Goal: Information Seeking & Learning: Find specific fact

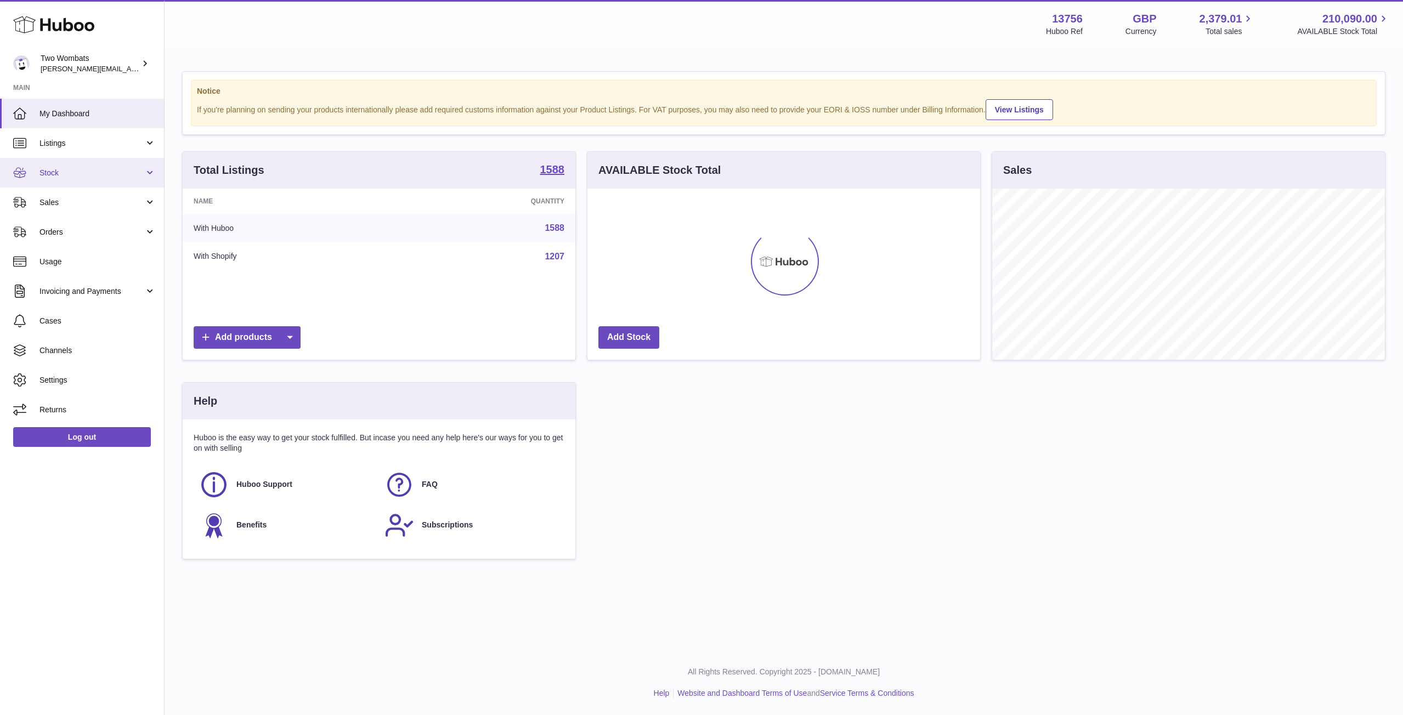
scroll to position [548256, 548034]
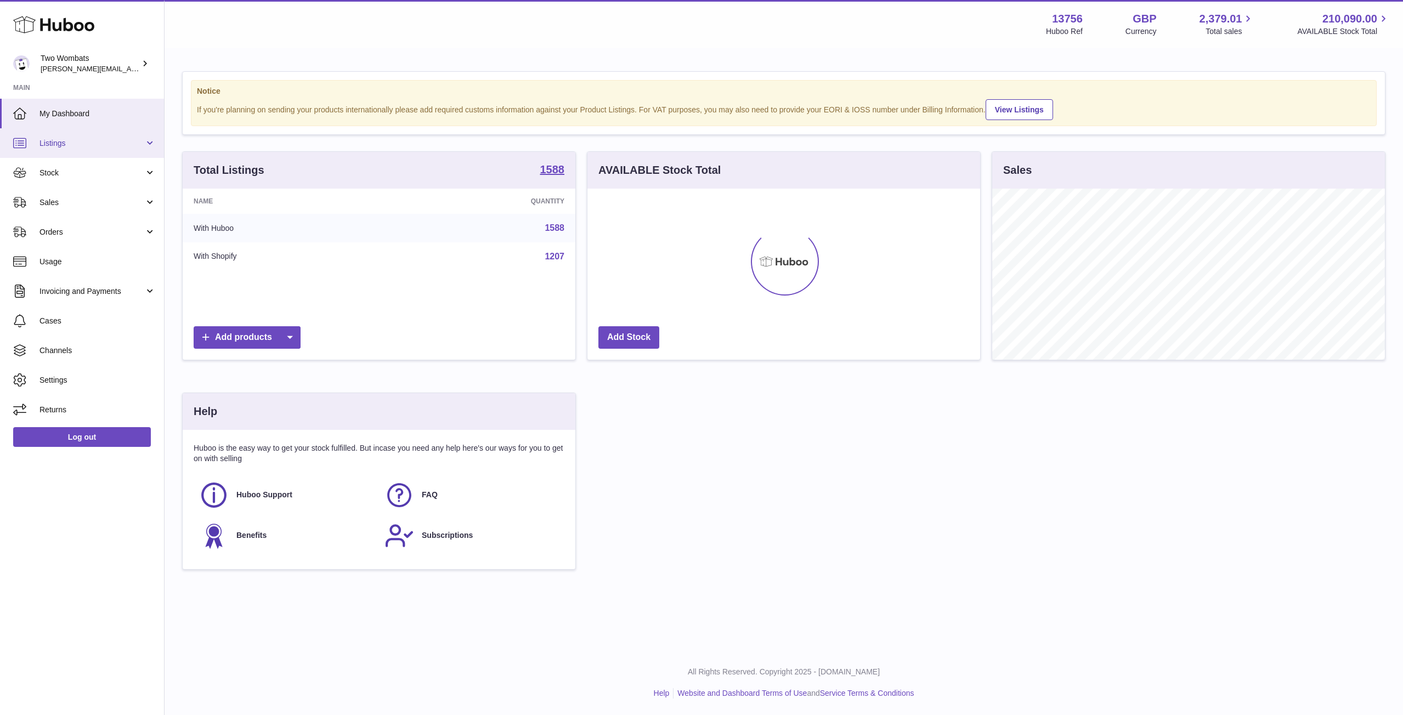
click at [152, 150] on link "Listings" at bounding box center [82, 143] width 164 height 30
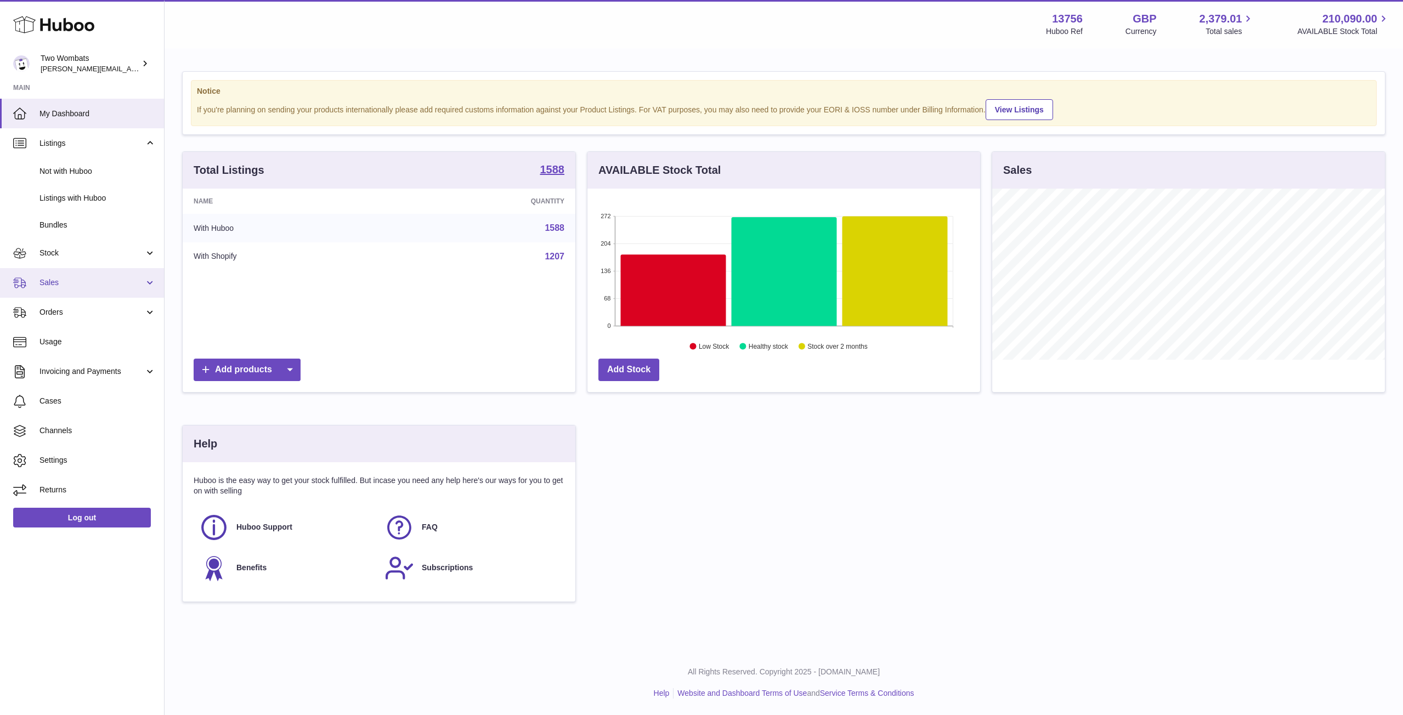
scroll to position [171, 393]
click at [146, 252] on link "Stock" at bounding box center [82, 254] width 164 height 30
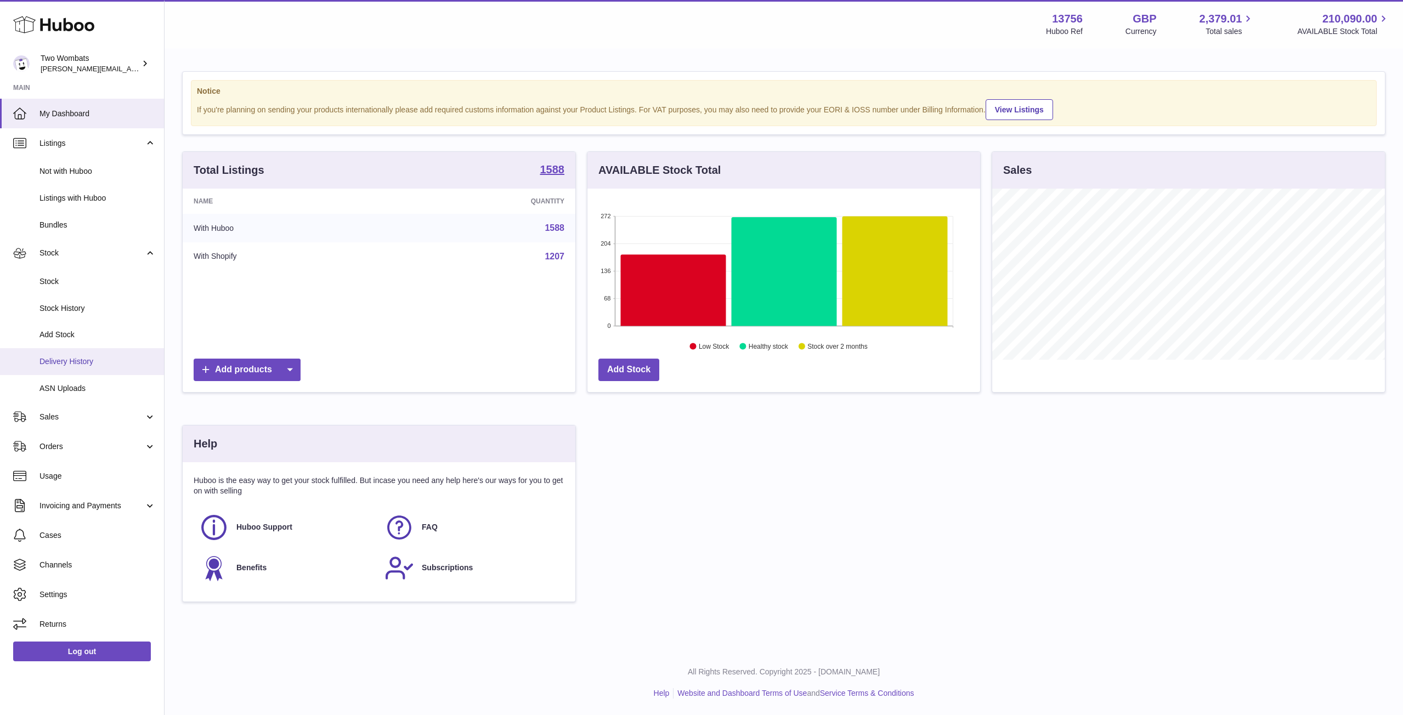
click at [83, 358] on span "Delivery History" at bounding box center [97, 361] width 116 height 10
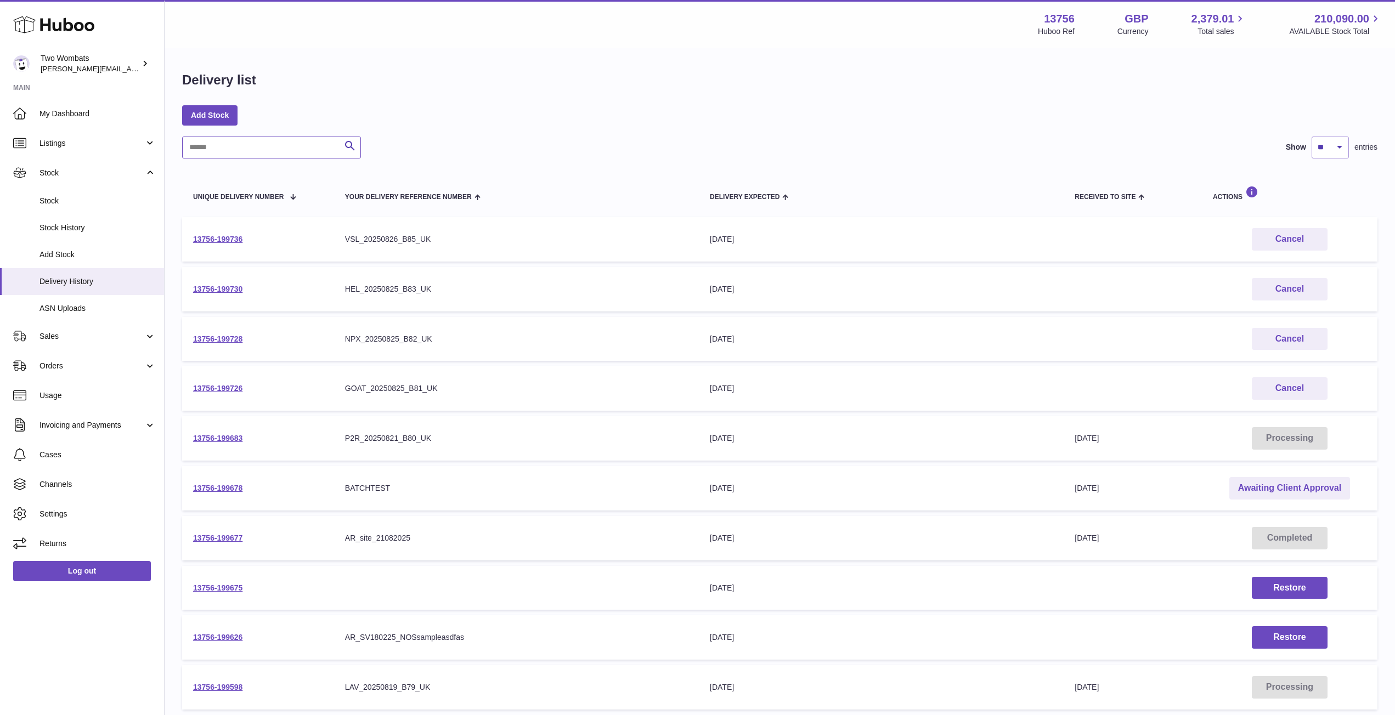
click at [235, 152] on input "text" at bounding box center [271, 148] width 179 height 22
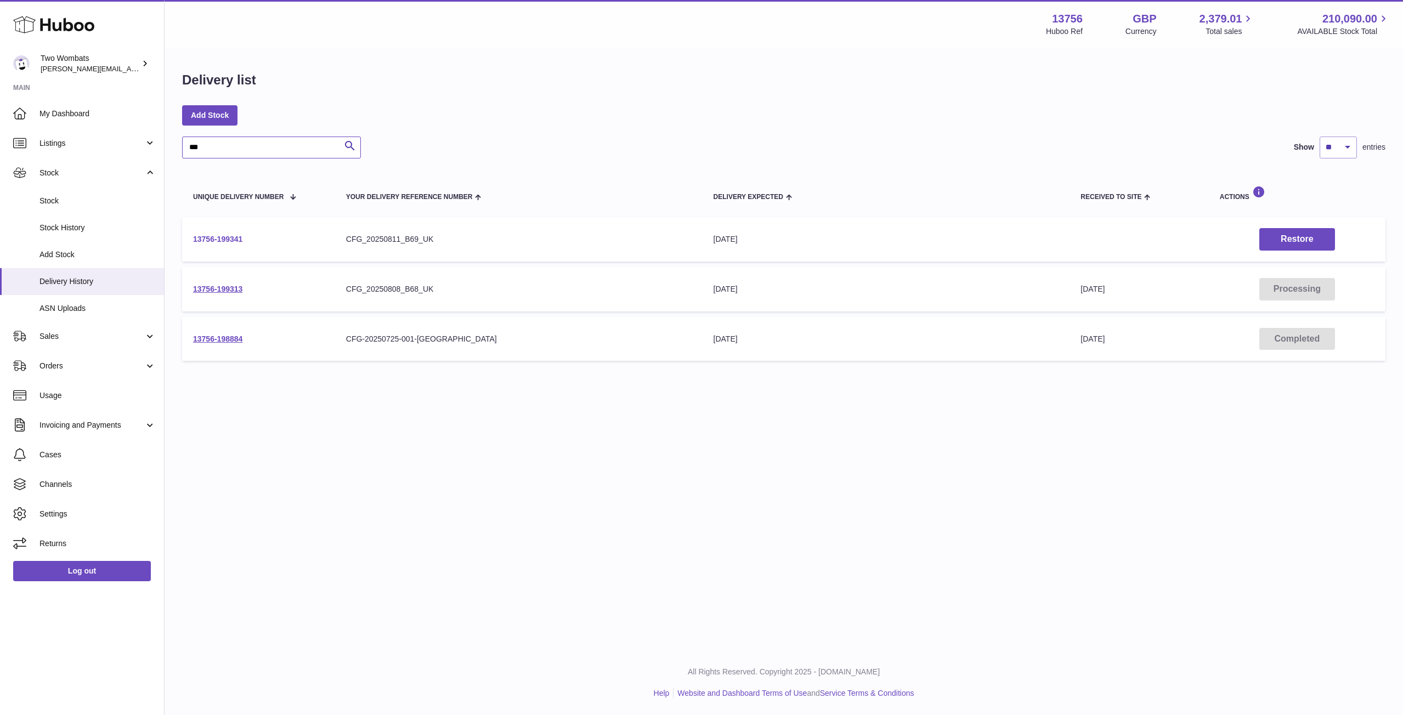
type input "***"
click at [223, 235] on link "13756-199341" at bounding box center [217, 239] width 49 height 9
click at [225, 288] on link "13756-199313" at bounding box center [217, 289] width 49 height 9
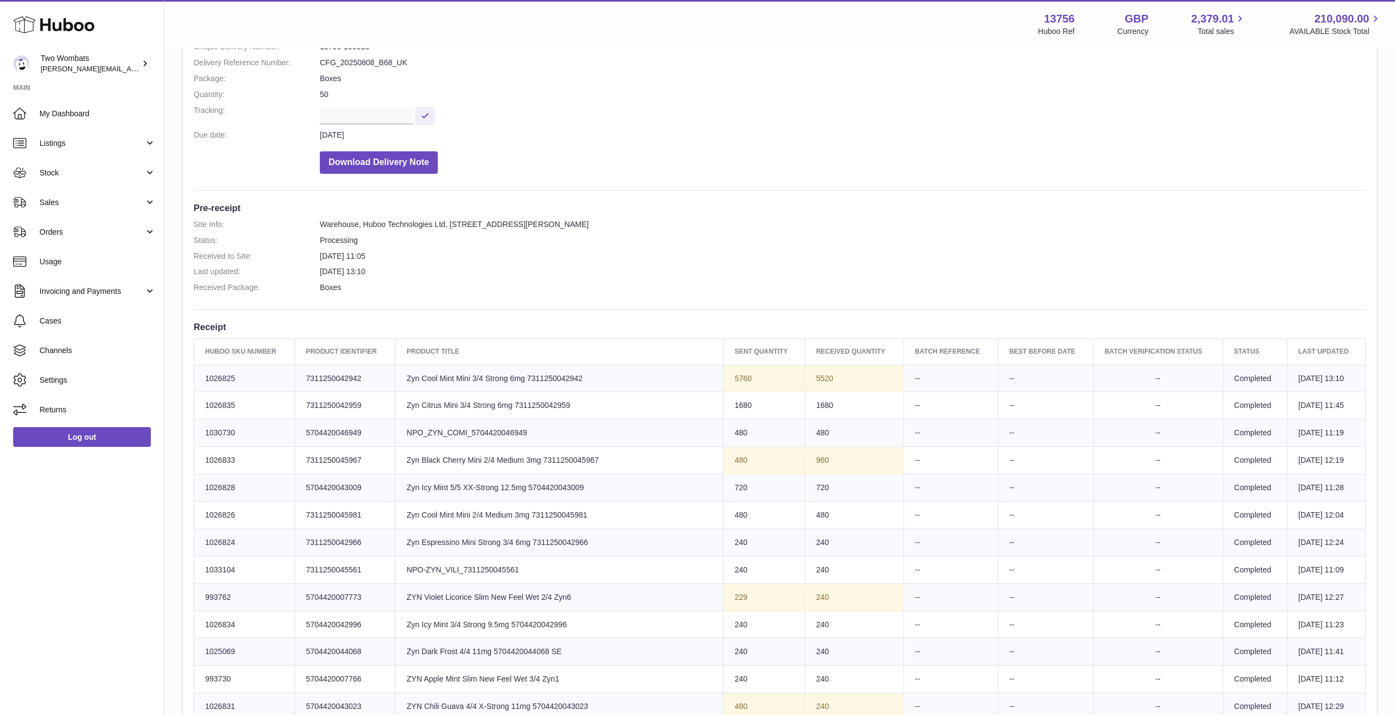
scroll to position [149, 0]
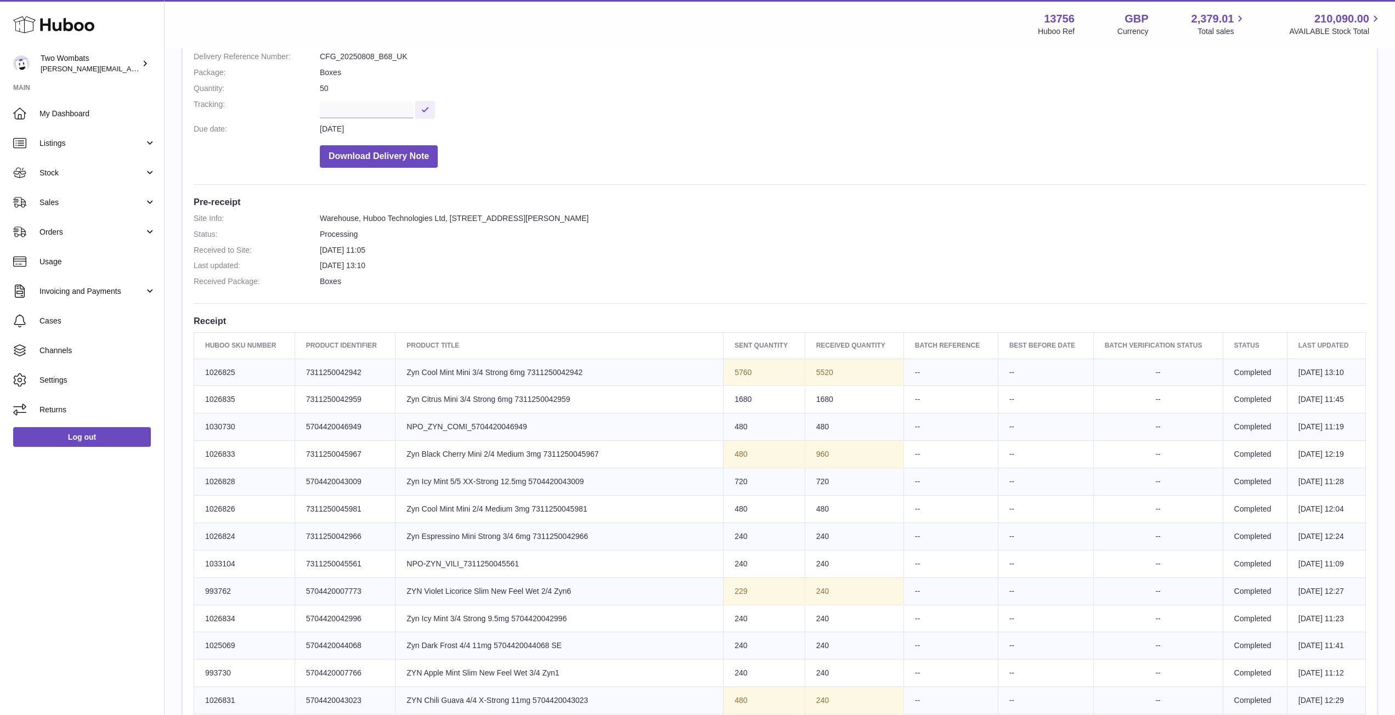
click at [726, 372] on td "Sent Quantity 5760" at bounding box center [763, 372] width 81 height 27
click at [421, 367] on td "Product title Zyn Cool Mint Mini 3/4 Strong 6mg 7311250042942" at bounding box center [559, 372] width 328 height 27
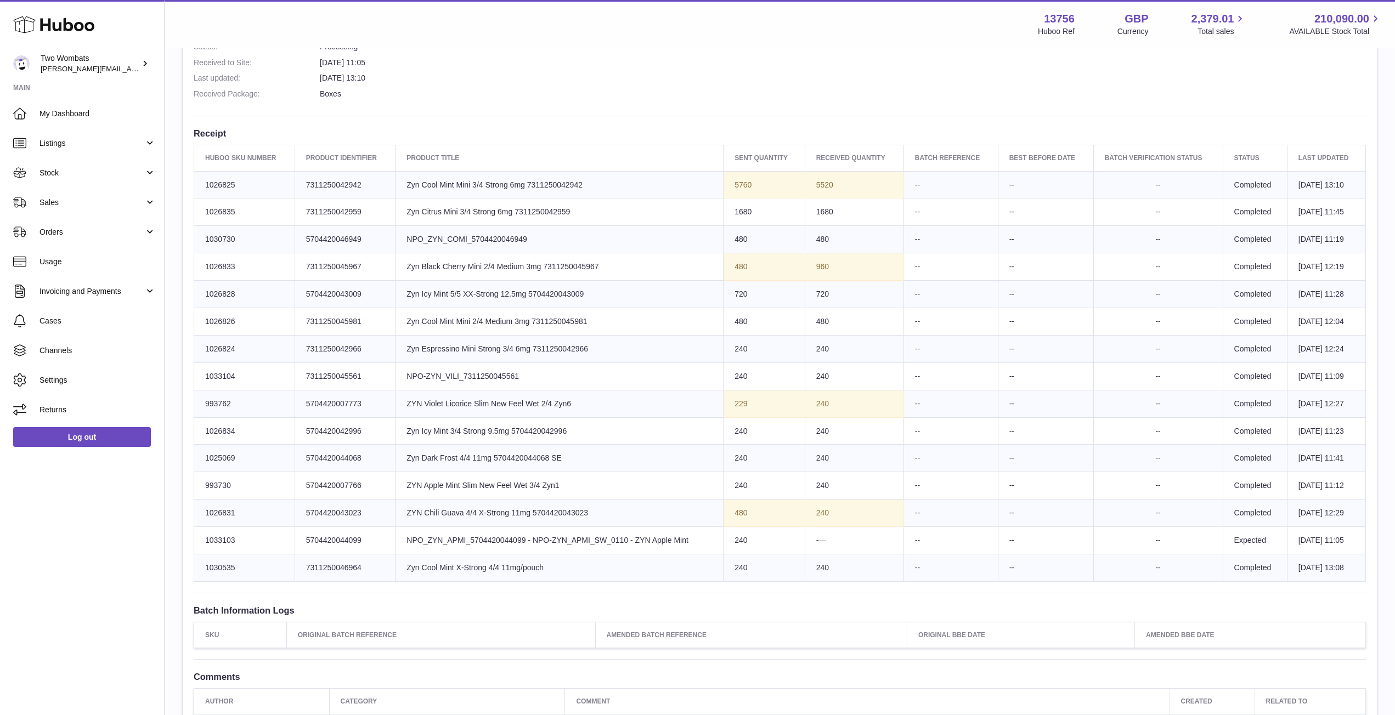
scroll to position [337, 0]
drag, startPoint x: 601, startPoint y: 569, endPoint x: 508, endPoint y: 574, distance: 92.8
click at [508, 574] on td "Product title Zyn Cool Mint X-Strong 4/4 11mg/pouch" at bounding box center [559, 566] width 328 height 27
click at [547, 570] on td "Product title Zyn Cool Mint X-Strong 4/4 11mg/pouch" at bounding box center [559, 566] width 328 height 27
click at [499, 244] on td "Product title NPO_ZYN_COMI_5704420046949" at bounding box center [559, 238] width 328 height 27
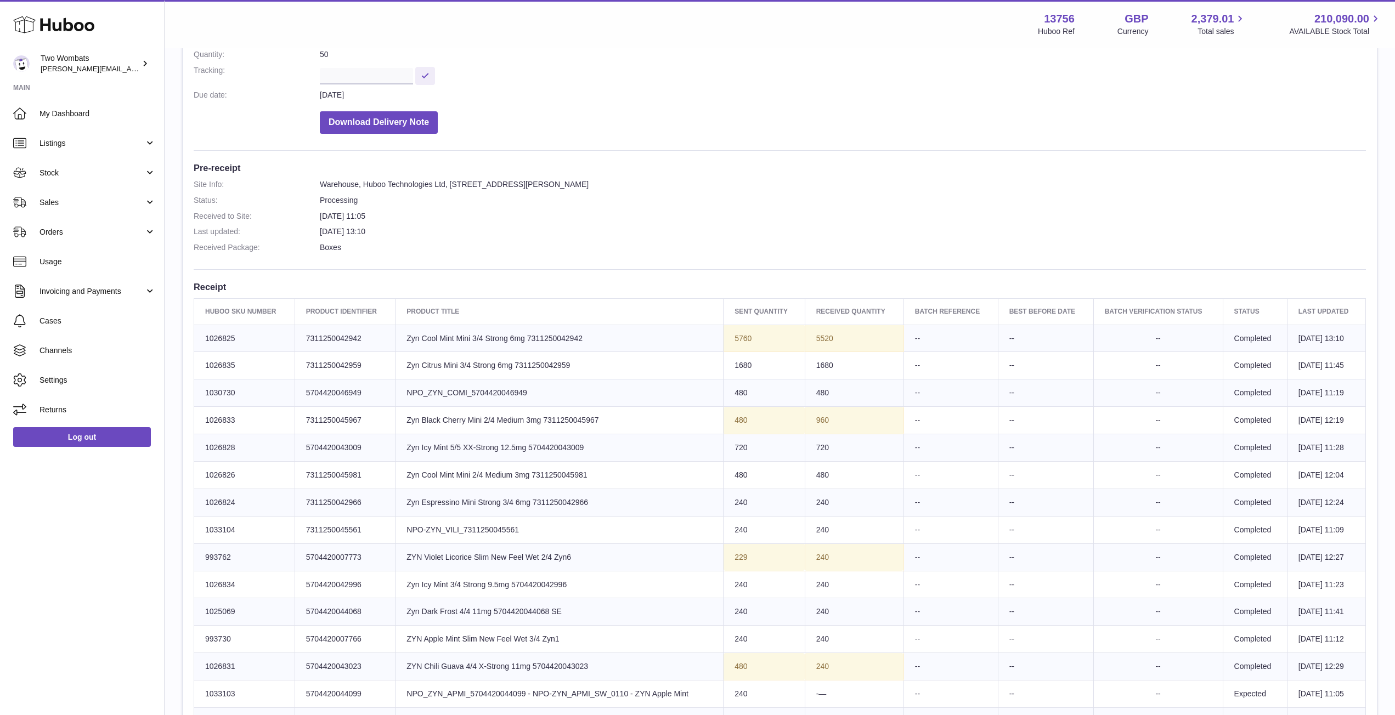
scroll to position [0, 0]
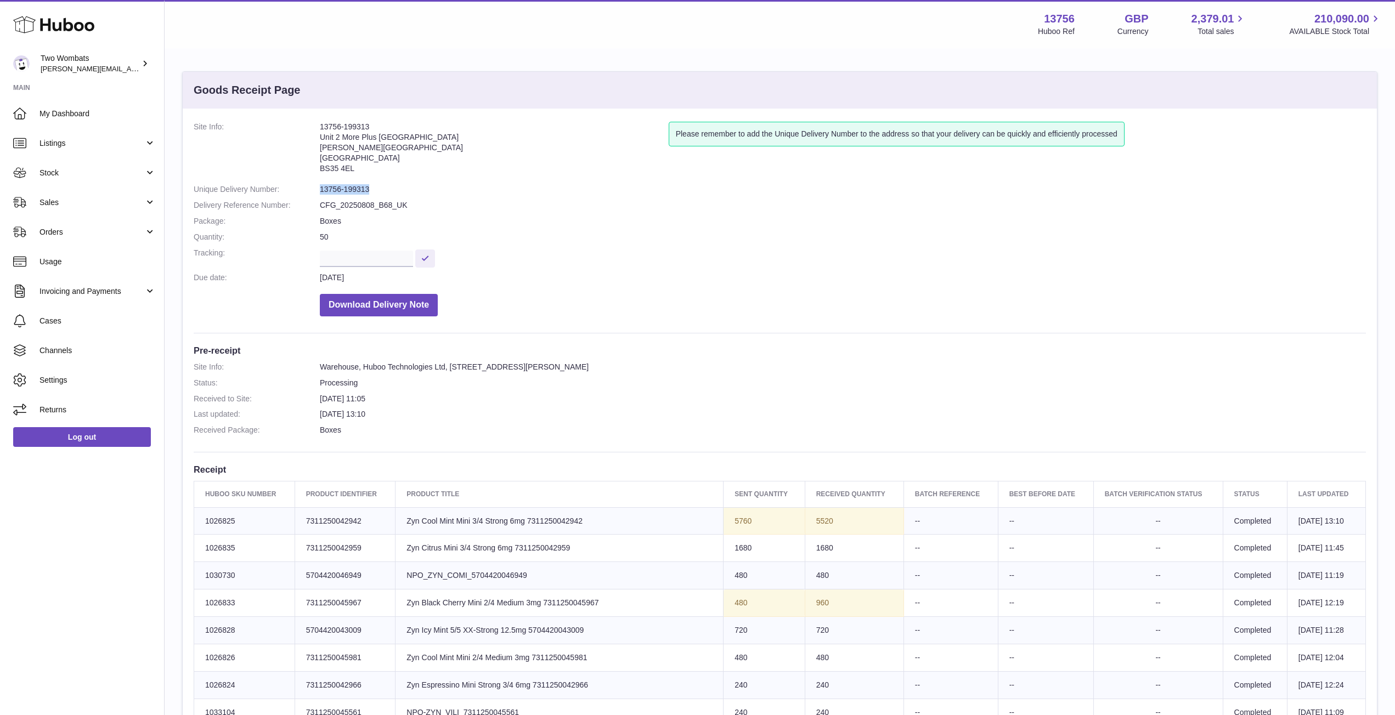
drag, startPoint x: 368, startPoint y: 187, endPoint x: 313, endPoint y: 187, distance: 55.4
click at [313, 187] on dl "Site Info: 13756-199313 Unit 2 More Plus Central Park Hudson Ave Severn Beach B…" at bounding box center [780, 222] width 1172 height 200
copy dl "13756-199313"
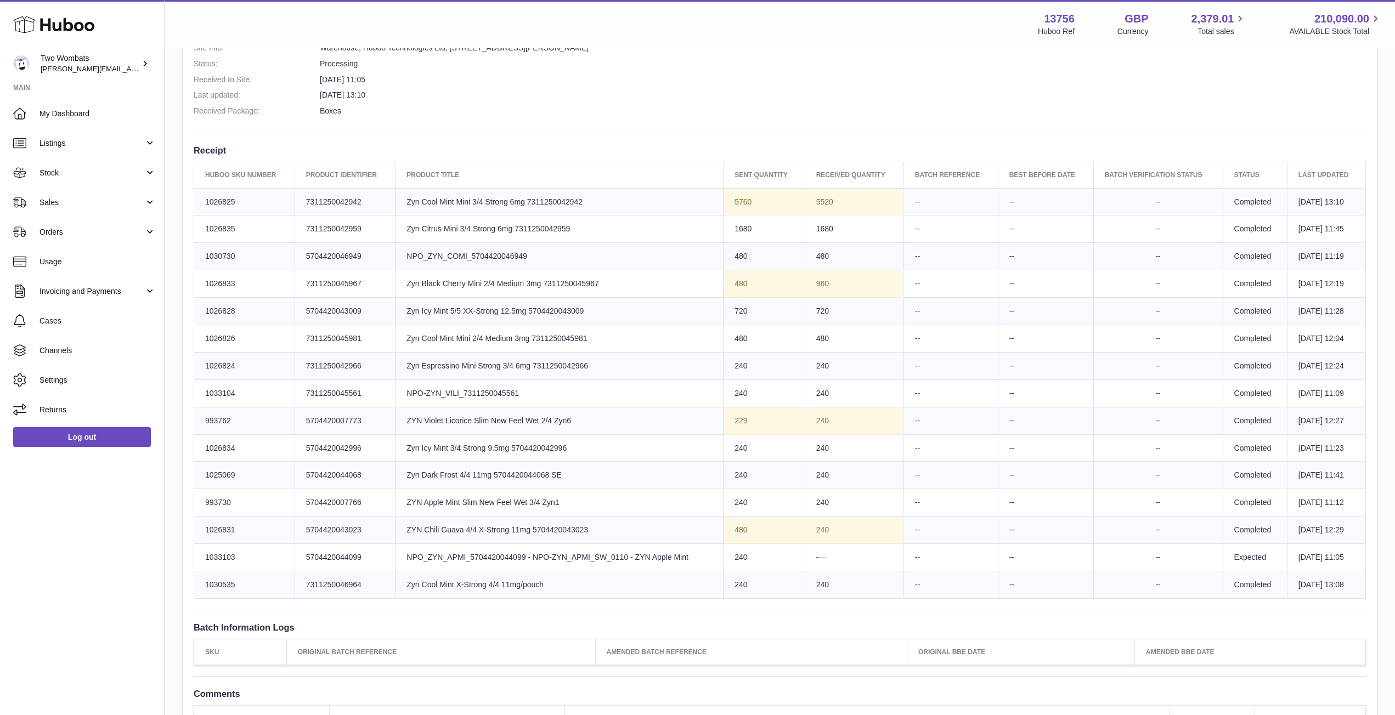
scroll to position [234, 0]
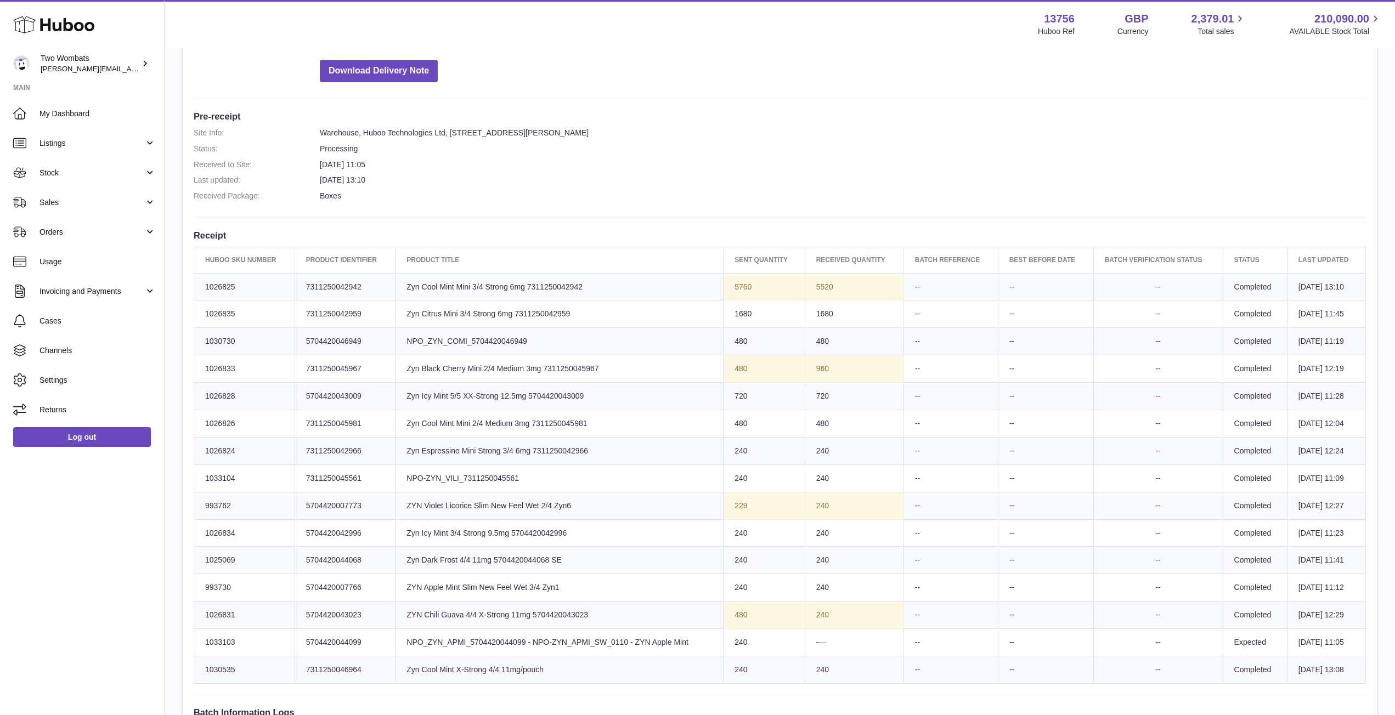
drag, startPoint x: 241, startPoint y: 340, endPoint x: 198, endPoint y: 339, distance: 42.8
click at [198, 339] on td "Huboo SKU Number 1030730" at bounding box center [244, 341] width 101 height 27
copy td "1030730"
drag, startPoint x: 242, startPoint y: 312, endPoint x: 181, endPoint y: 303, distance: 61.5
click at [181, 303] on div "Goods Receipt Page Site Info: 13756-199313 Unit 2 More Plus Central Park Hudson…" at bounding box center [780, 435] width 1230 height 1241
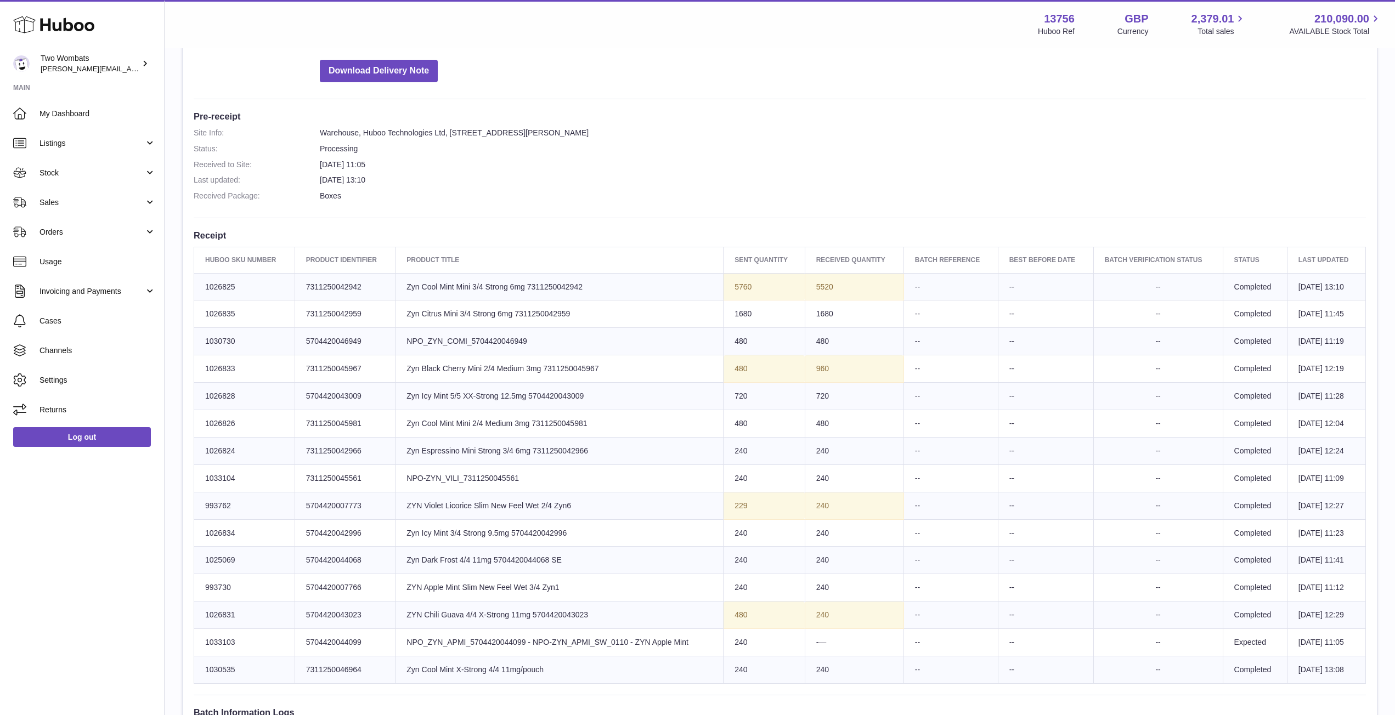
click at [256, 308] on td "Huboo SKU Number 1026835" at bounding box center [244, 314] width 101 height 27
drag, startPoint x: 240, startPoint y: 310, endPoint x: 206, endPoint y: 313, distance: 34.7
click at [206, 313] on td "Huboo SKU Number 1026835" at bounding box center [244, 314] width 101 height 27
copy td "1026835"
click at [236, 340] on td "Huboo SKU Number 1030730" at bounding box center [244, 341] width 101 height 27
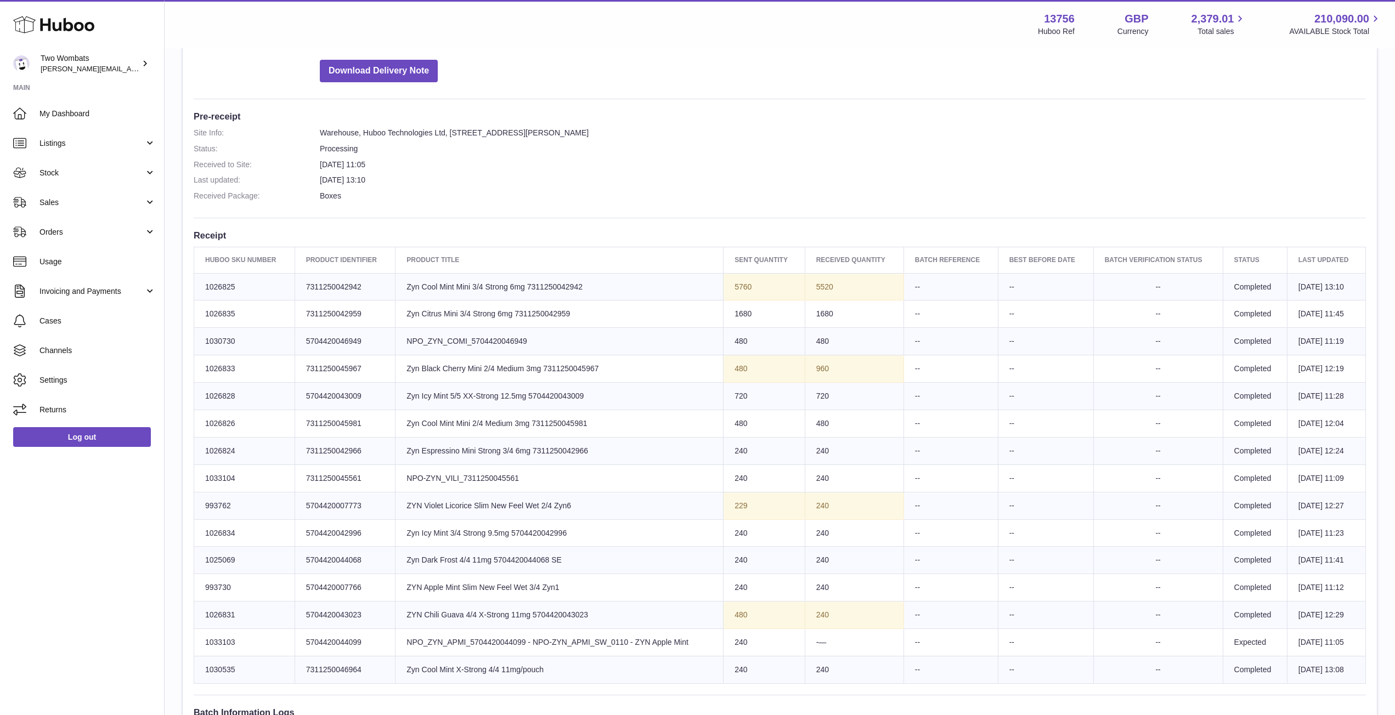
drag, startPoint x: 237, startPoint y: 287, endPoint x: 199, endPoint y: 286, distance: 39.0
click at [199, 286] on td "Huboo SKU Number 1026825" at bounding box center [244, 286] width 101 height 27
copy td "1026825"
drag, startPoint x: 237, startPoint y: 366, endPoint x: 204, endPoint y: 365, distance: 33.5
click at [204, 365] on td "Huboo SKU Number 1026833" at bounding box center [244, 368] width 101 height 27
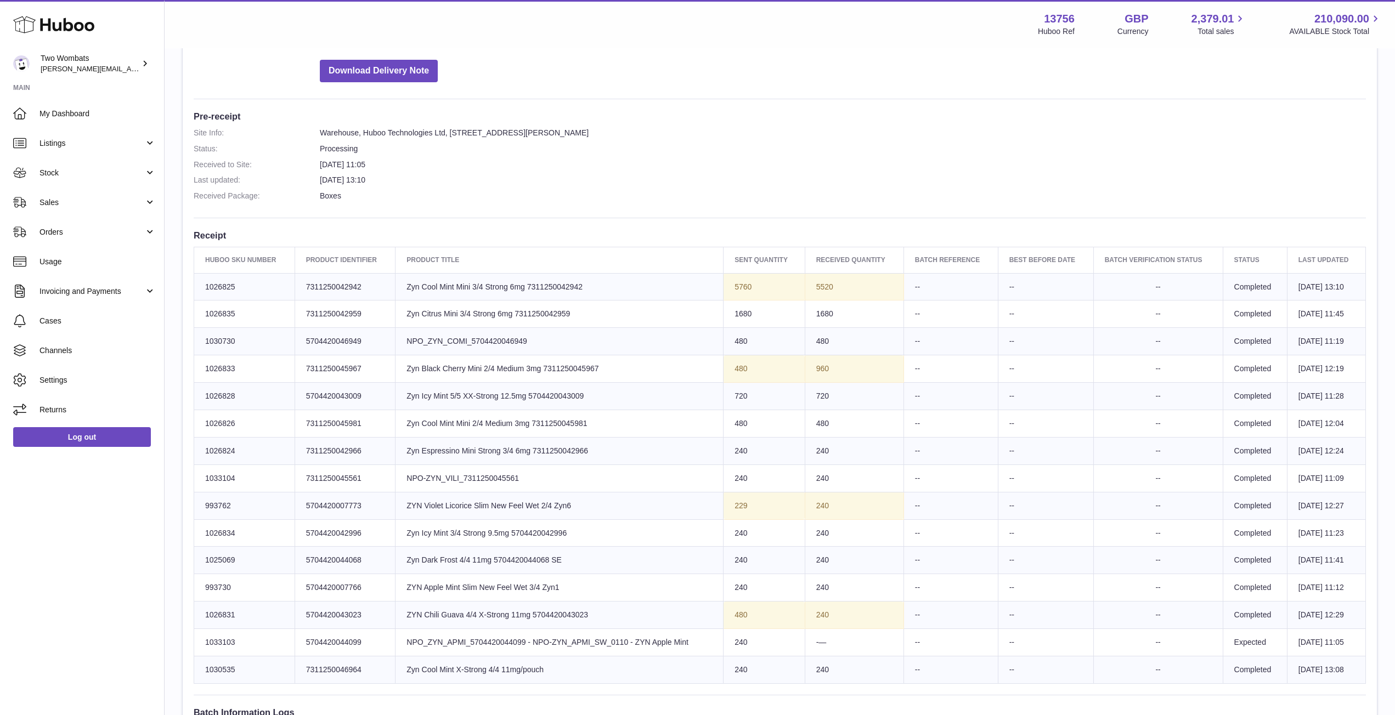
drag, startPoint x: 204, startPoint y: 365, endPoint x: 230, endPoint y: 358, distance: 27.3
click at [230, 358] on td "Huboo SKU Number 1026833" at bounding box center [244, 368] width 101 height 27
drag, startPoint x: 233, startPoint y: 367, endPoint x: 205, endPoint y: 367, distance: 28.0
click at [205, 367] on td "Huboo SKU Number 1026833" at bounding box center [244, 368] width 101 height 27
copy td "1026833"
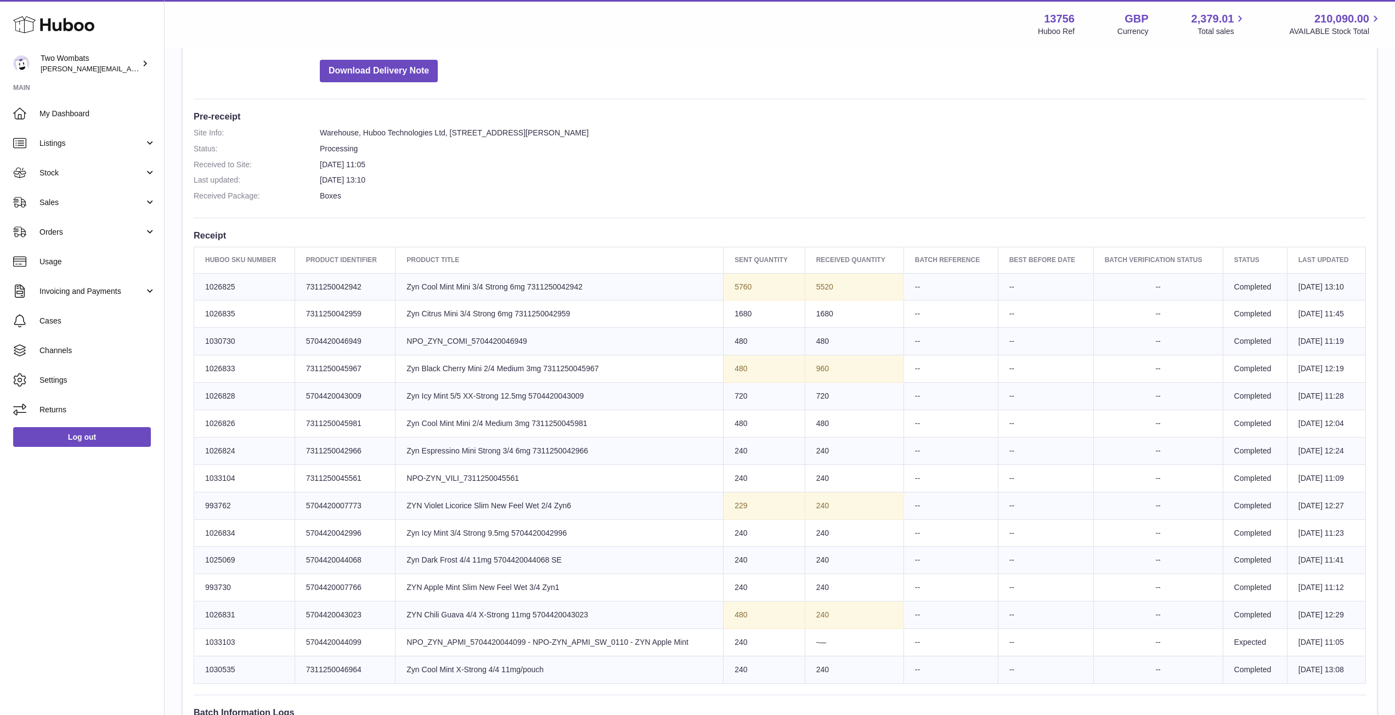
drag, startPoint x: 236, startPoint y: 394, endPoint x: 202, endPoint y: 395, distance: 34.0
click at [202, 395] on td "Huboo SKU Number 1026828" at bounding box center [244, 396] width 101 height 27
copy td "1026828"
drag, startPoint x: 235, startPoint y: 422, endPoint x: 196, endPoint y: 423, distance: 38.9
click at [196, 423] on td "Huboo SKU Number 1026826" at bounding box center [244, 423] width 101 height 27
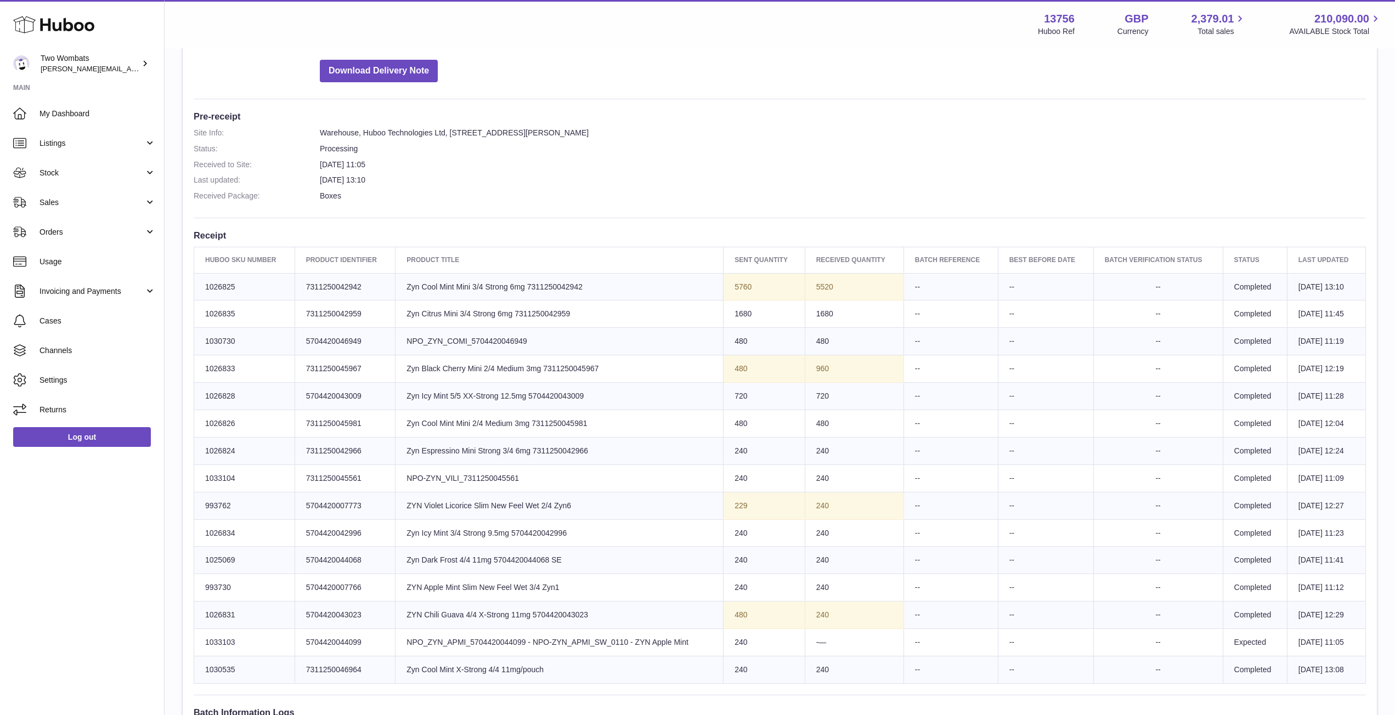
copy td "1026826"
drag, startPoint x: 247, startPoint y: 452, endPoint x: 201, endPoint y: 449, distance: 46.2
click at [201, 449] on td "Huboo SKU Number 1026824" at bounding box center [244, 450] width 101 height 27
copy td "1026824"
drag, startPoint x: 243, startPoint y: 478, endPoint x: 200, endPoint y: 477, distance: 43.3
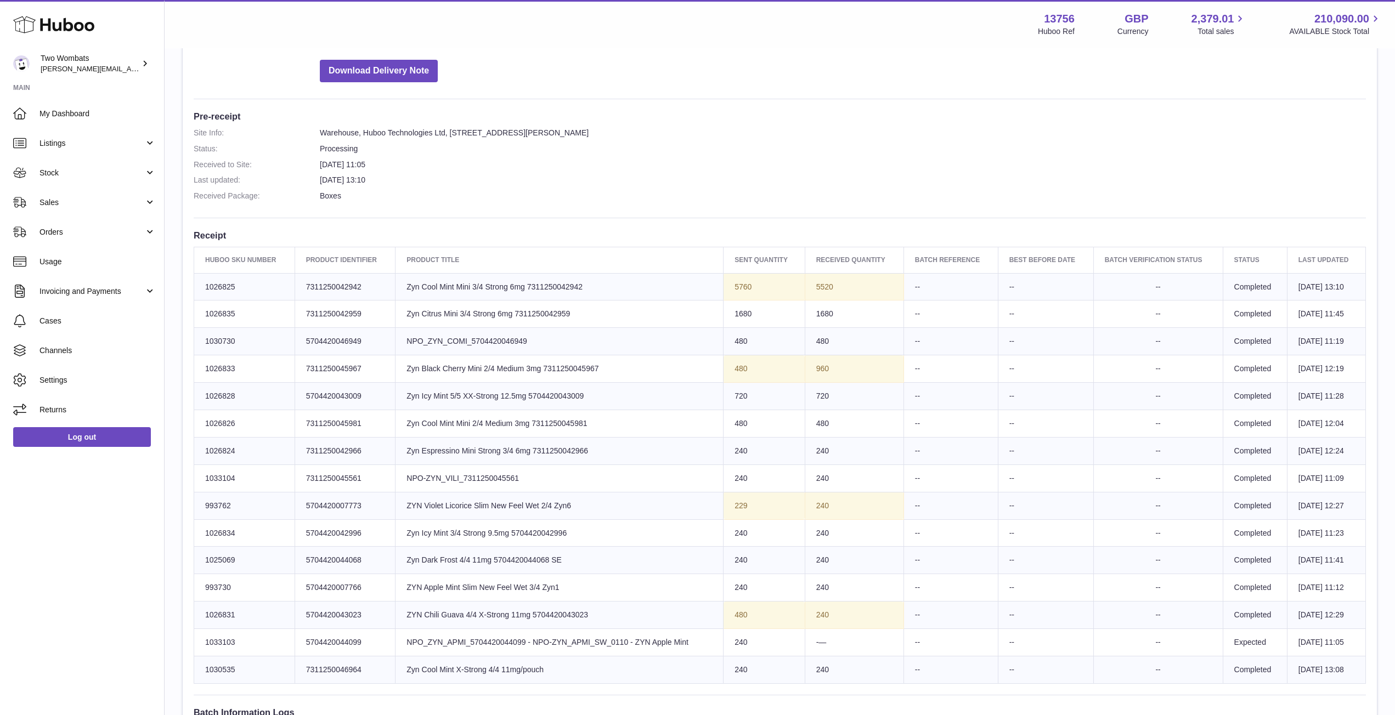
click at [200, 477] on td "Huboo SKU Number 1033104" at bounding box center [244, 478] width 101 height 27
copy td "1033104"
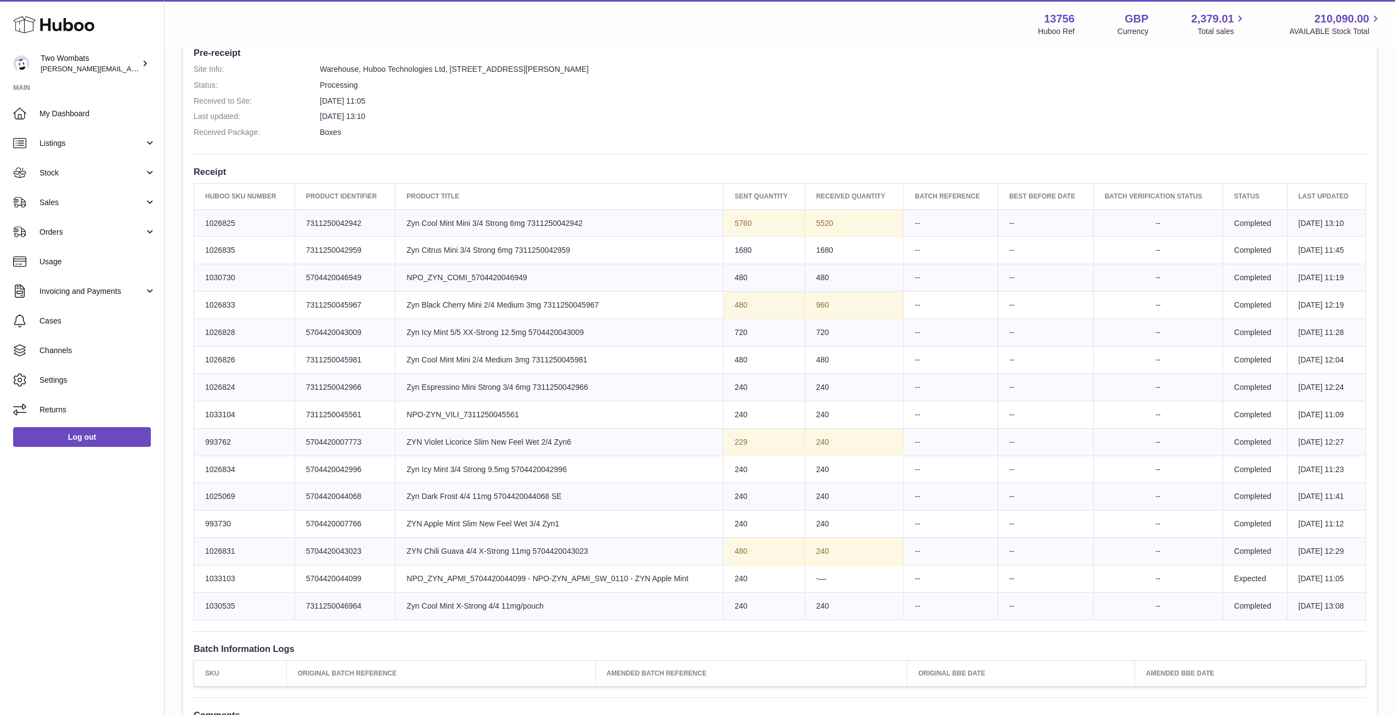
scroll to position [298, 0]
drag, startPoint x: 236, startPoint y: 576, endPoint x: 203, endPoint y: 579, distance: 33.0
click at [203, 579] on td "Huboo SKU Number 1033103" at bounding box center [244, 578] width 101 height 27
copy td "1033103"
drag, startPoint x: 243, startPoint y: 611, endPoint x: 205, endPoint y: 611, distance: 38.4
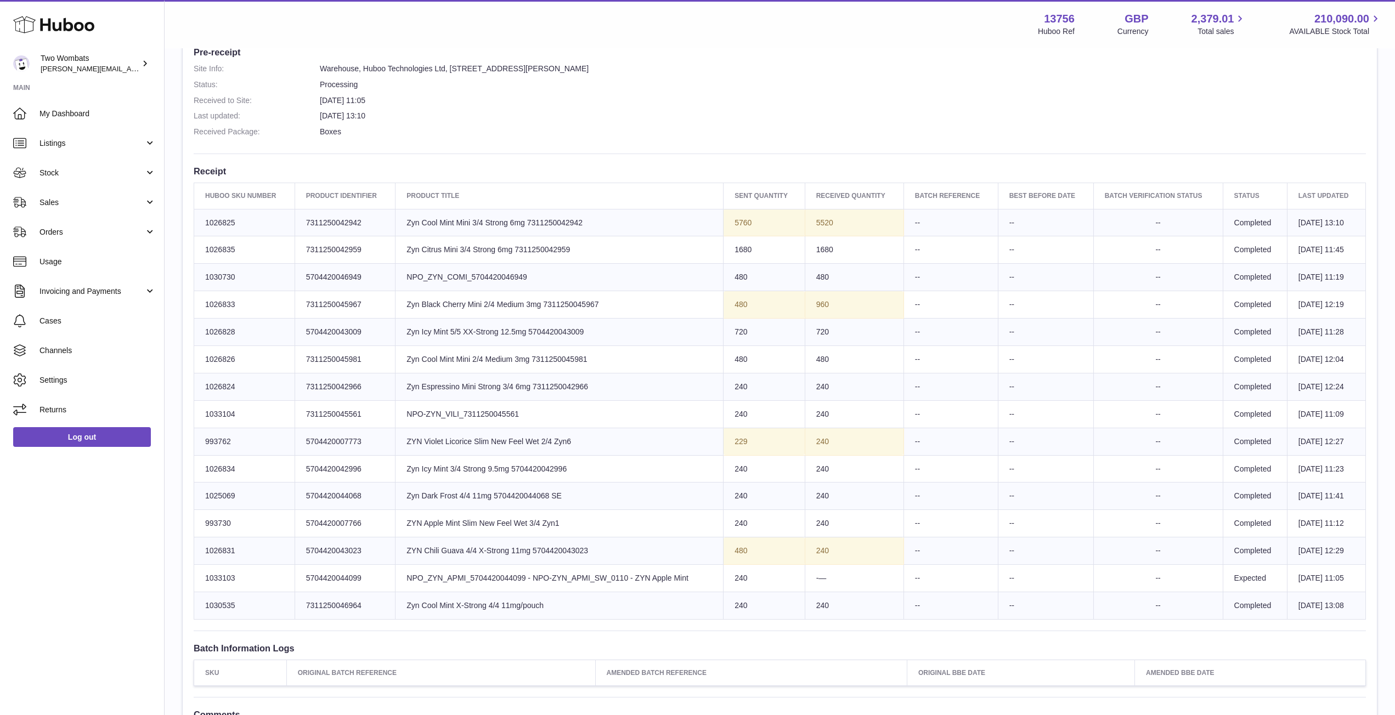
click at [205, 611] on td "Huboo SKU Number 1030535" at bounding box center [244, 605] width 101 height 27
click at [144, 197] on link "Sales" at bounding box center [82, 203] width 164 height 30
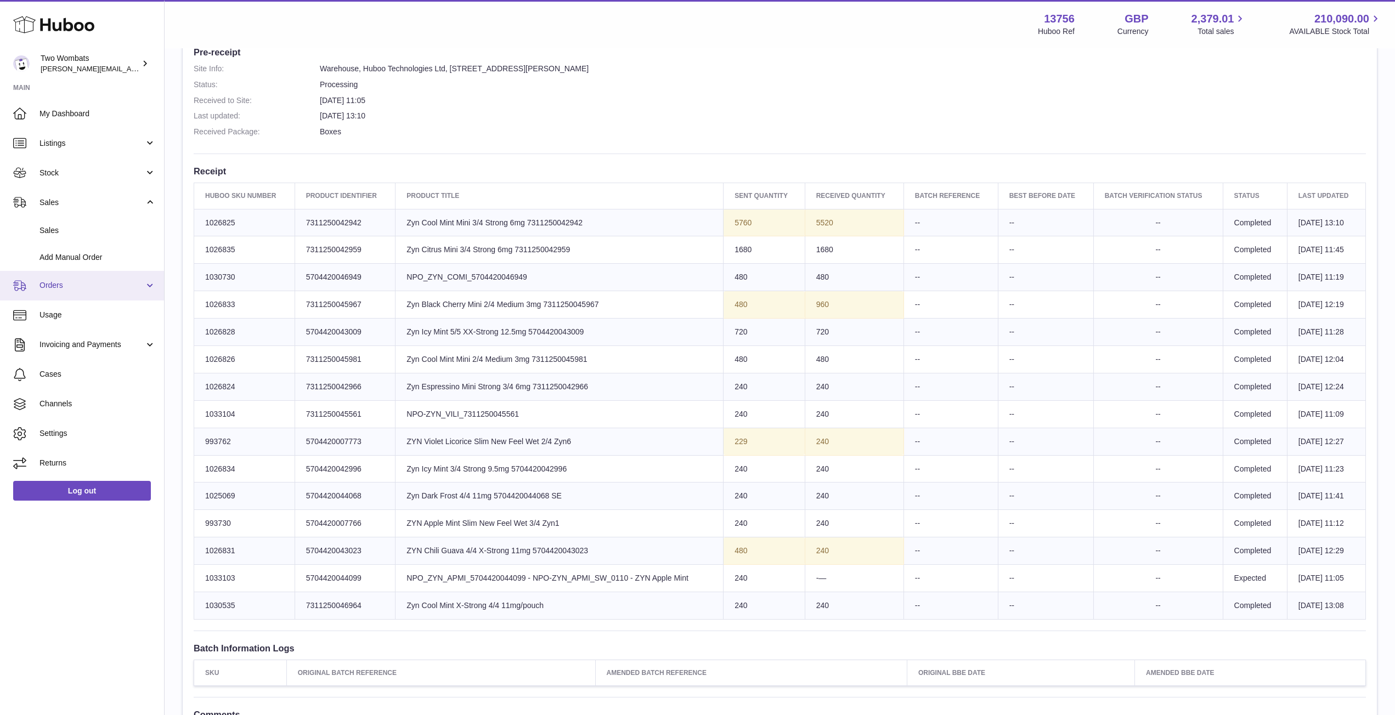
click at [146, 284] on link "Orders" at bounding box center [82, 286] width 164 height 30
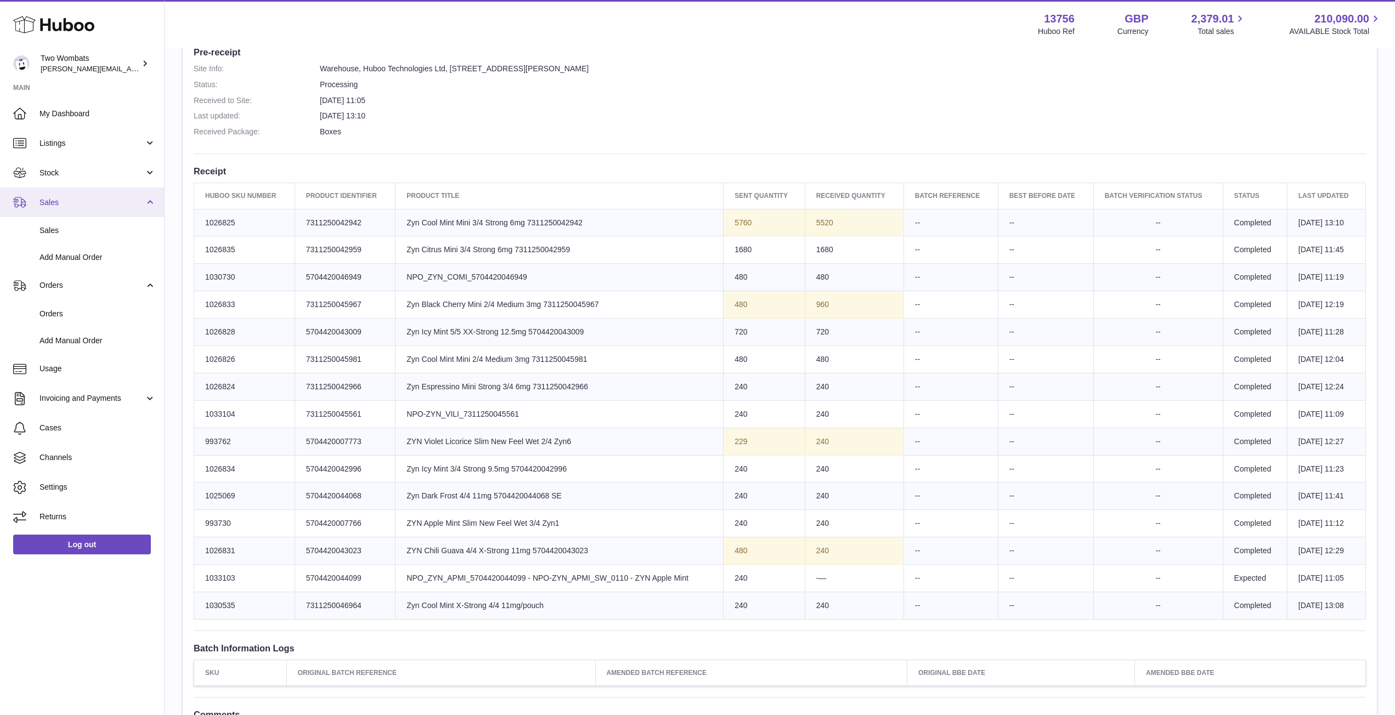
click at [148, 202] on link "Sales" at bounding box center [82, 203] width 164 height 30
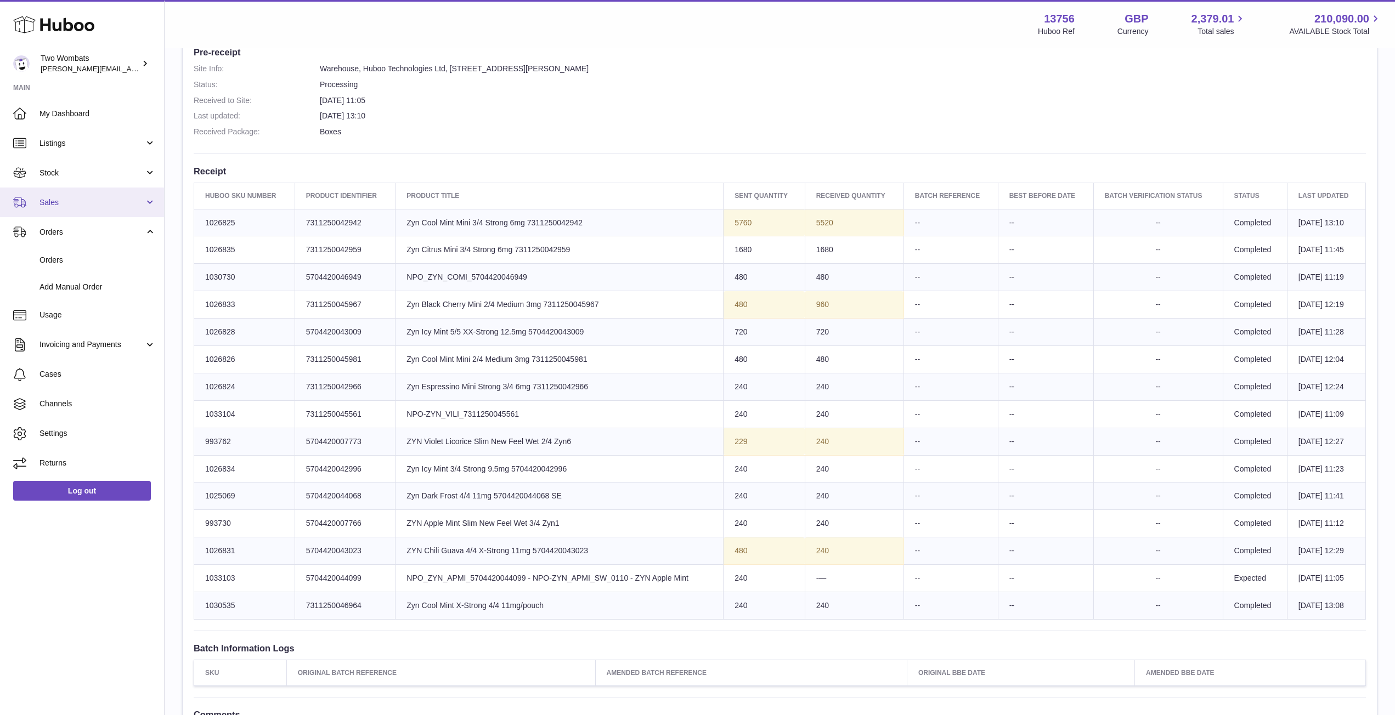
click at [148, 202] on link "Sales" at bounding box center [82, 203] width 164 height 30
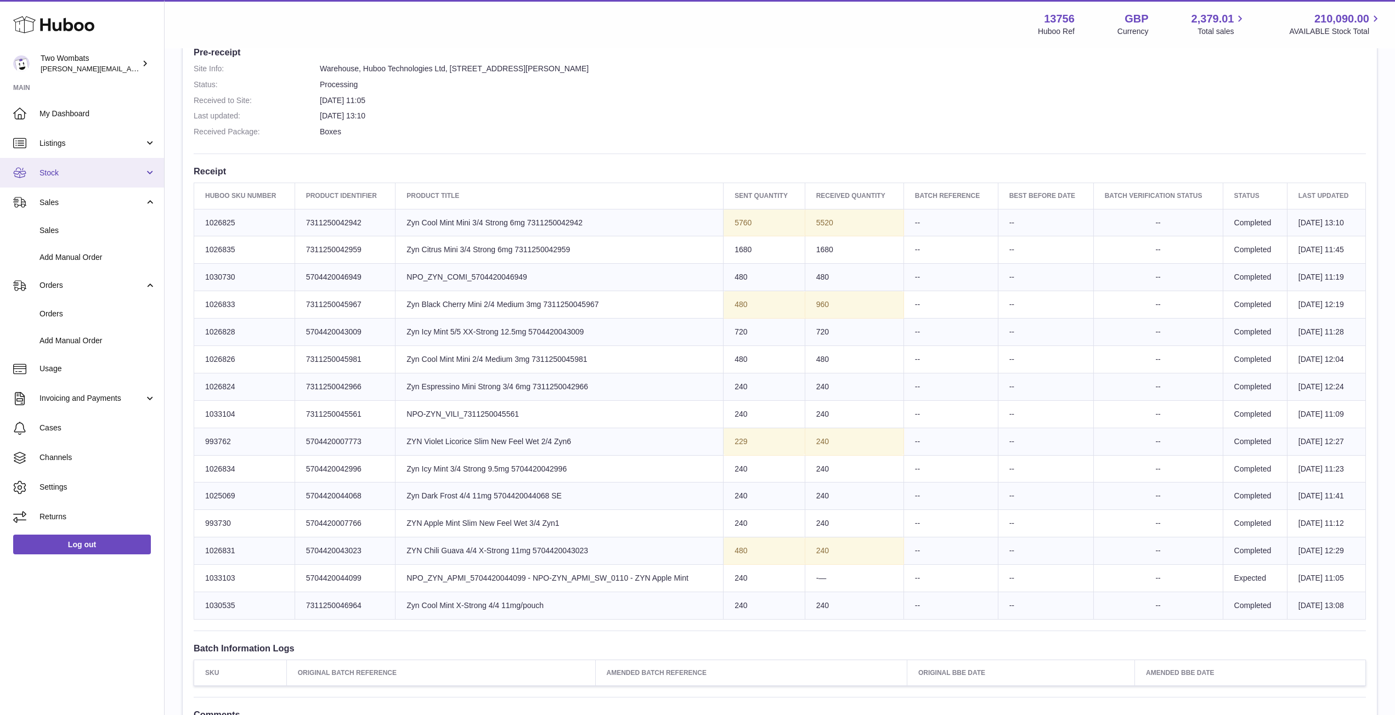
click at [146, 171] on link "Stock" at bounding box center [82, 173] width 164 height 30
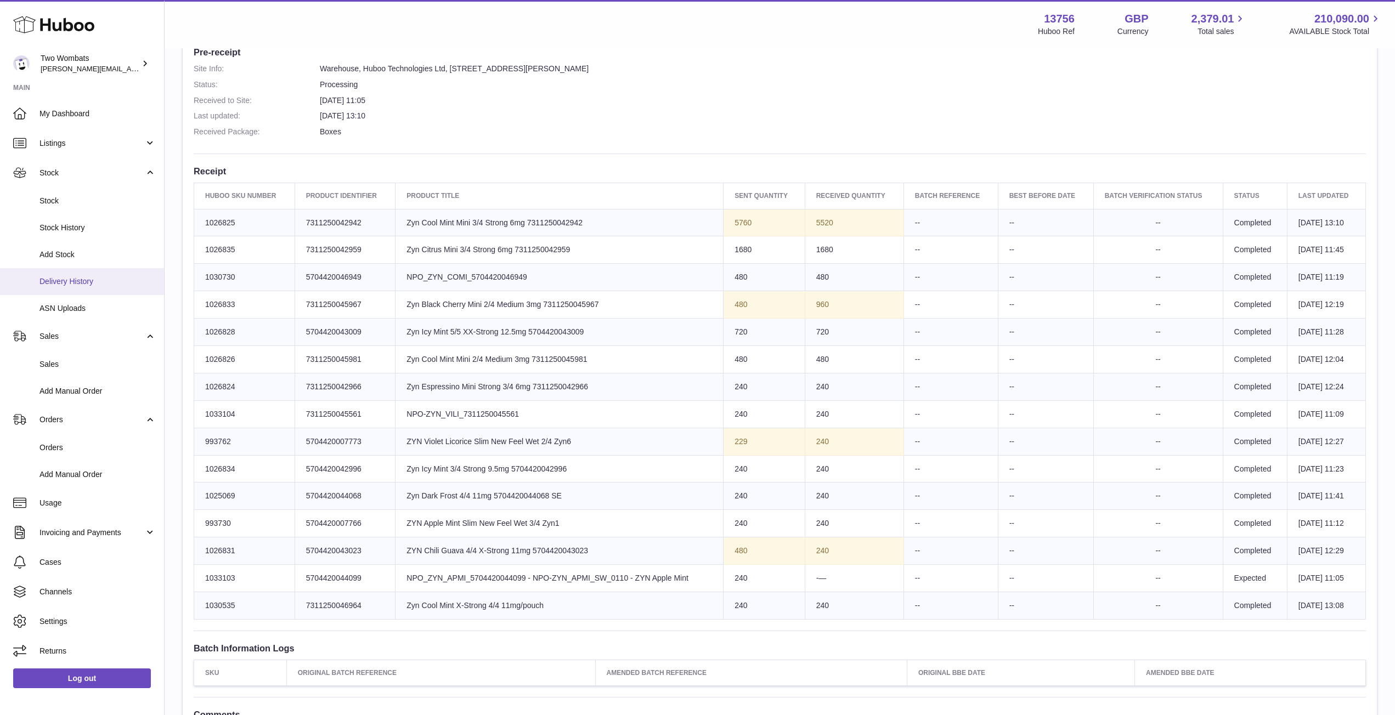
click at [77, 282] on span "Delivery History" at bounding box center [97, 281] width 116 height 10
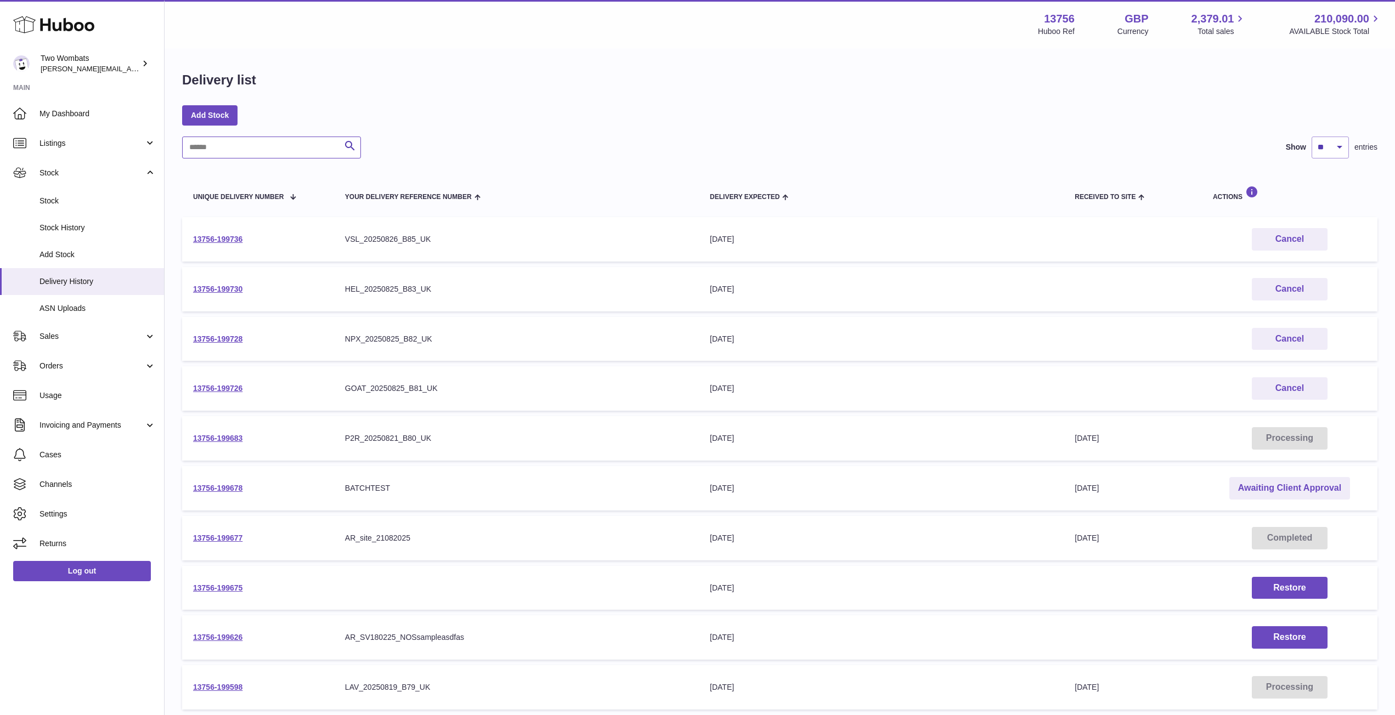
click at [262, 155] on input "text" at bounding box center [271, 148] width 179 height 22
paste input "**********"
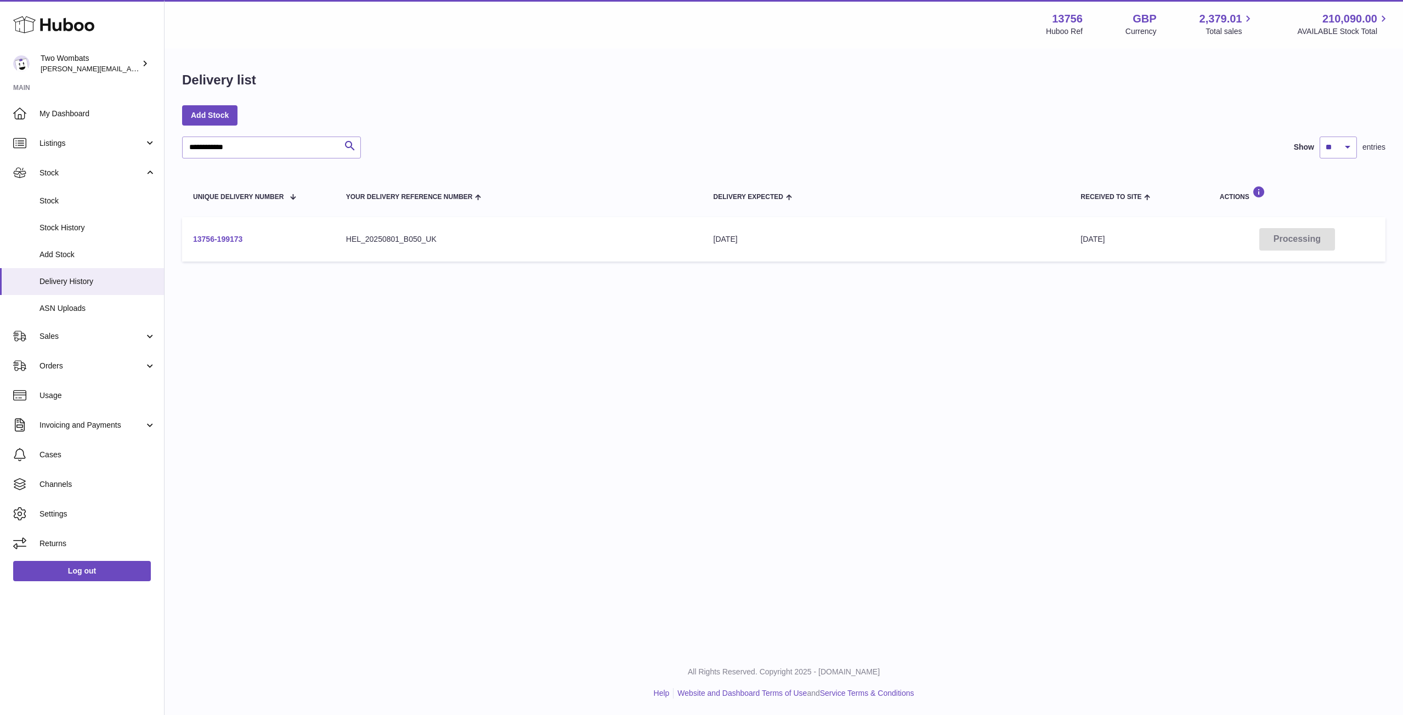
click at [227, 238] on link "13756-199173" at bounding box center [217, 239] width 49 height 9
drag, startPoint x: 251, startPoint y: 143, endPoint x: 135, endPoint y: 146, distance: 115.8
click at [135, 146] on div "**********" at bounding box center [701, 357] width 1403 height 715
paste input "text"
click at [224, 235] on link "13756-199078" at bounding box center [217, 239] width 49 height 9
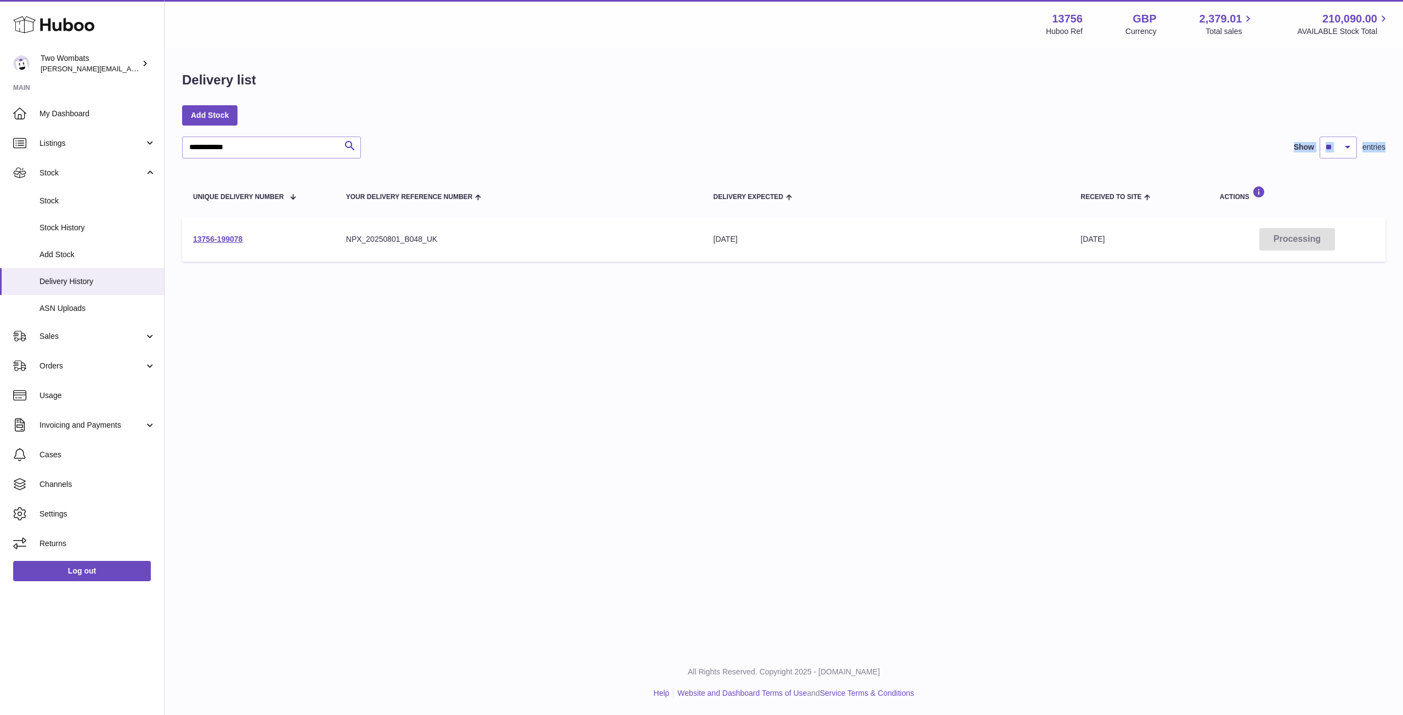
drag, startPoint x: 264, startPoint y: 159, endPoint x: 240, endPoint y: 151, distance: 24.8
click at [240, 151] on div "**********" at bounding box center [783, 202] width 1203 height 131
drag, startPoint x: 240, startPoint y: 151, endPoint x: 118, endPoint y: 145, distance: 121.9
click at [118, 145] on div "**********" at bounding box center [701, 357] width 1403 height 715
paste input "text"
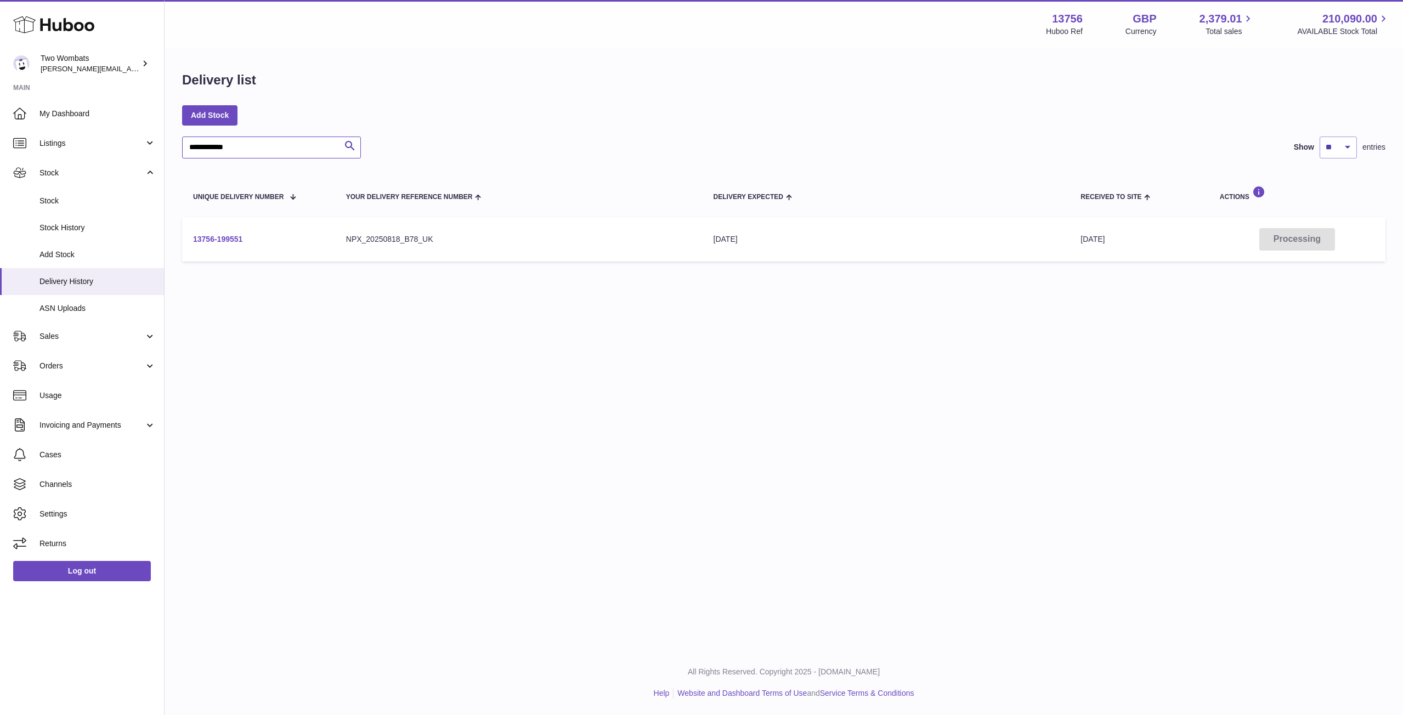
type input "**********"
click at [224, 240] on link "13756-199551" at bounding box center [217, 239] width 49 height 9
click at [88, 280] on span "Delivery History" at bounding box center [97, 281] width 116 height 10
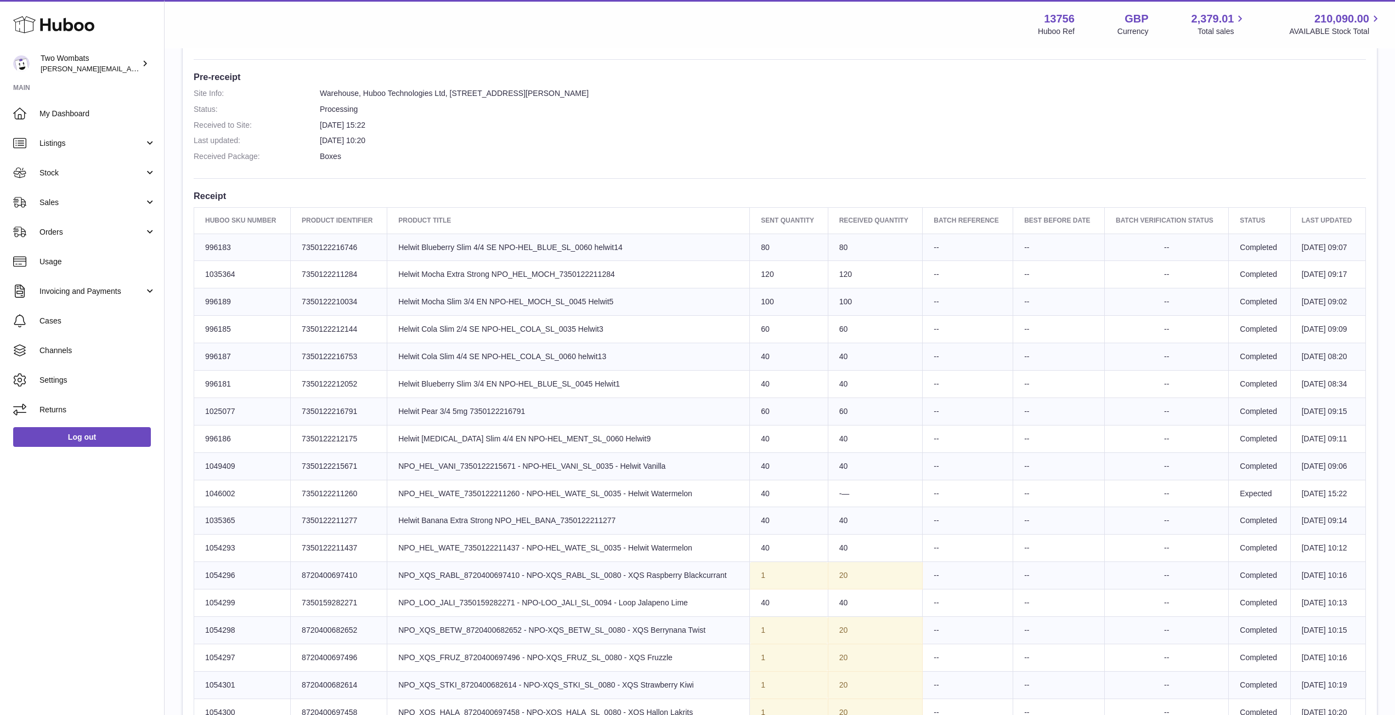
scroll to position [332, 0]
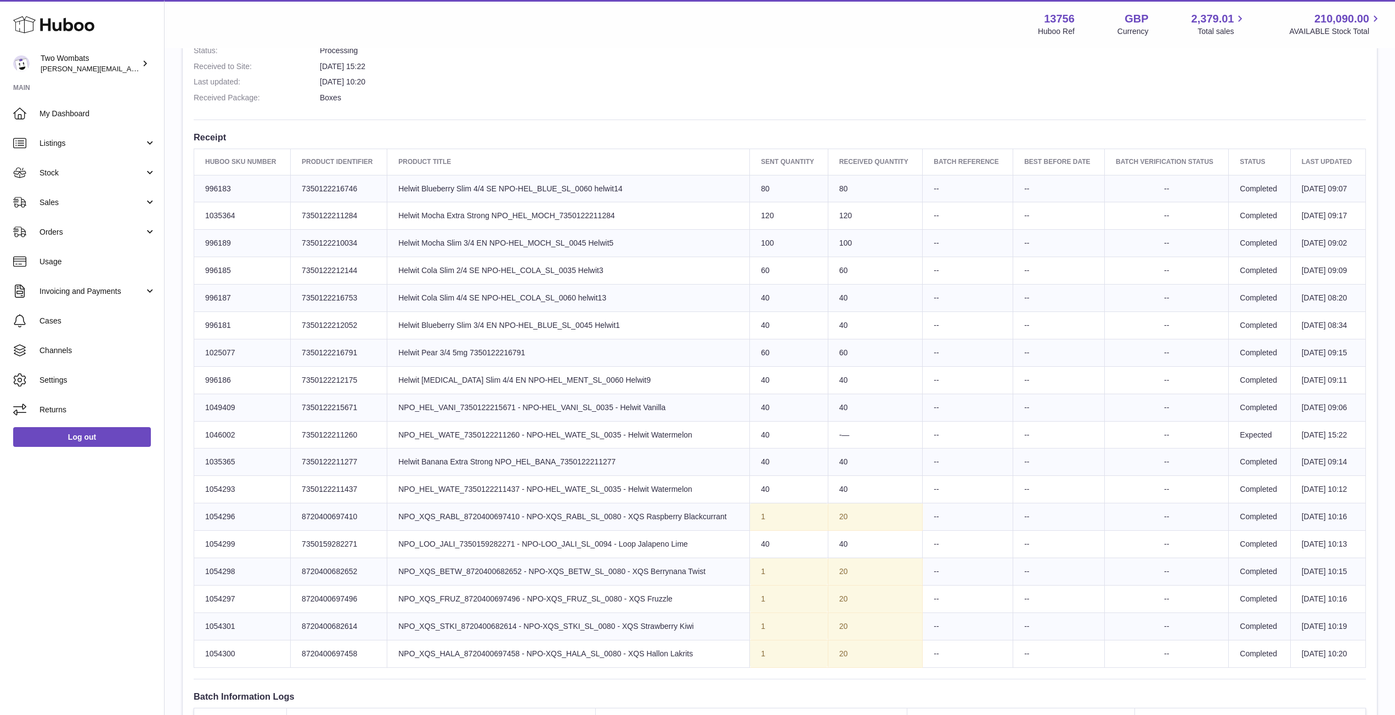
click at [534, 515] on td "Product title NPO_XQS_RABL_8720400697410 - NPO-XQS_RABL_SL_0080 - XQS Raspberry…" at bounding box center [568, 516] width 363 height 27
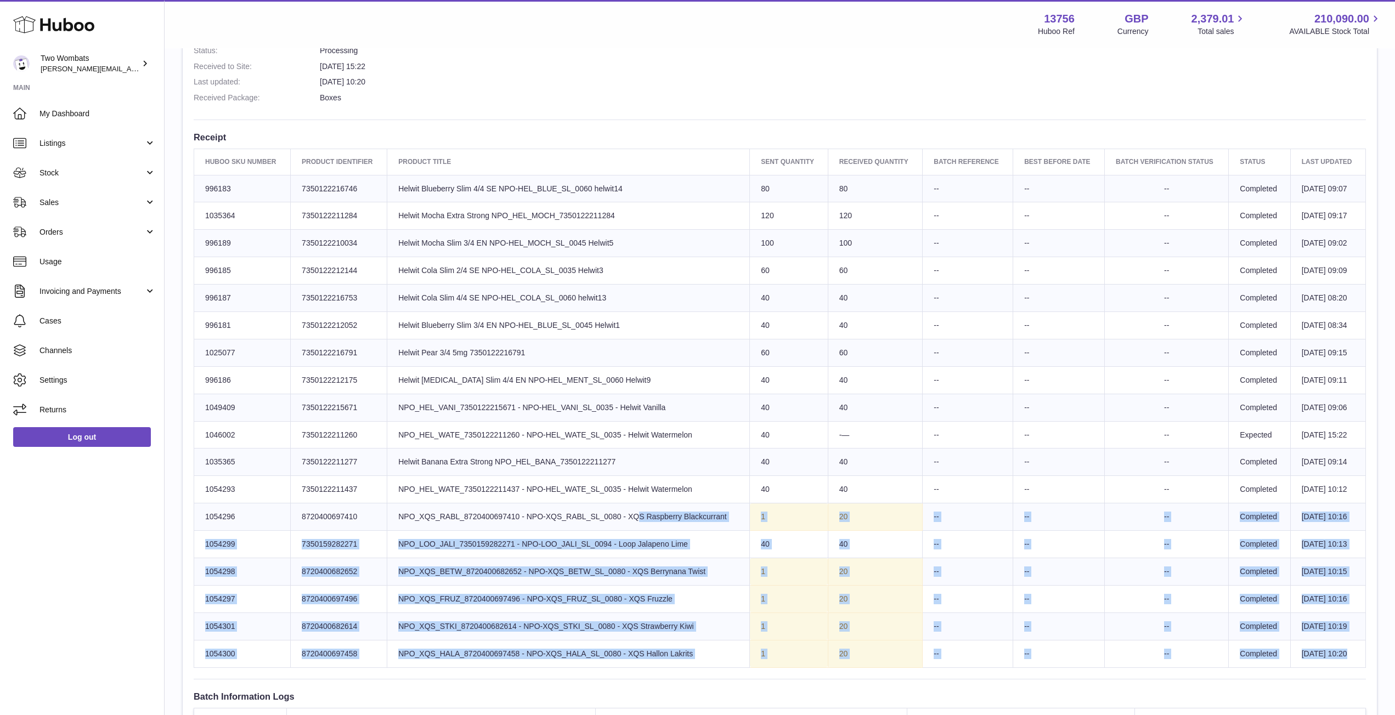
drag, startPoint x: 524, startPoint y: 510, endPoint x: 844, endPoint y: 670, distance: 357.3
click at [844, 670] on div "Site Info: 13756-199173 Unit 2 More Plus Central Park Hudson Ave Severn Beach B…" at bounding box center [780, 295] width 1194 height 1038
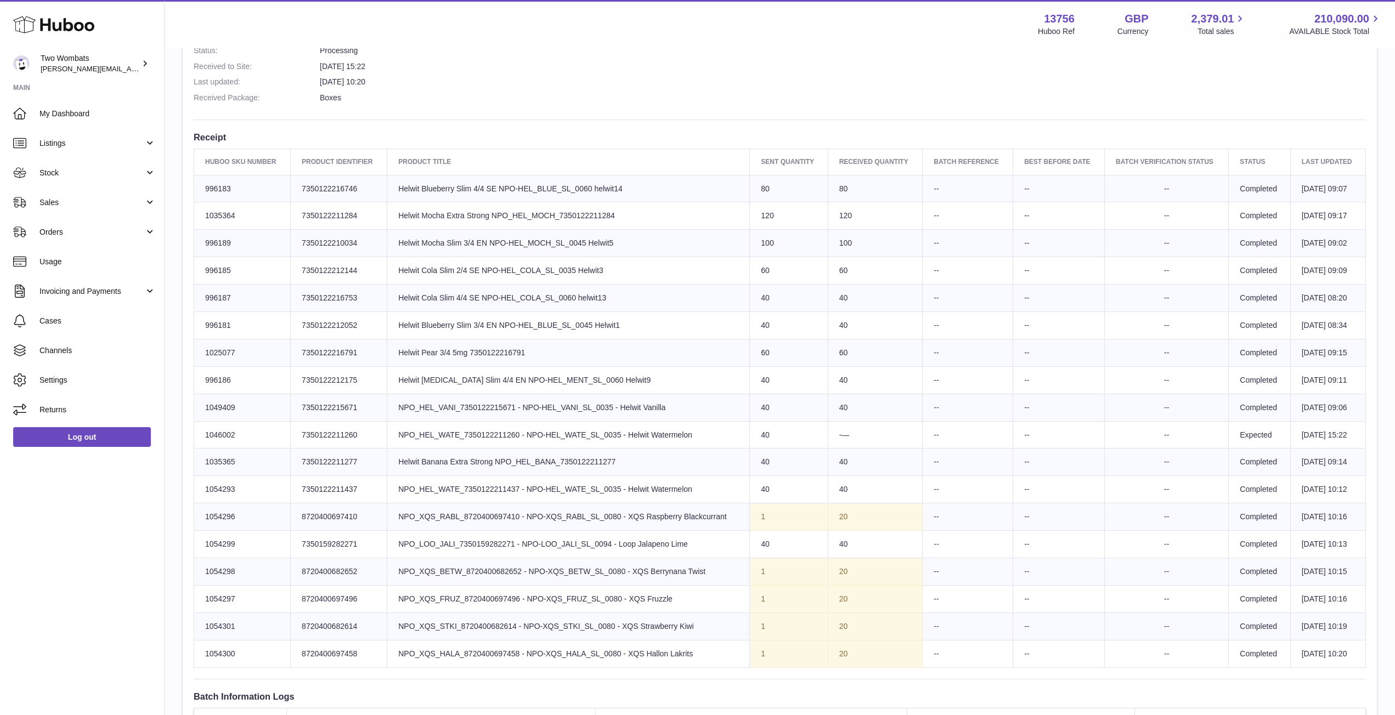
click at [844, 670] on div "Site Info: 13756-199173 Unit 2 More Plus Central Park Hudson Ave Severn Beach B…" at bounding box center [780, 295] width 1194 height 1038
click at [848, 659] on td "20" at bounding box center [875, 653] width 95 height 27
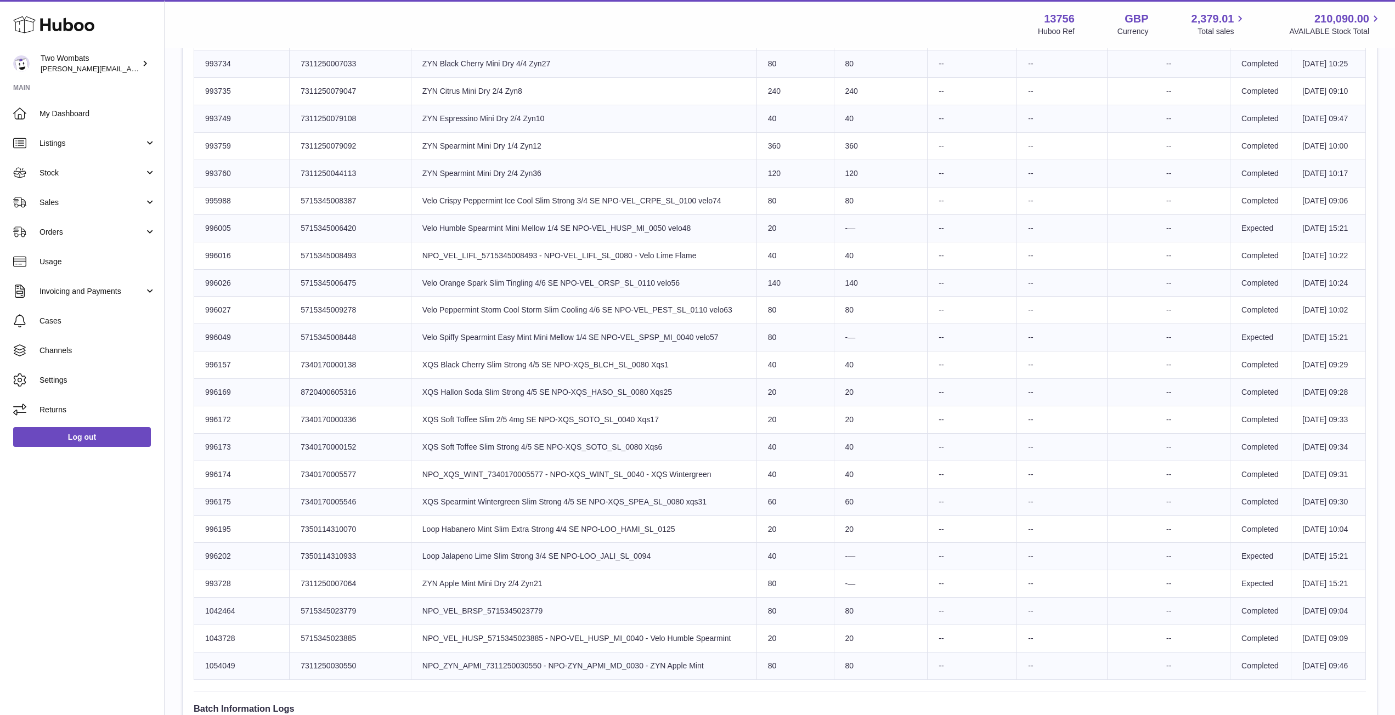
scroll to position [731, 0]
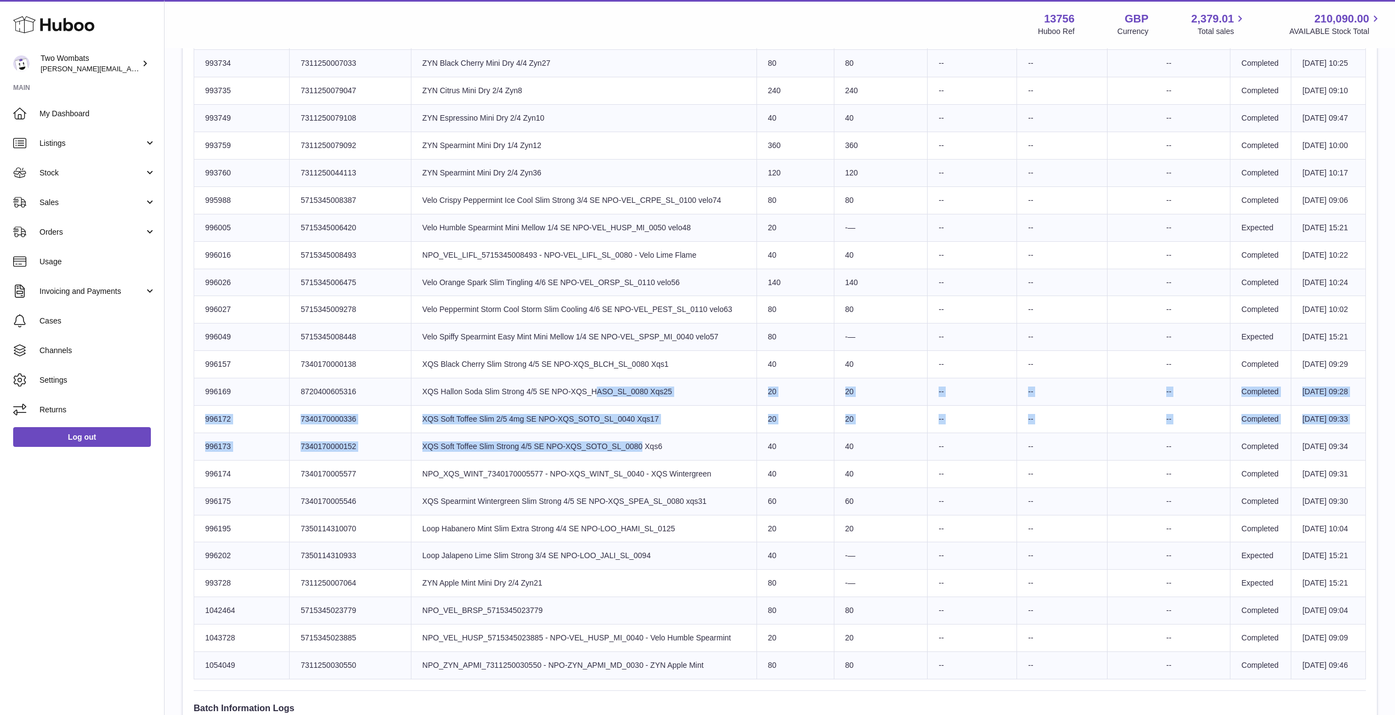
drag, startPoint x: 471, startPoint y: 384, endPoint x: 502, endPoint y: 443, distance: 66.5
click at [502, 443] on tbody "Huboo SKU Number 1001610 Client Identifier 5704420044181 Product title NPO_ZYN_…" at bounding box center [779, 227] width 1171 height 903
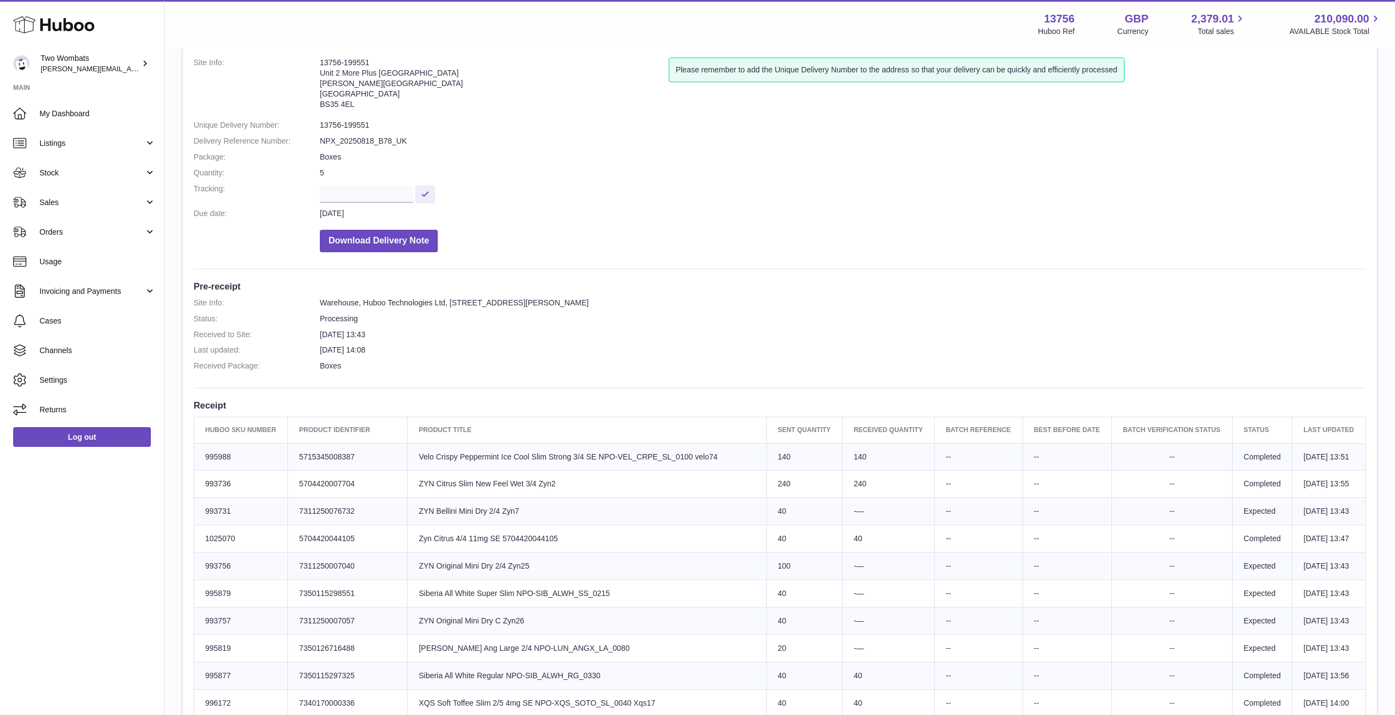
scroll to position [60, 0]
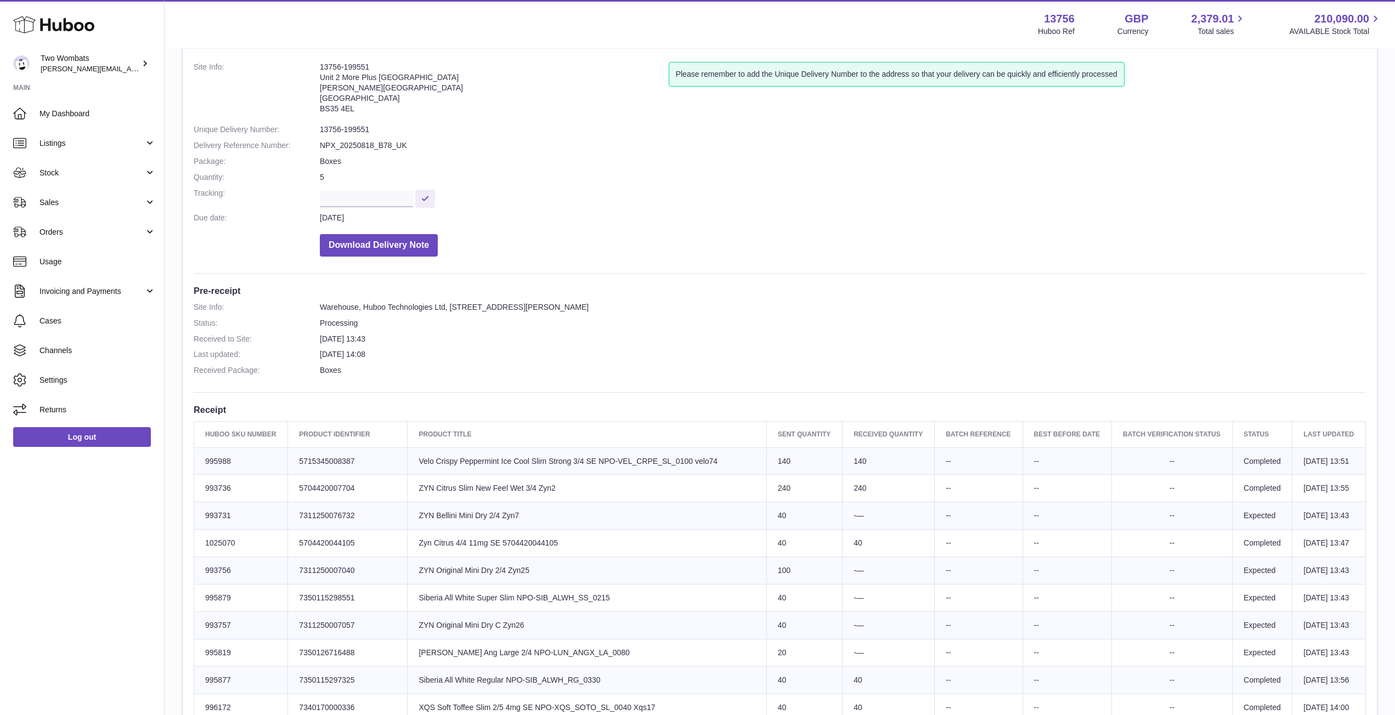
drag, startPoint x: 373, startPoint y: 69, endPoint x: 314, endPoint y: 68, distance: 59.8
click at [314, 68] on dl "Site Info: 13756-199551 Unit 2 More Plus Central Park Hudson Ave Severn Beach B…" at bounding box center [780, 162] width 1172 height 200
copy dl "13756-199551"
click at [367, 65] on address "13756-199551 Unit 2 More Plus Central Park Hudson Ave Severn Beach BS35 4EL" at bounding box center [494, 90] width 349 height 57
drag, startPoint x: 369, startPoint y: 66, endPoint x: 315, endPoint y: 67, distance: 54.3
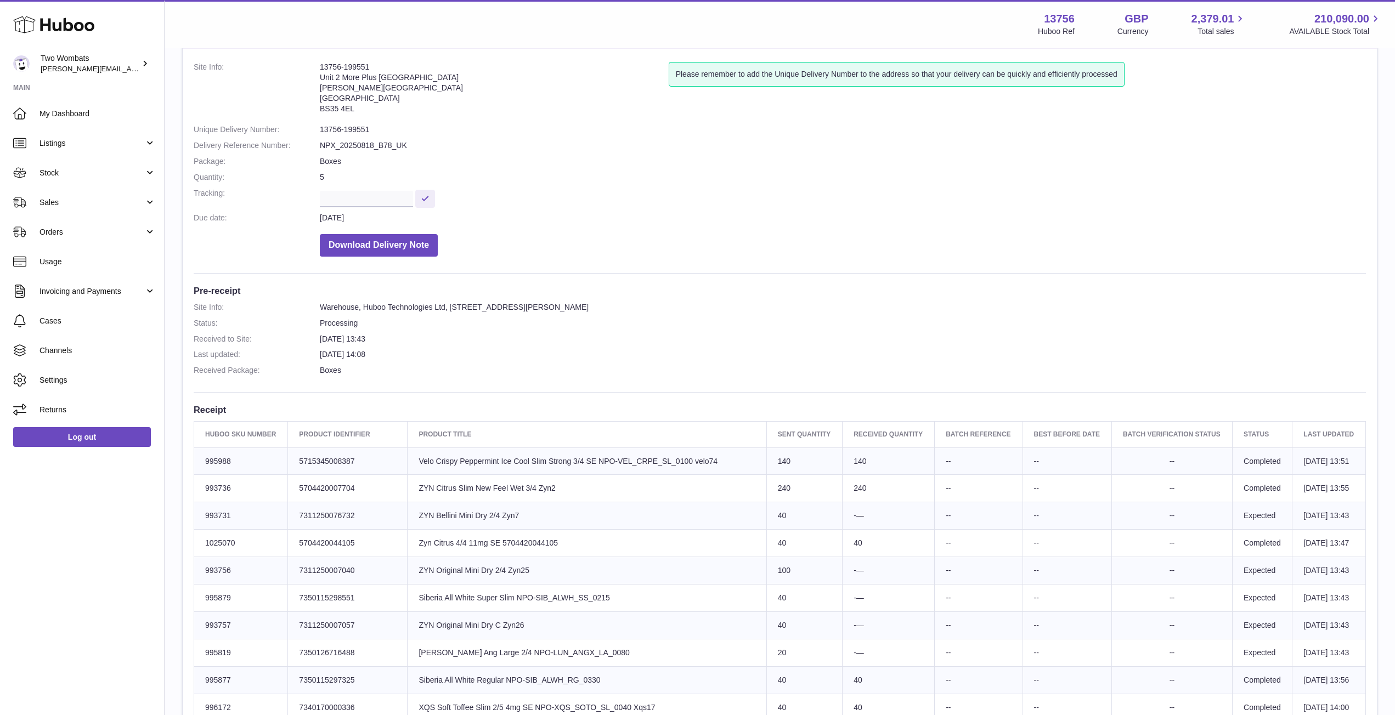
click at [315, 67] on dl "Site Info: 13756-199551 Unit 2 More Plus Central Park Hudson Ave Severn Beach B…" at bounding box center [780, 162] width 1172 height 200
copy dl "13756-199551"
click at [378, 111] on address "13756-199551 Unit 2 More Plus Central Park Hudson Ave Severn Beach BS35 4EL" at bounding box center [494, 90] width 349 height 57
drag, startPoint x: 369, startPoint y: 129, endPoint x: 316, endPoint y: 131, distance: 52.7
click at [316, 131] on dl "Site Info: 13756-199551 Unit 2 More Plus Central Park Hudson Ave Severn Beach B…" at bounding box center [780, 162] width 1172 height 200
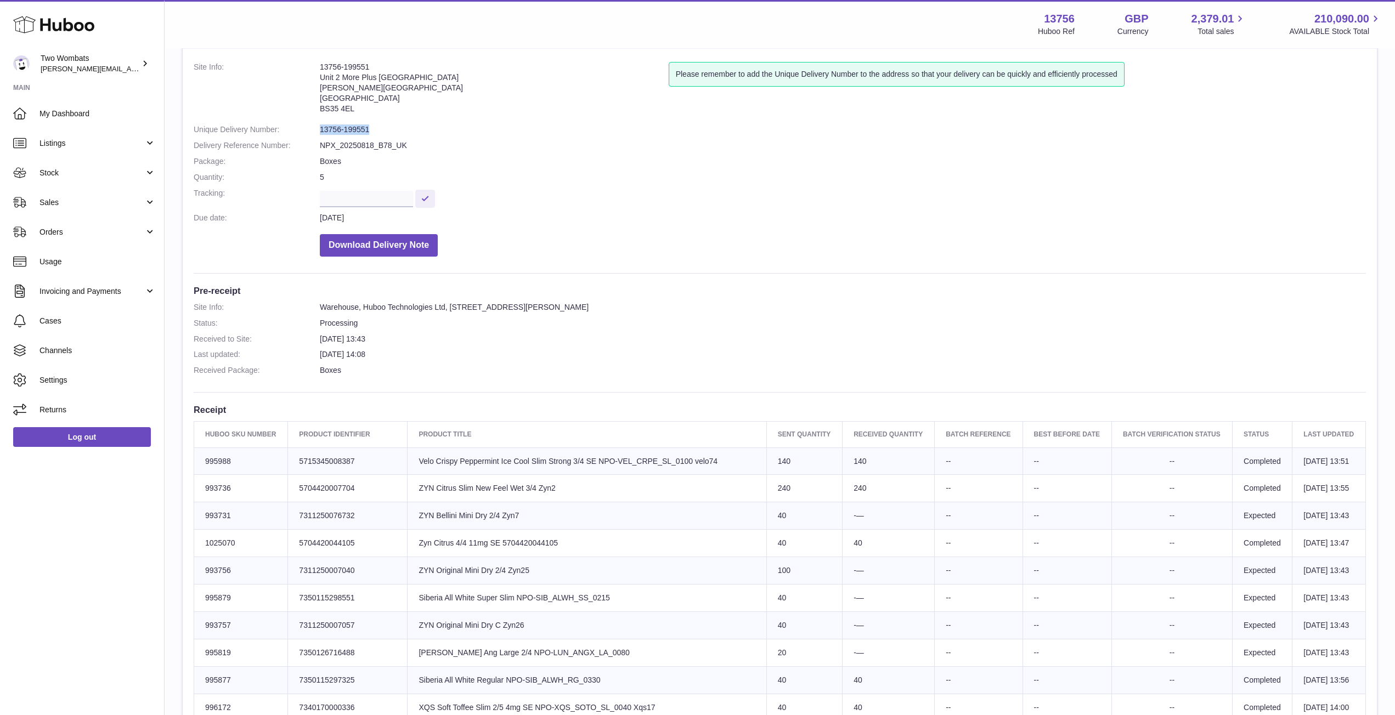
copy dl "13756-199551"
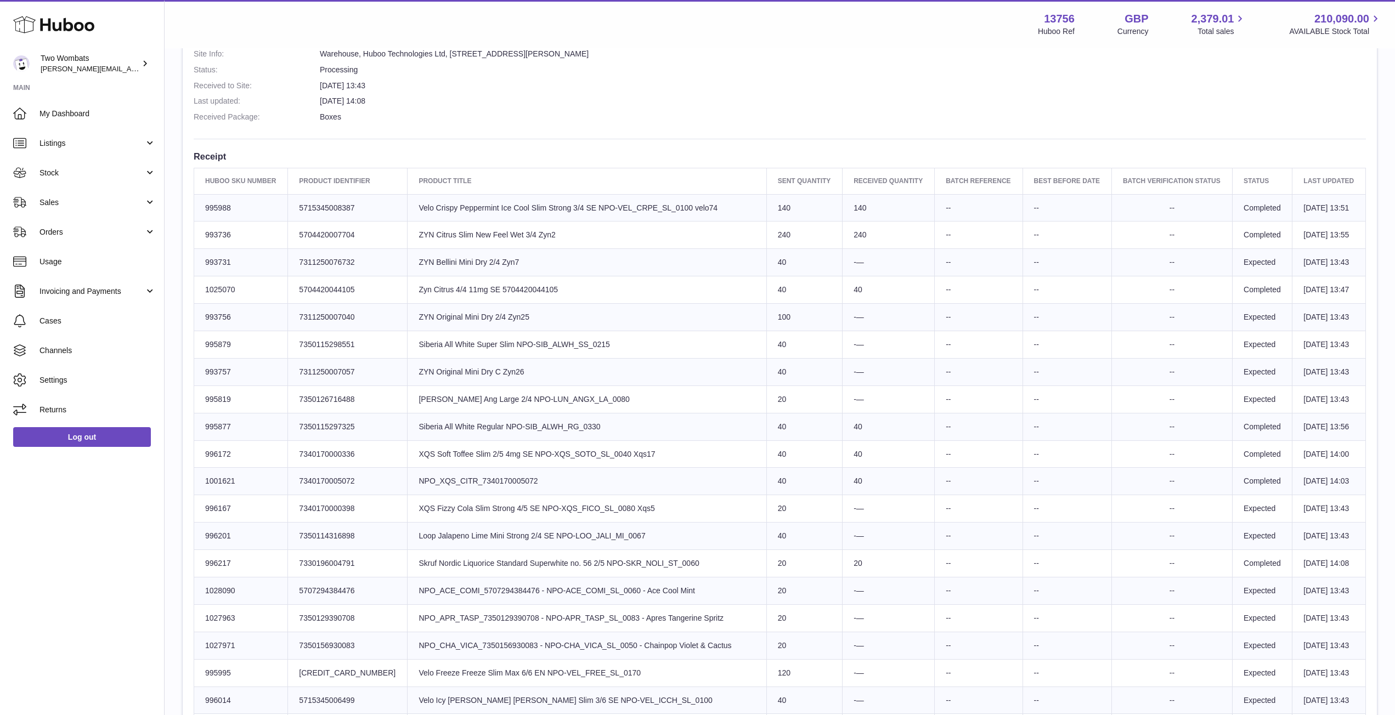
scroll to position [313, 0]
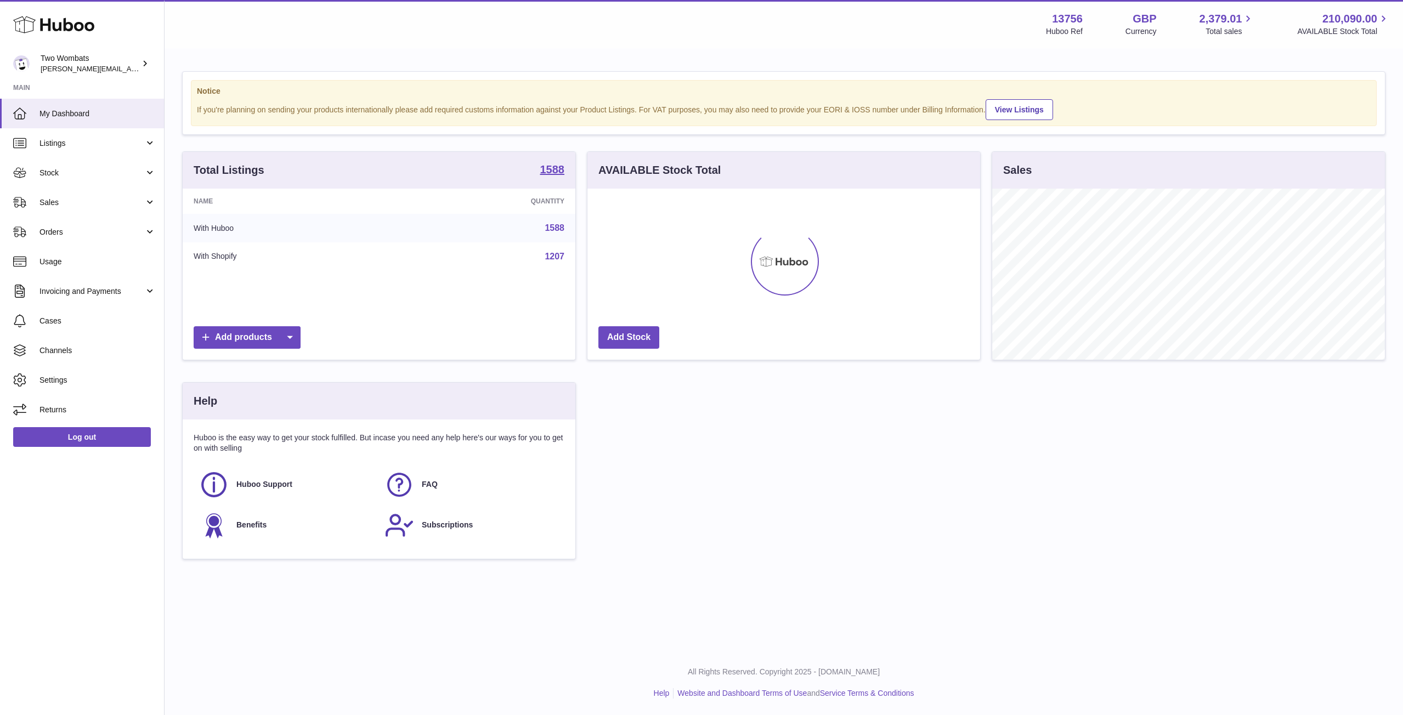
scroll to position [171, 393]
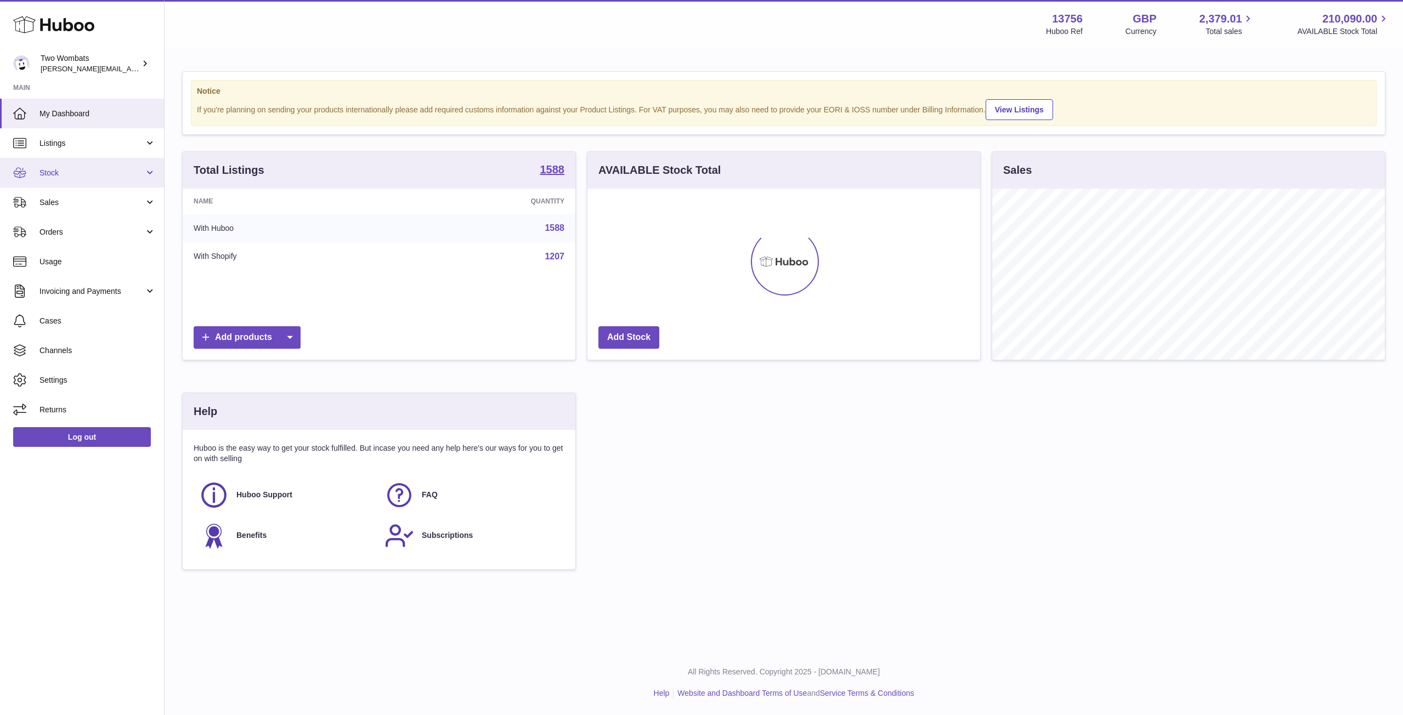
click at [158, 169] on link "Stock" at bounding box center [82, 173] width 164 height 30
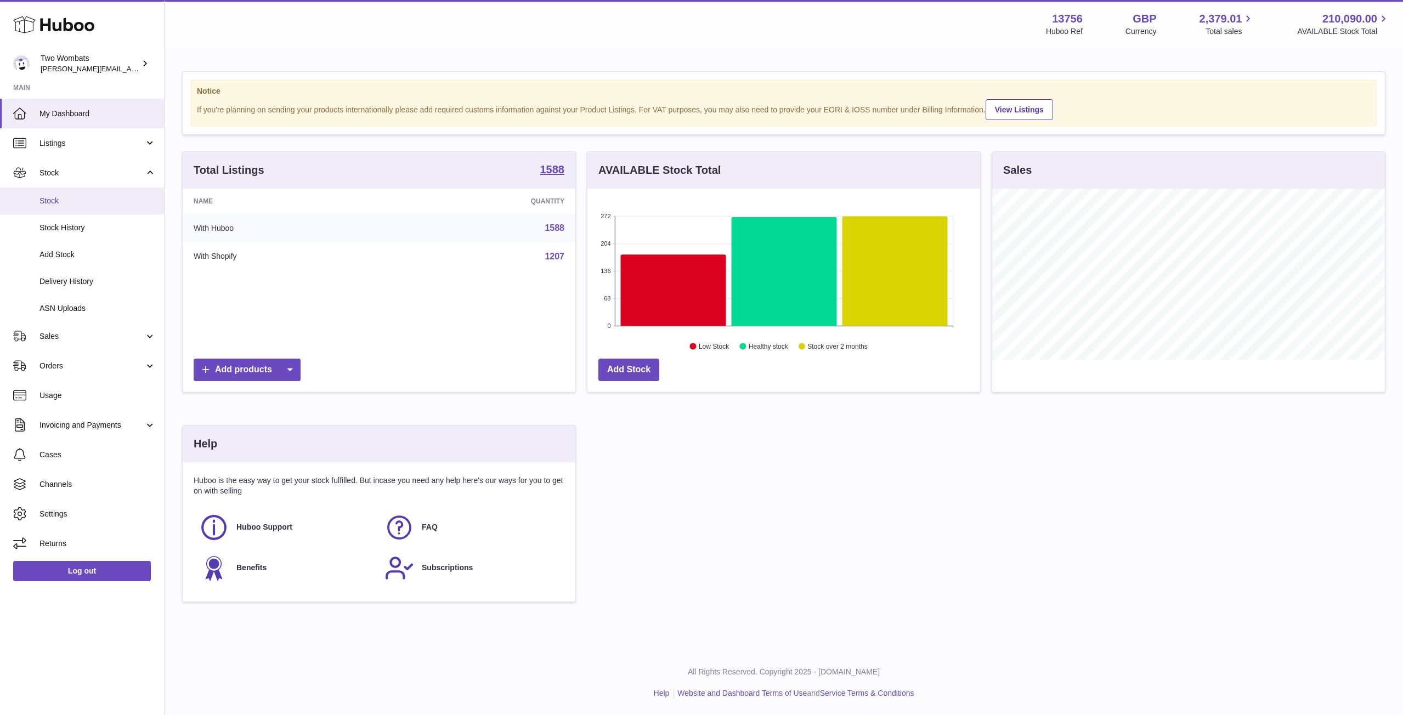
click at [73, 196] on span "Stock" at bounding box center [97, 201] width 116 height 10
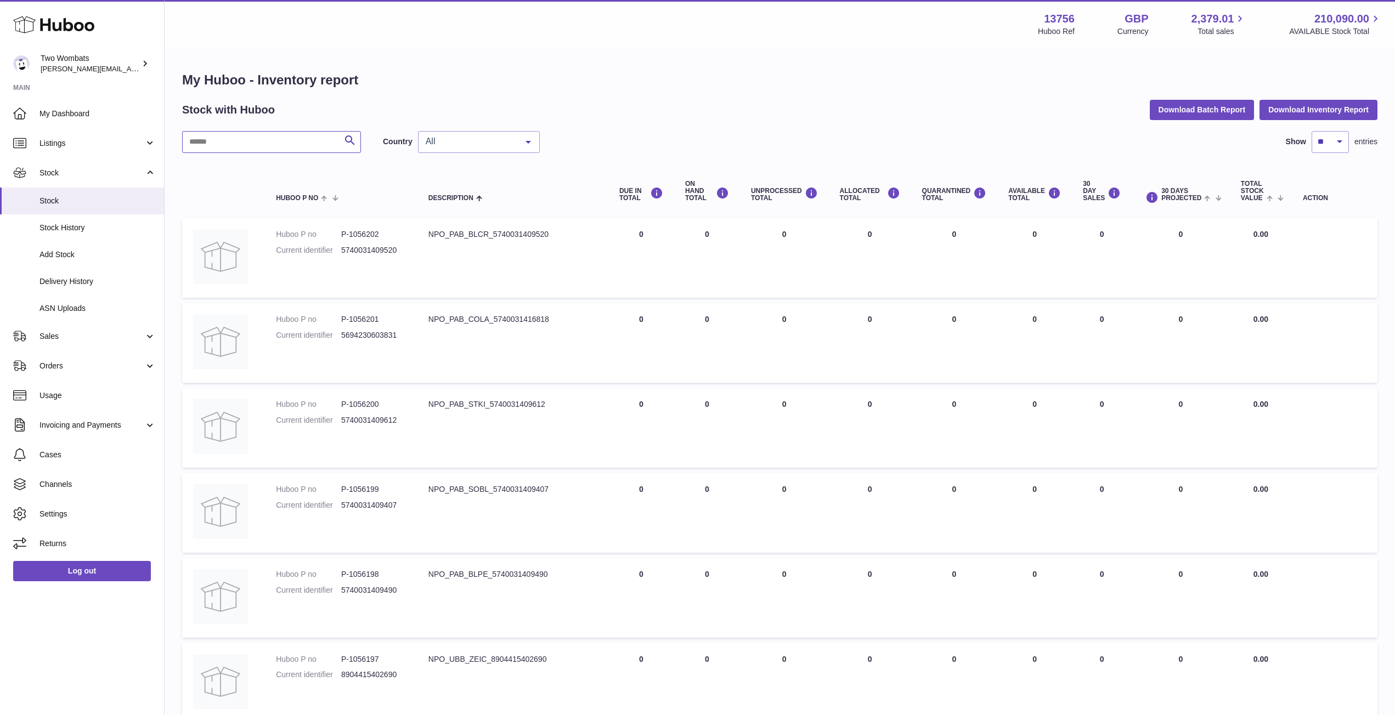
click at [216, 139] on input "text" at bounding box center [271, 142] width 179 height 22
paste input "*******"
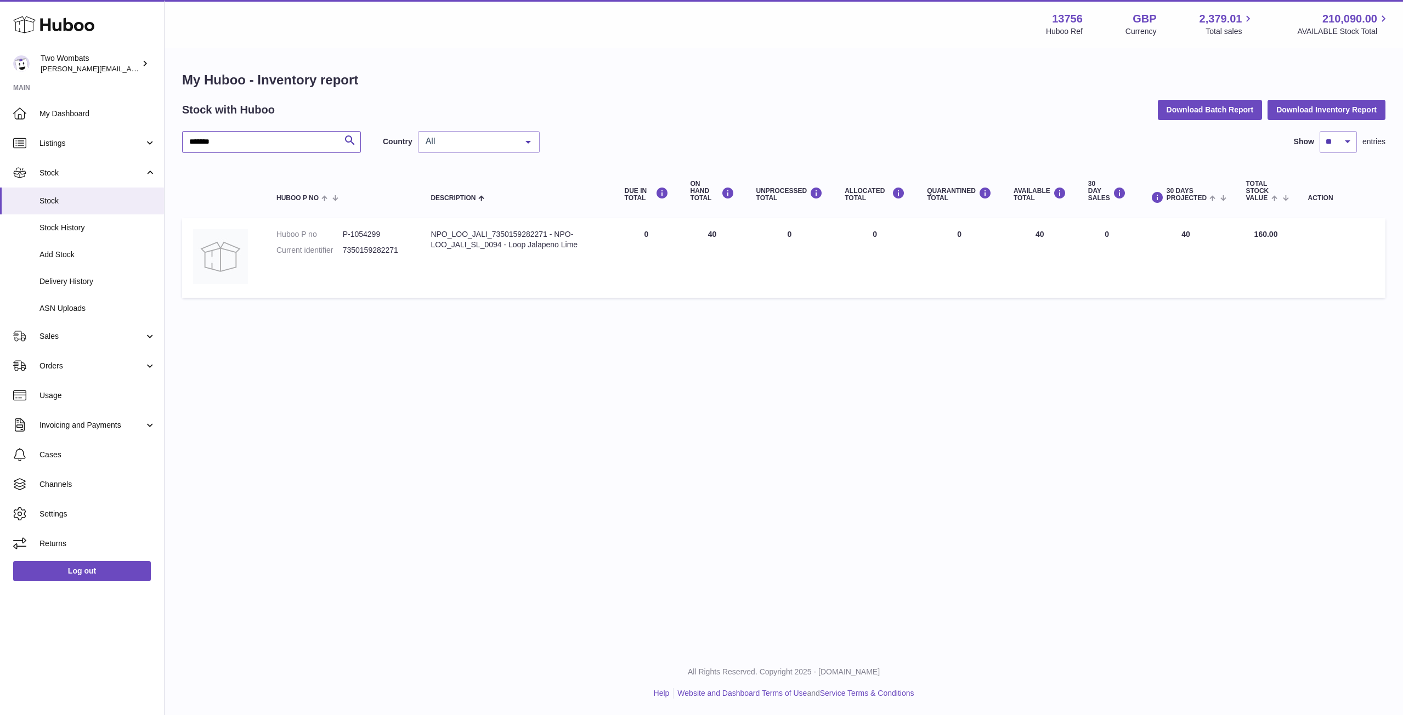
type input "*******"
click at [92, 280] on span "Delivery History" at bounding box center [97, 281] width 116 height 10
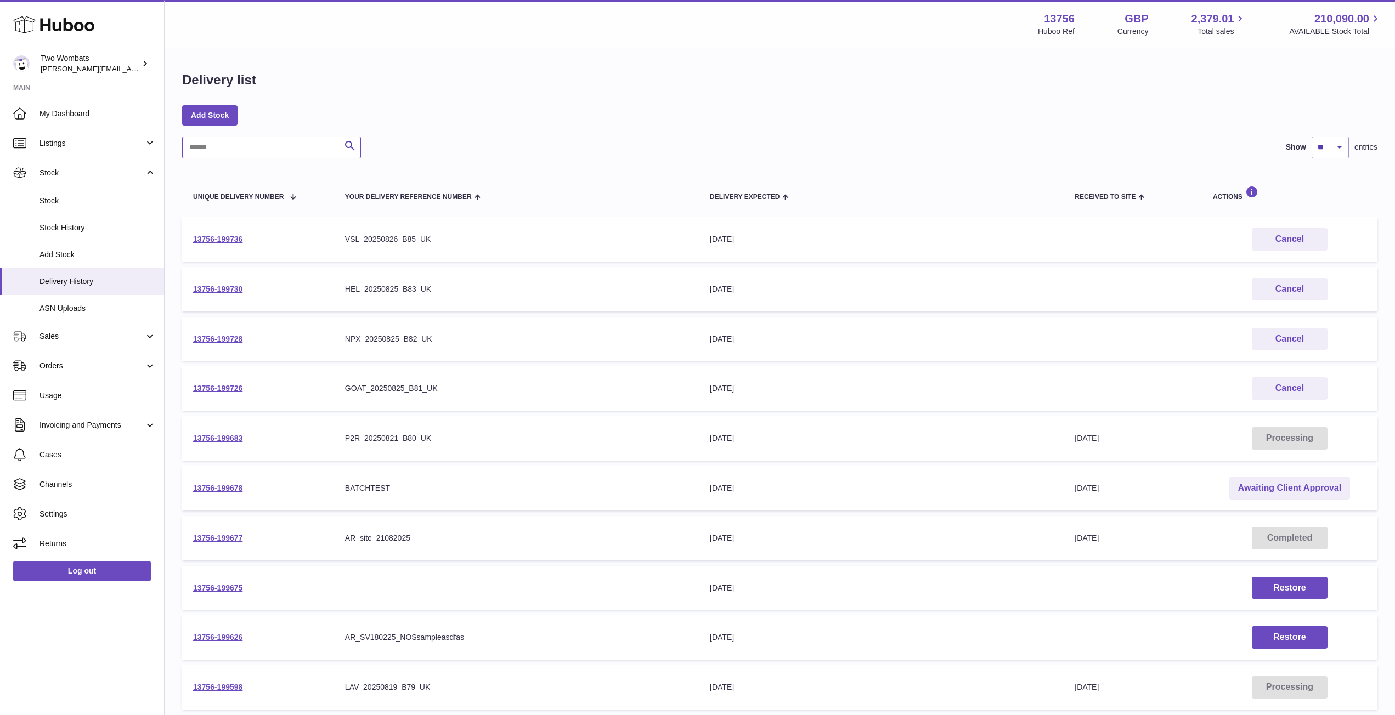
click at [244, 139] on input "text" at bounding box center [271, 148] width 179 height 22
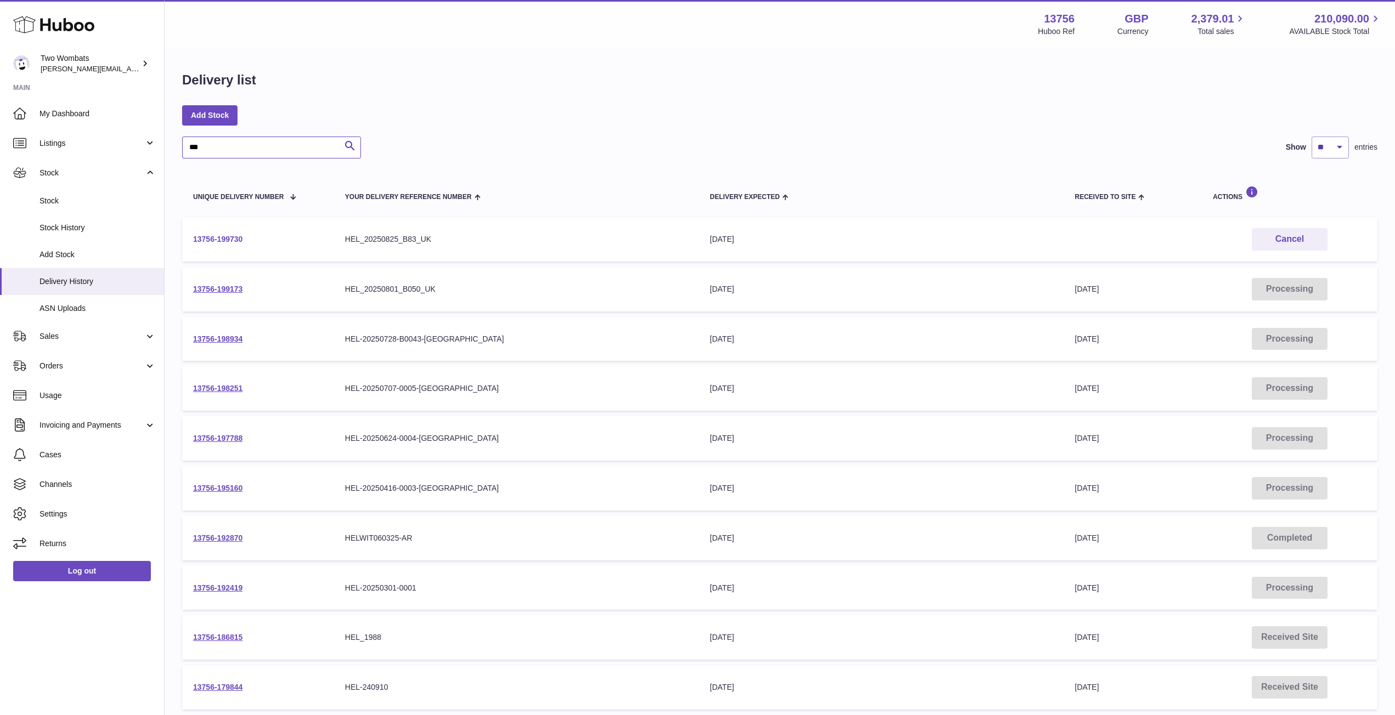
type input "***"
click at [223, 237] on link "13756-199730" at bounding box center [217, 239] width 49 height 9
click at [210, 288] on link "13756-199173" at bounding box center [217, 289] width 49 height 9
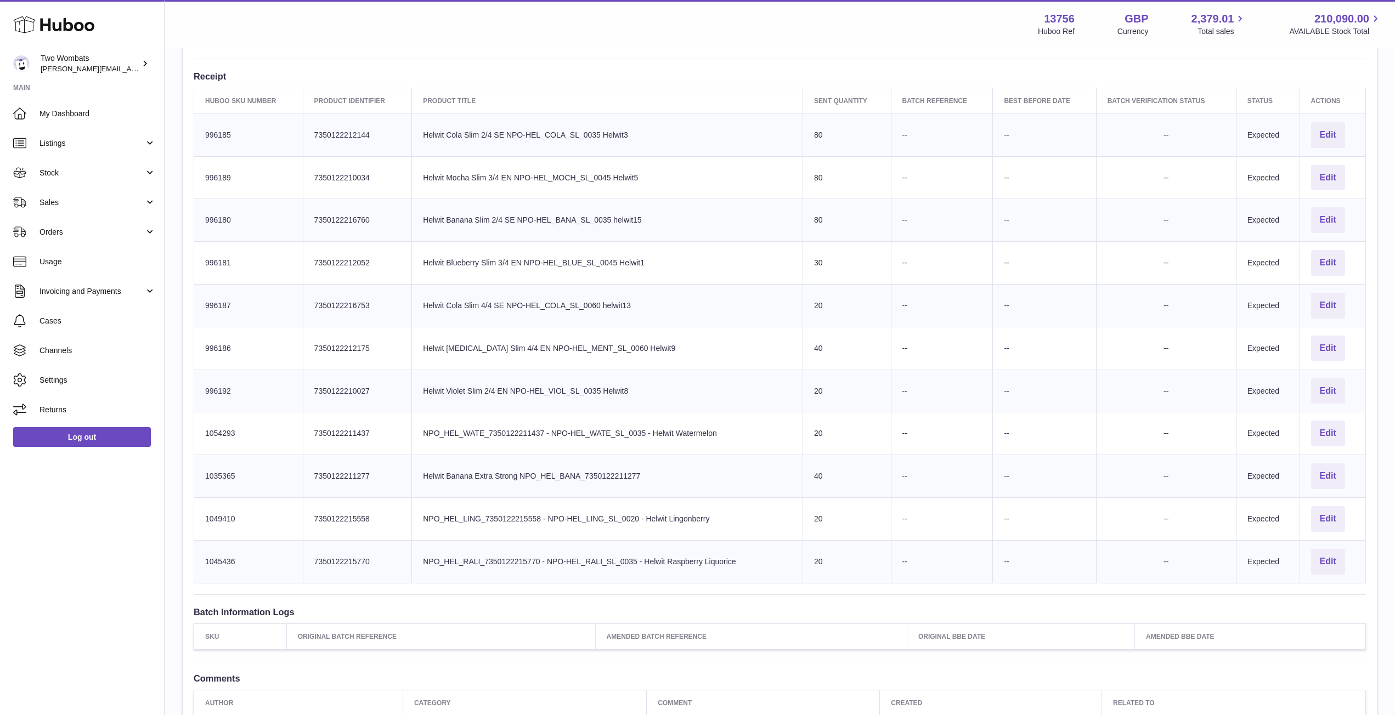
scroll to position [337, 0]
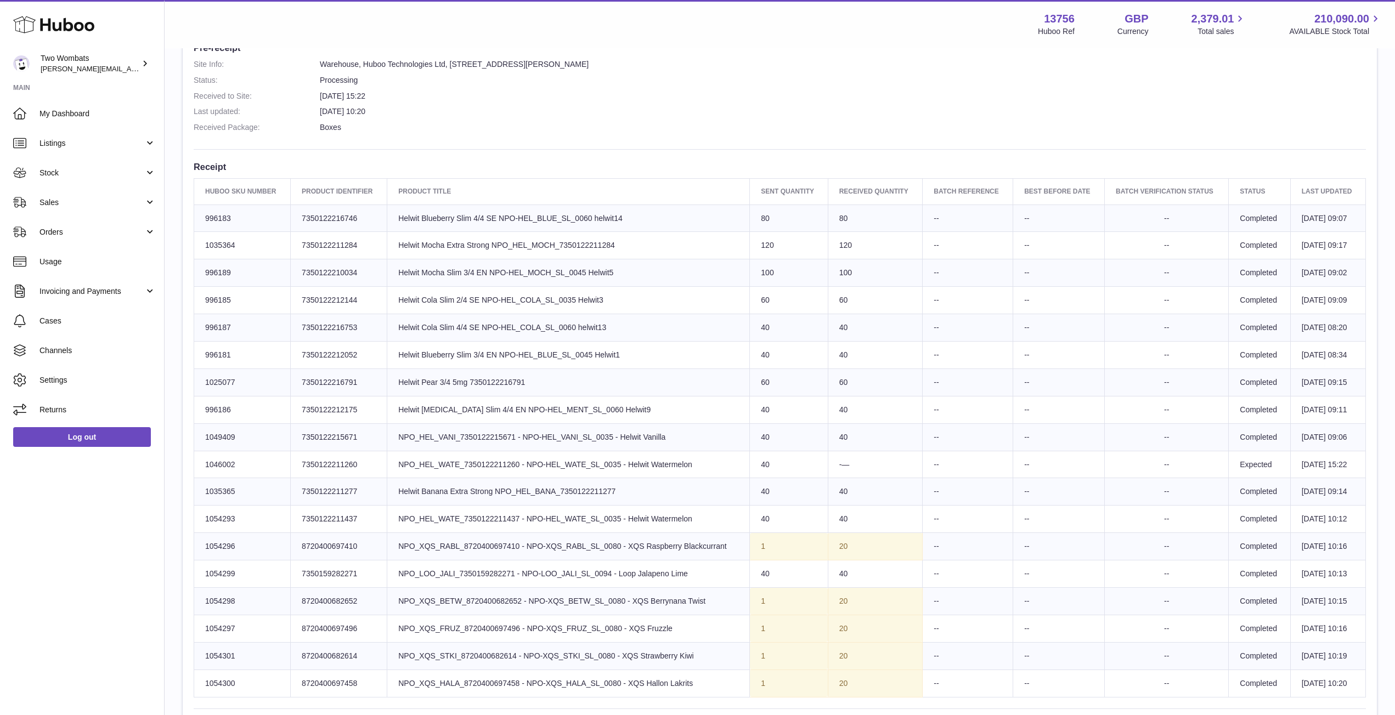
scroll to position [340, 0]
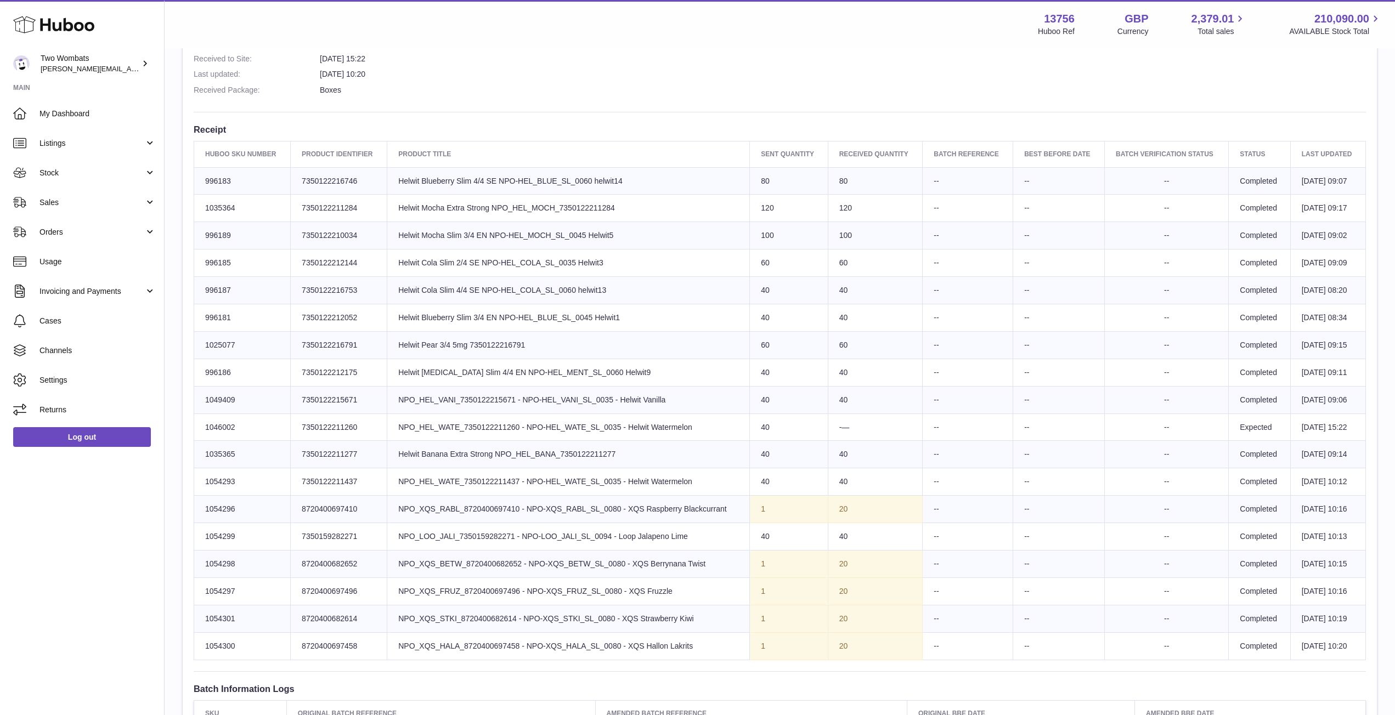
drag, startPoint x: 236, startPoint y: 533, endPoint x: 199, endPoint y: 535, distance: 37.9
click at [199, 535] on td "Huboo SKU Number 1054299" at bounding box center [242, 536] width 97 height 27
copy td "1054299"
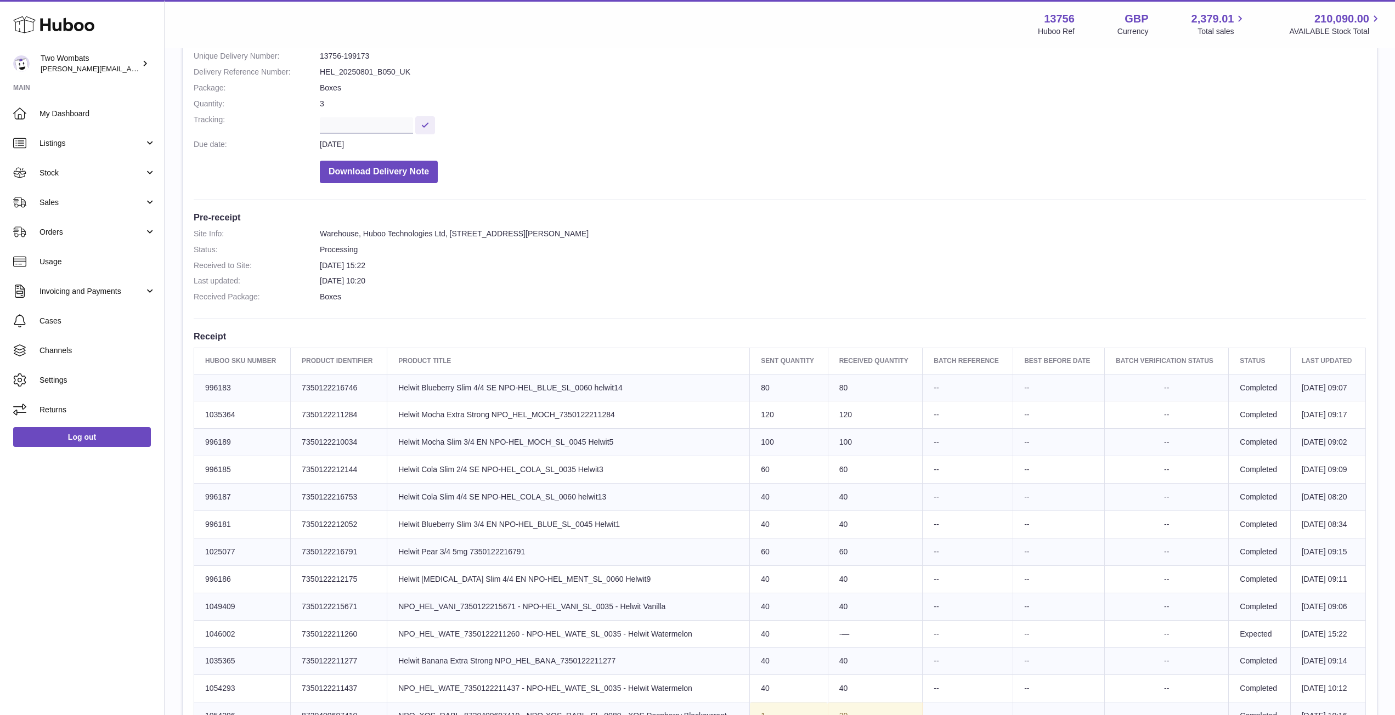
scroll to position [128, 0]
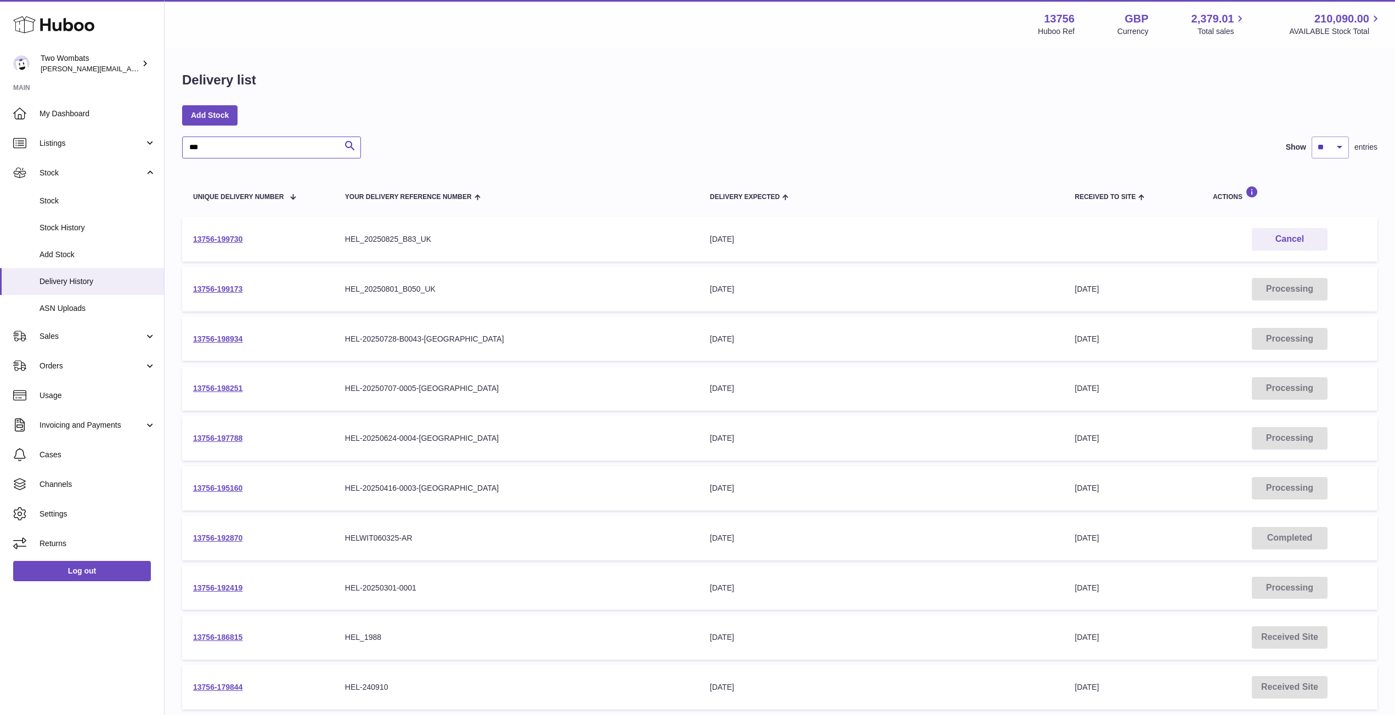
drag, startPoint x: 222, startPoint y: 144, endPoint x: 186, endPoint y: 140, distance: 35.9
click at [186, 140] on input "***" at bounding box center [271, 148] width 179 height 22
paste input "*********"
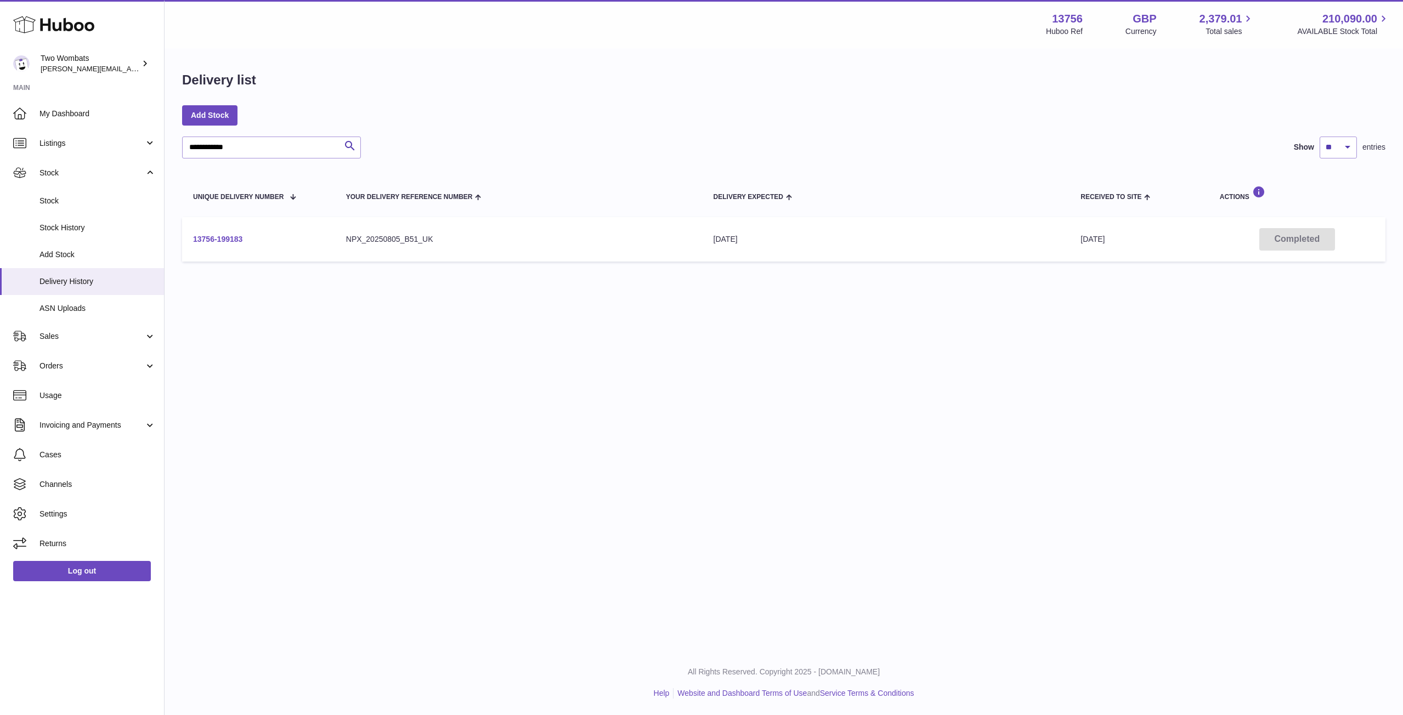
click at [225, 237] on link "13756-199183" at bounding box center [217, 239] width 49 height 9
drag, startPoint x: 257, startPoint y: 138, endPoint x: 116, endPoint y: 152, distance: 141.6
click at [116, 152] on div "**********" at bounding box center [701, 357] width 1403 height 715
paste input "text"
type input "**********"
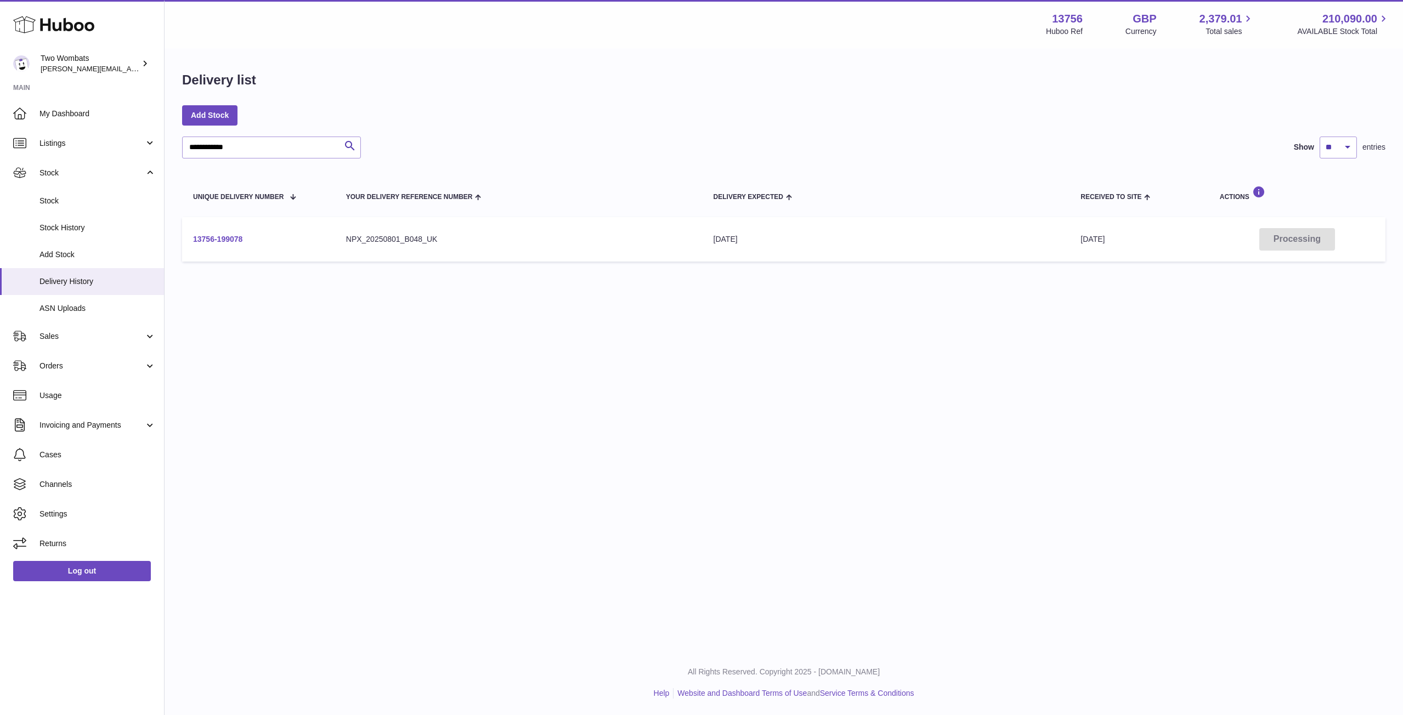
click at [231, 241] on link "13756-199078" at bounding box center [217, 239] width 49 height 9
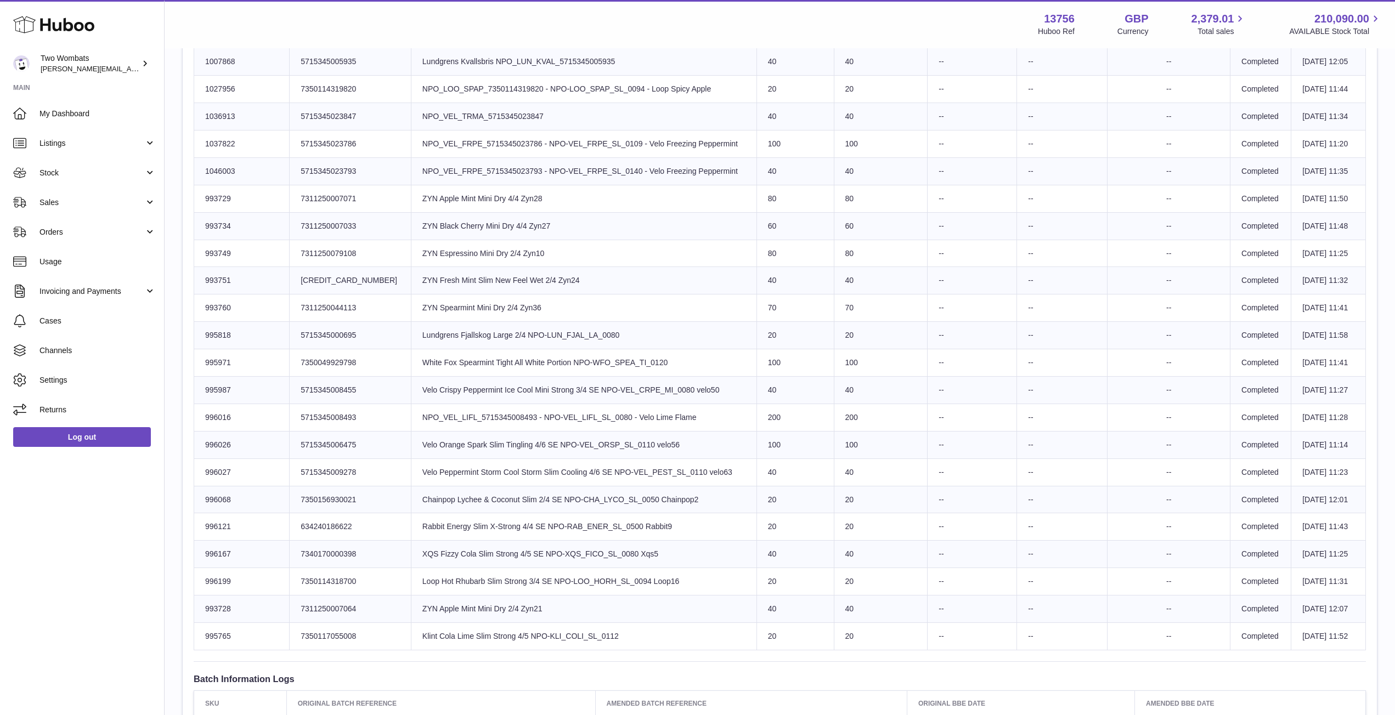
scroll to position [513, 0]
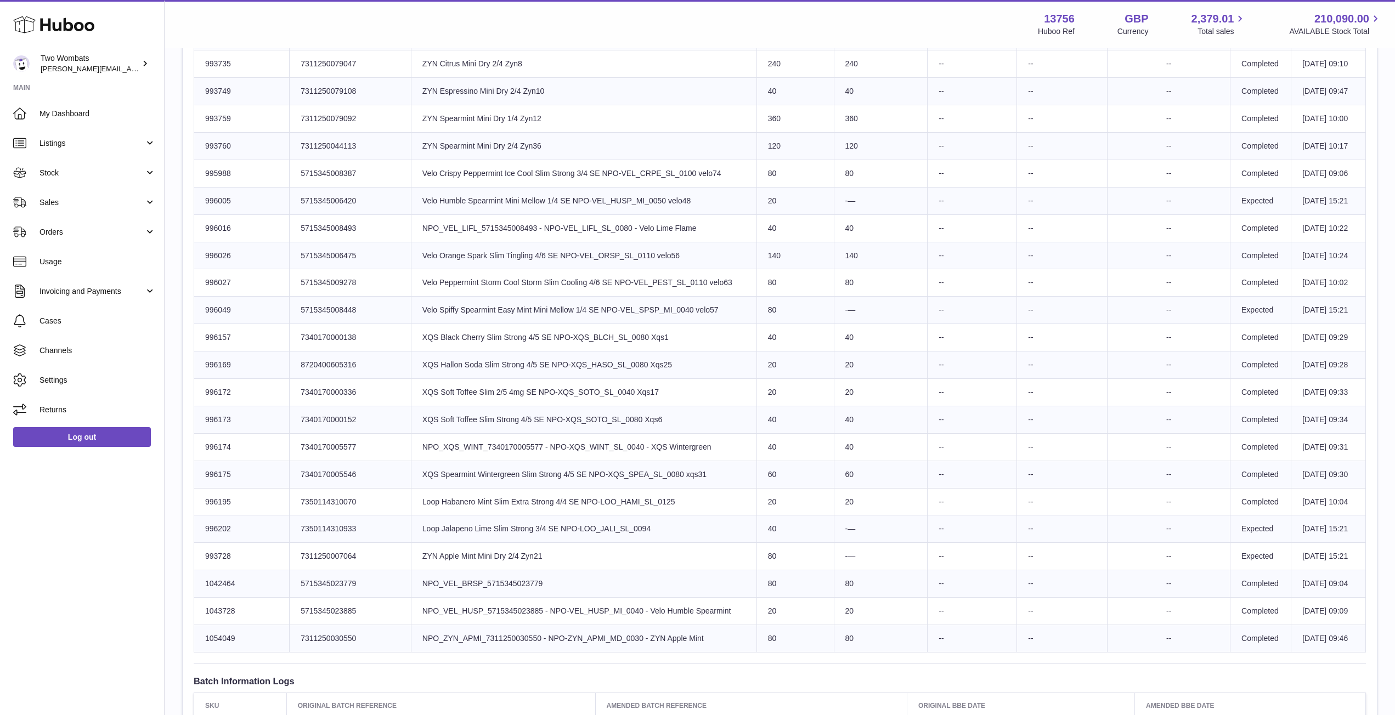
scroll to position [759, 0]
drag, startPoint x: 585, startPoint y: 371, endPoint x: 717, endPoint y: 411, distance: 137.6
click at [717, 411] on tbody "Huboo SKU Number 1001610 Client Identifier 5704420044181 Product title NPO_ZYN_…" at bounding box center [779, 199] width 1171 height 903
click at [717, 411] on td "Product title XQS Soft Toffee Slim Strong 4/5 SE NPO-XQS_SOTO_SL_0080 Xqs6" at bounding box center [584, 418] width 346 height 27
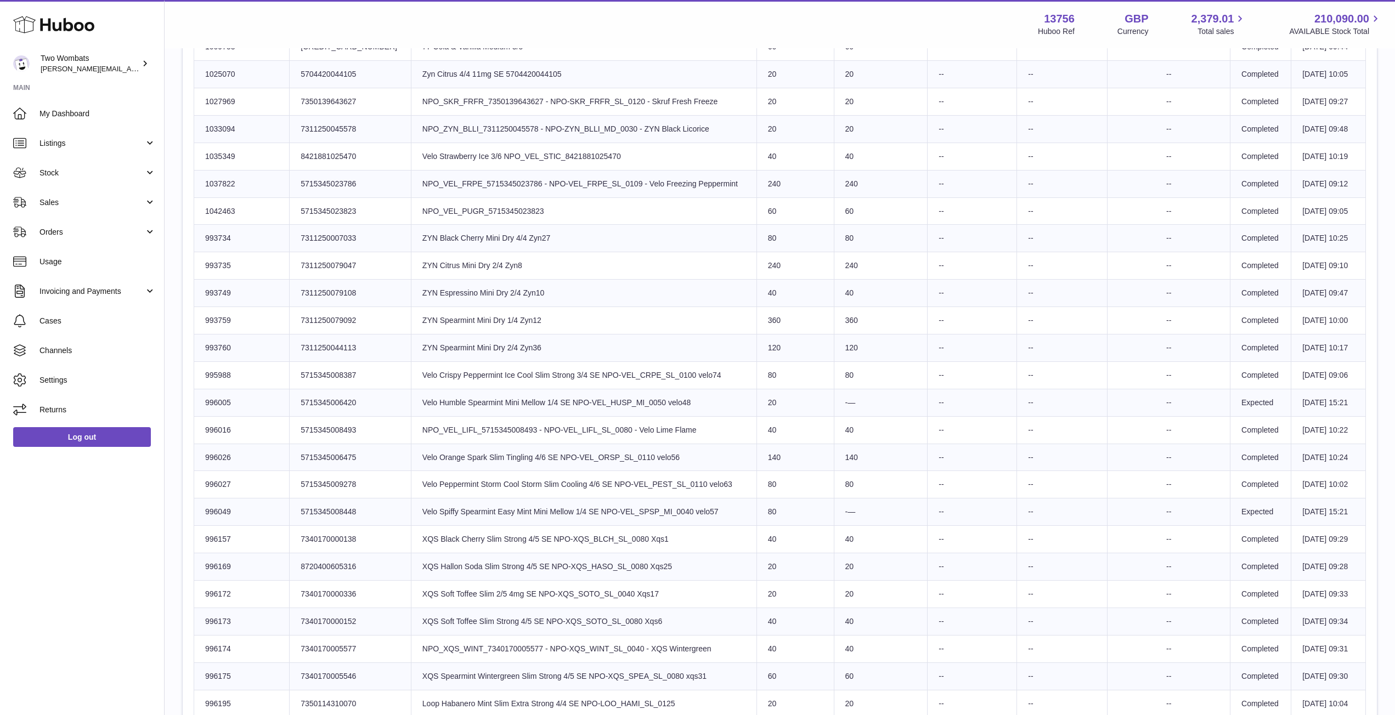
scroll to position [558, 0]
drag, startPoint x: 863, startPoint y: 593, endPoint x: 823, endPoint y: 572, distance: 45.4
click at [823, 572] on tbody "Huboo SKU Number 1001610 Client Identifier 5704420044181 Product title NPO_ZYN_…" at bounding box center [779, 400] width 1171 height 903
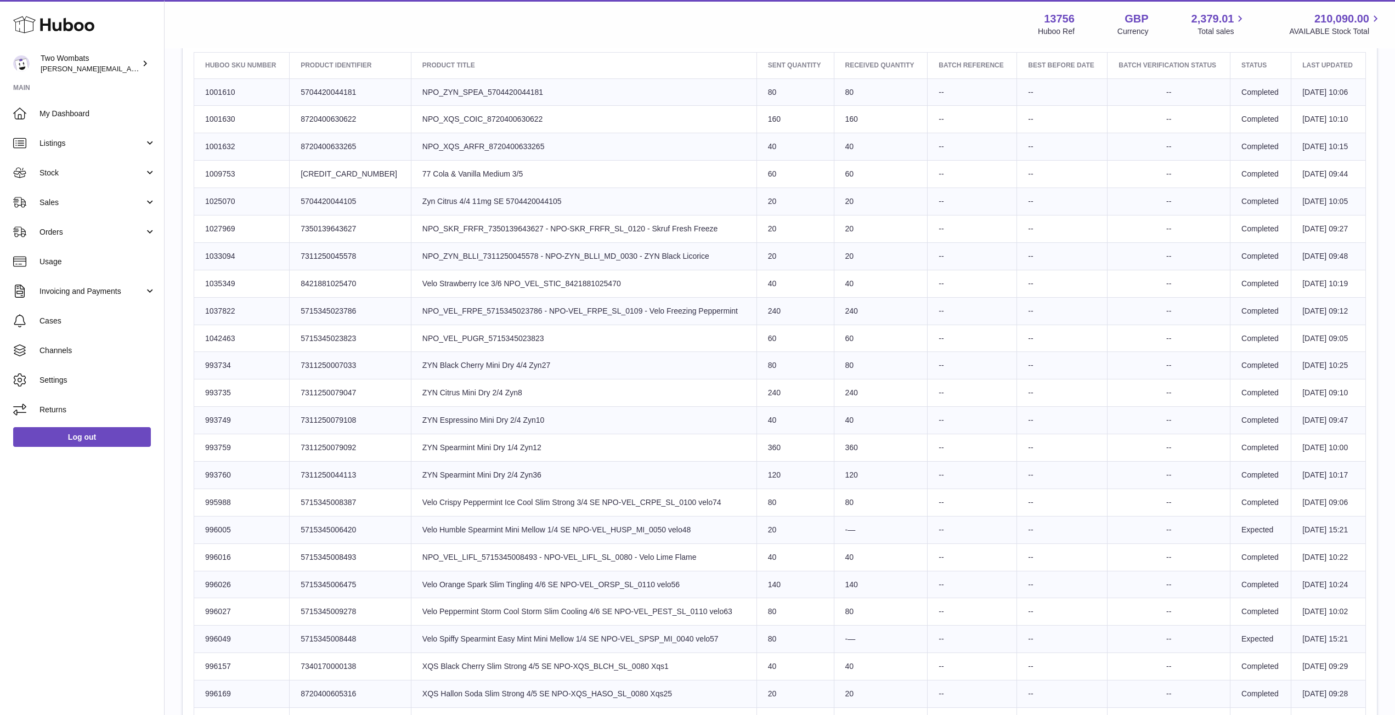
scroll to position [428, 0]
drag, startPoint x: 835, startPoint y: 148, endPoint x: 547, endPoint y: 139, distance: 287.5
click at [547, 139] on tr "Huboo SKU Number 1001632 Client Identifier 8720400633265 Product title NPO_XQS_…" at bounding box center [779, 147] width 1171 height 27
click at [577, 258] on td "Product title NPO_ZYN_BLLI_7311250045578 - NPO-ZYN_BLLI_MD_0030 - ZYN Black Lic…" at bounding box center [584, 256] width 346 height 27
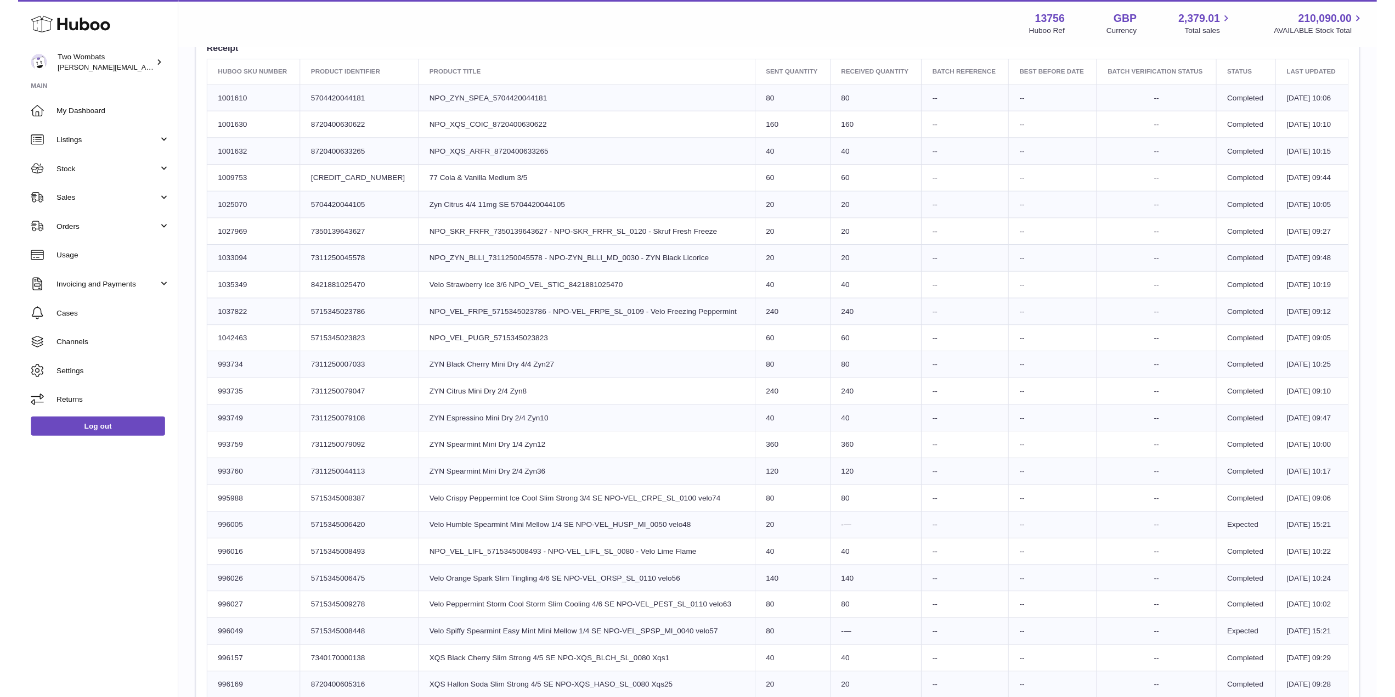
scroll to position [0, 0]
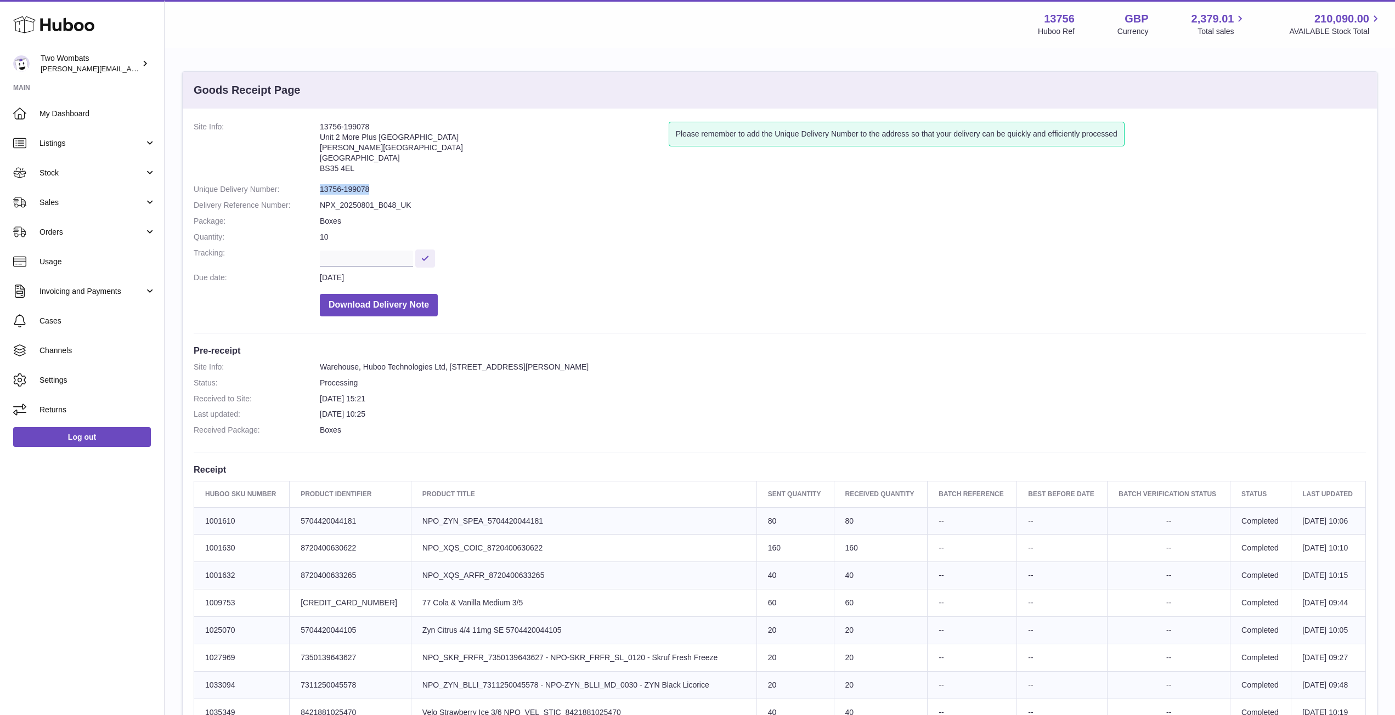
drag, startPoint x: 370, startPoint y: 188, endPoint x: 304, endPoint y: 189, distance: 65.3
click at [304, 189] on dl "Site Info: 13756-199078 Unit 2 More Plus Central Park Hudson Ave Severn Beach B…" at bounding box center [780, 222] width 1172 height 200
copy dl "13756-199078"
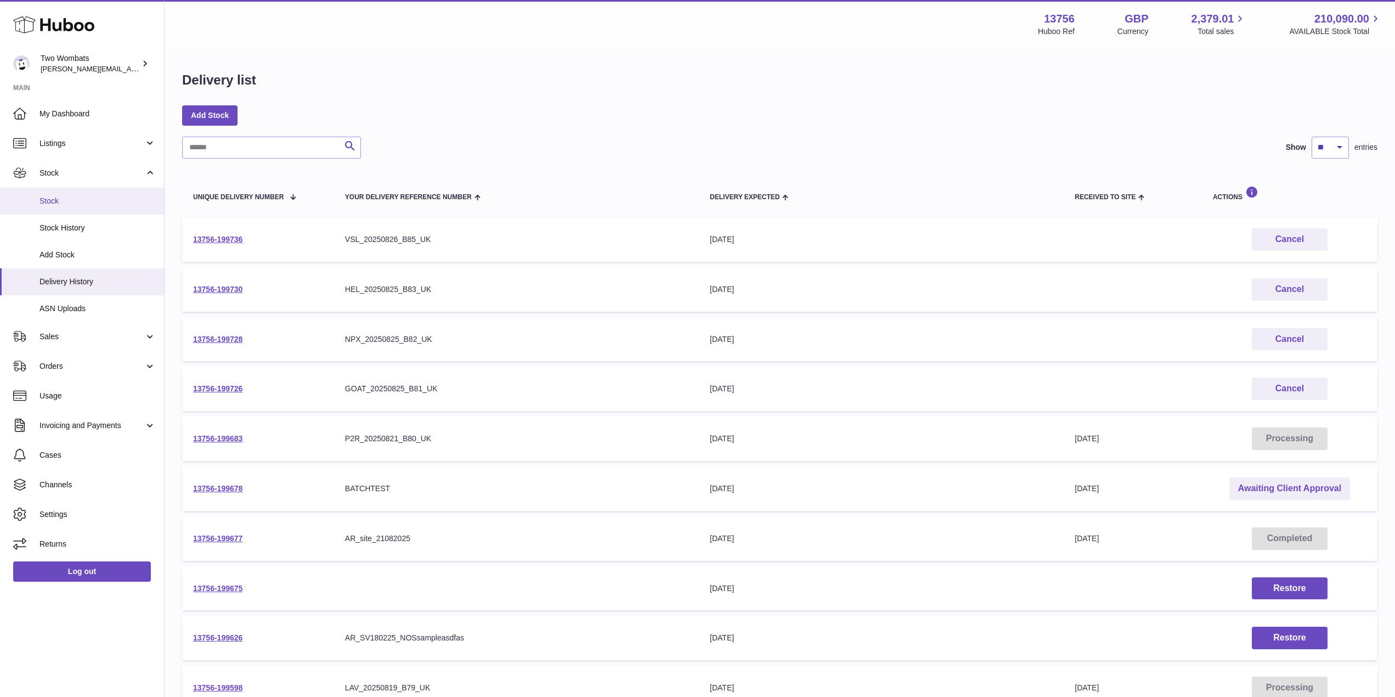
click at [70, 196] on span "Stock" at bounding box center [97, 201] width 116 height 10
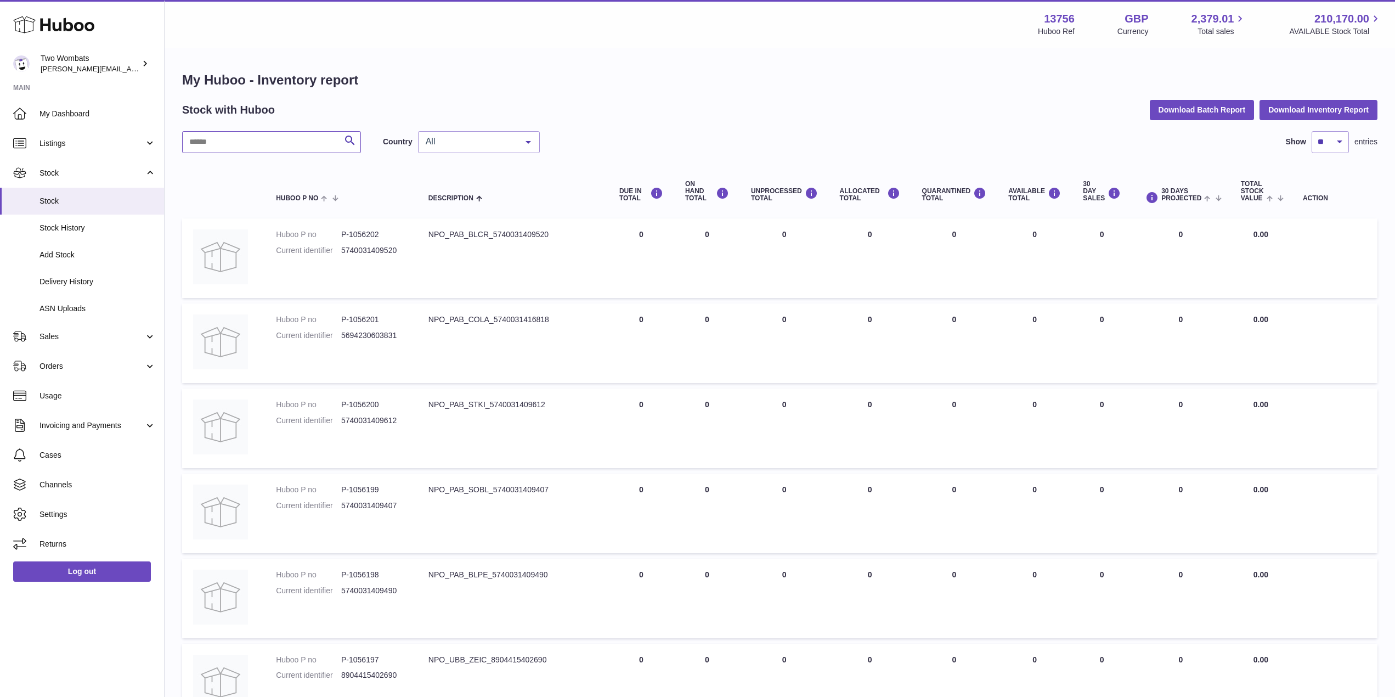
click at [238, 149] on input "text" at bounding box center [271, 142] width 179 height 22
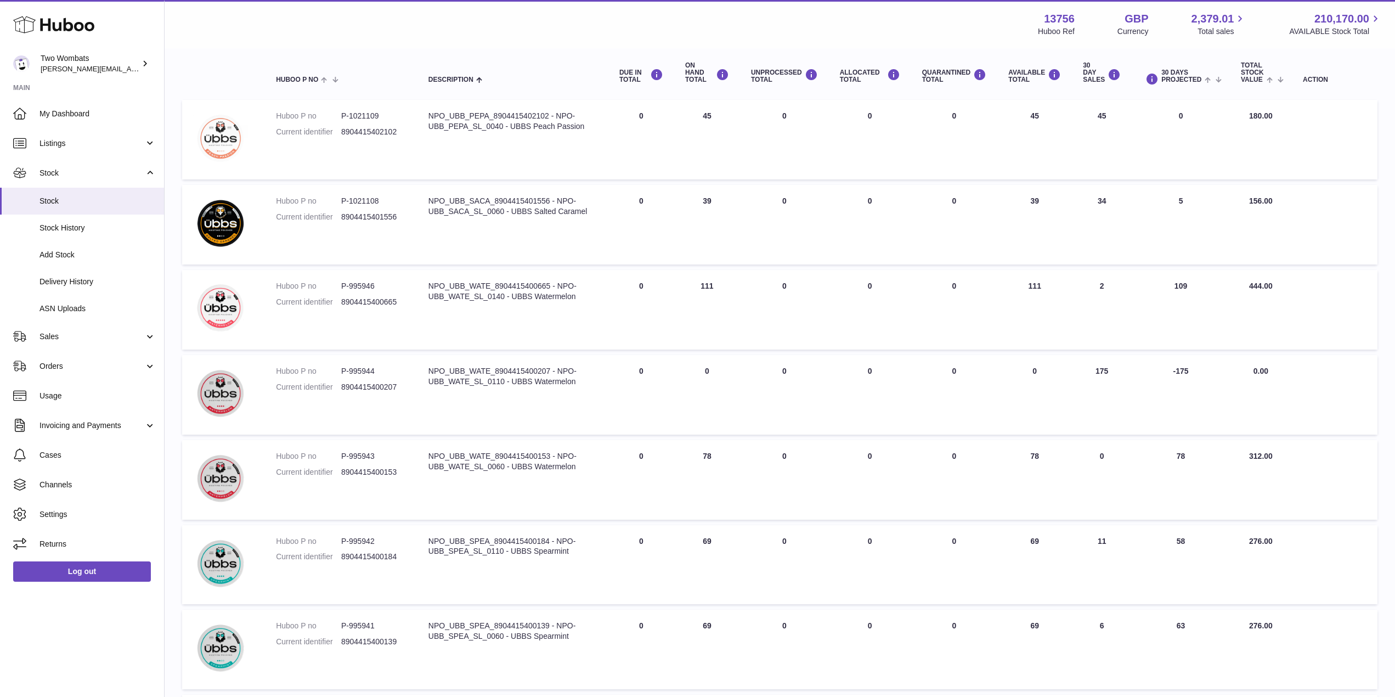
scroll to position [120, 0]
drag, startPoint x: 503, startPoint y: 211, endPoint x: 556, endPoint y: 202, distance: 53.3
click at [556, 202] on div "NPO_UBB_SACA_8904415401556 - NPO-UBB_SACA_SL_0060 - UBBS Salted Caramel" at bounding box center [512, 205] width 169 height 21
copy div "NPO-UBB_SACA_SL_0060"
drag, startPoint x: 502, startPoint y: 125, endPoint x: 556, endPoint y: 116, distance: 54.5
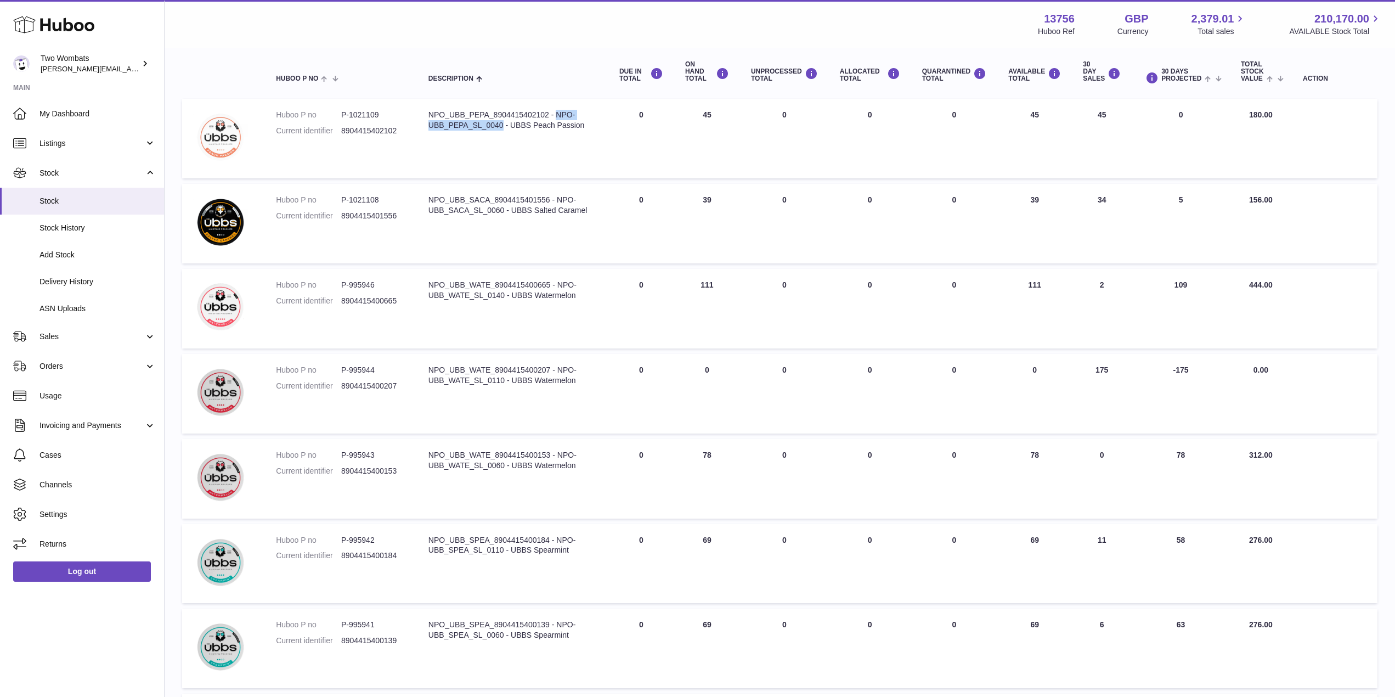
click at [556, 116] on div "NPO_UBB_PEPA_8904415402102 - NPO-UBB_PEPA_SL_0040 - UBBS Peach Passion" at bounding box center [512, 120] width 169 height 21
copy div "NPO-UBB_PEPA_SL_0040"
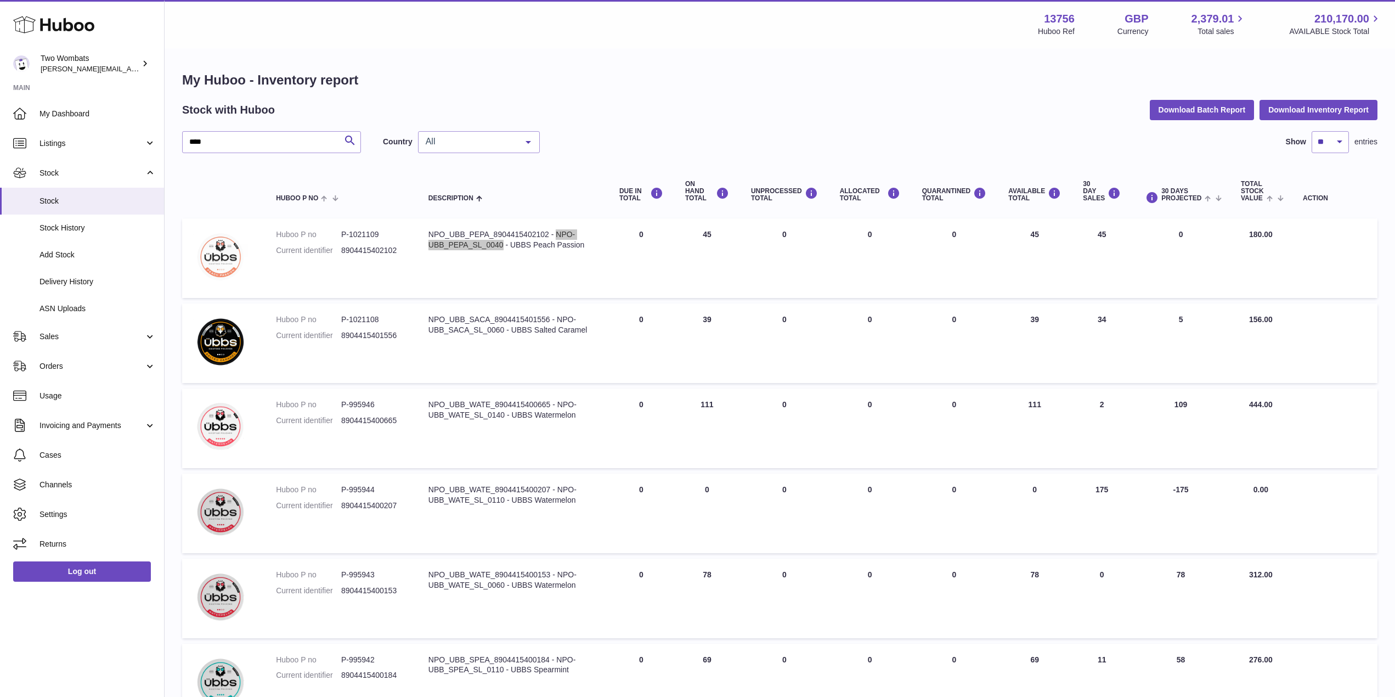
scroll to position [486, 0]
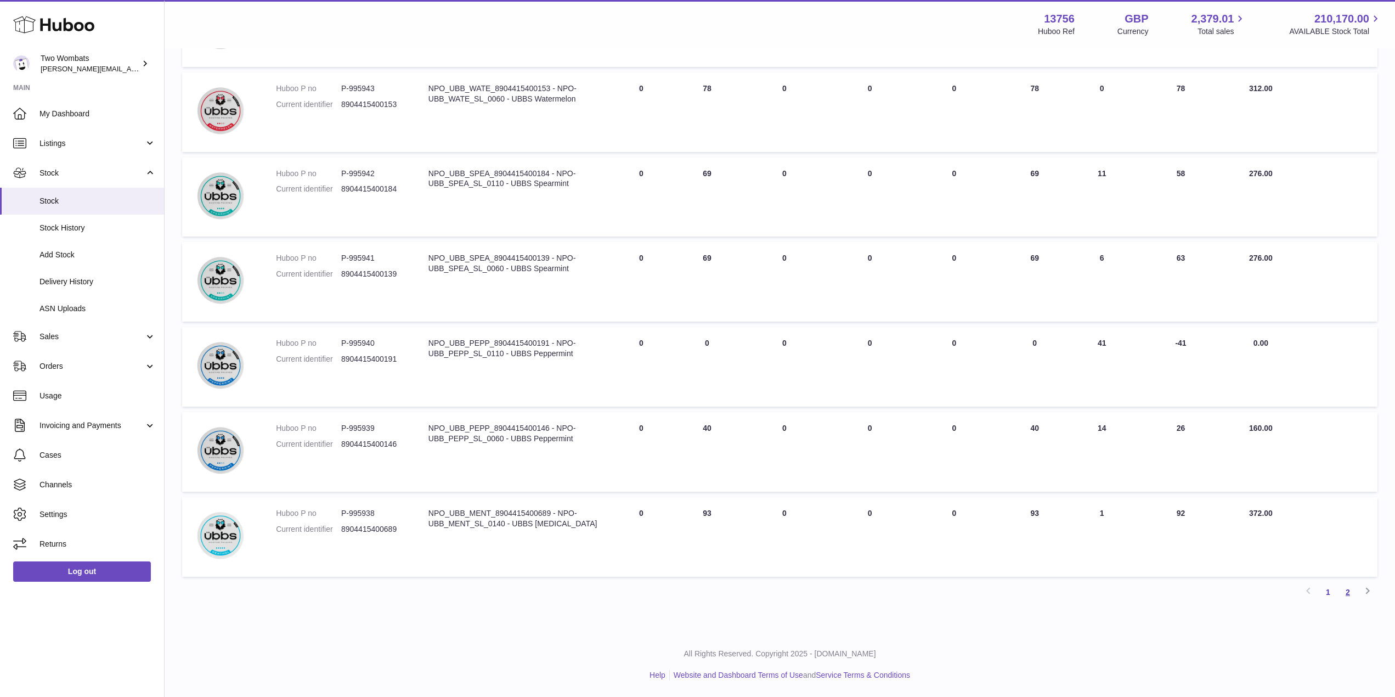
click at [1348, 594] on link "2" at bounding box center [1348, 592] width 20 height 20
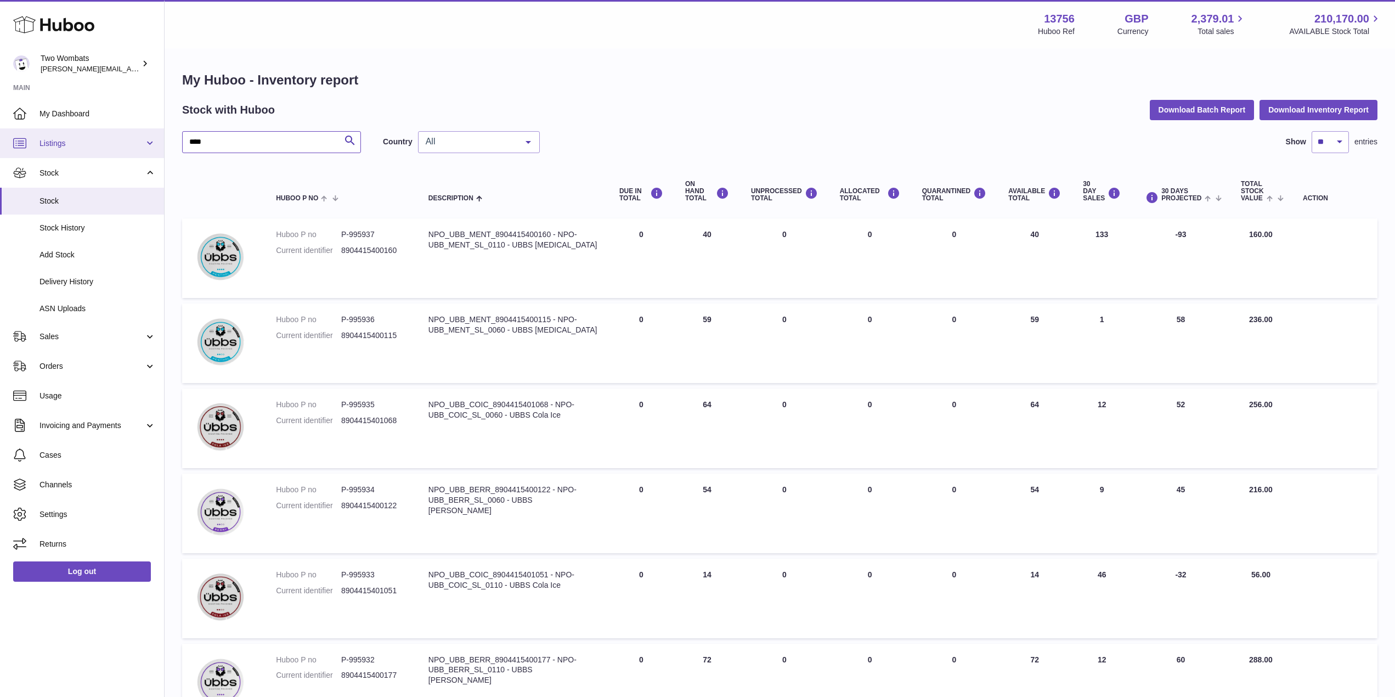
drag, startPoint x: 234, startPoint y: 147, endPoint x: 148, endPoint y: 138, distance: 86.5
click at [148, 138] on div "Huboo Two Wombats philip.carroll@twowombats.com Main My Dashboard Listings Not …" at bounding box center [697, 421] width 1395 height 842
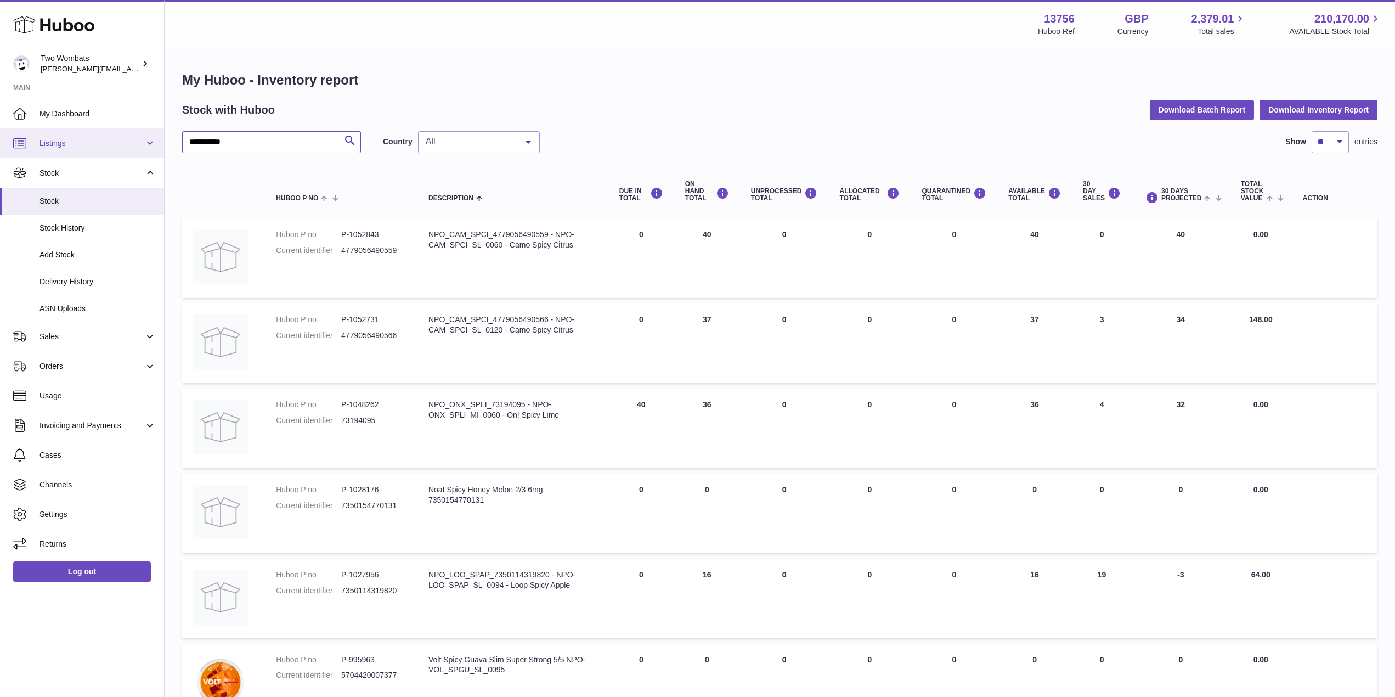
type input "**********"
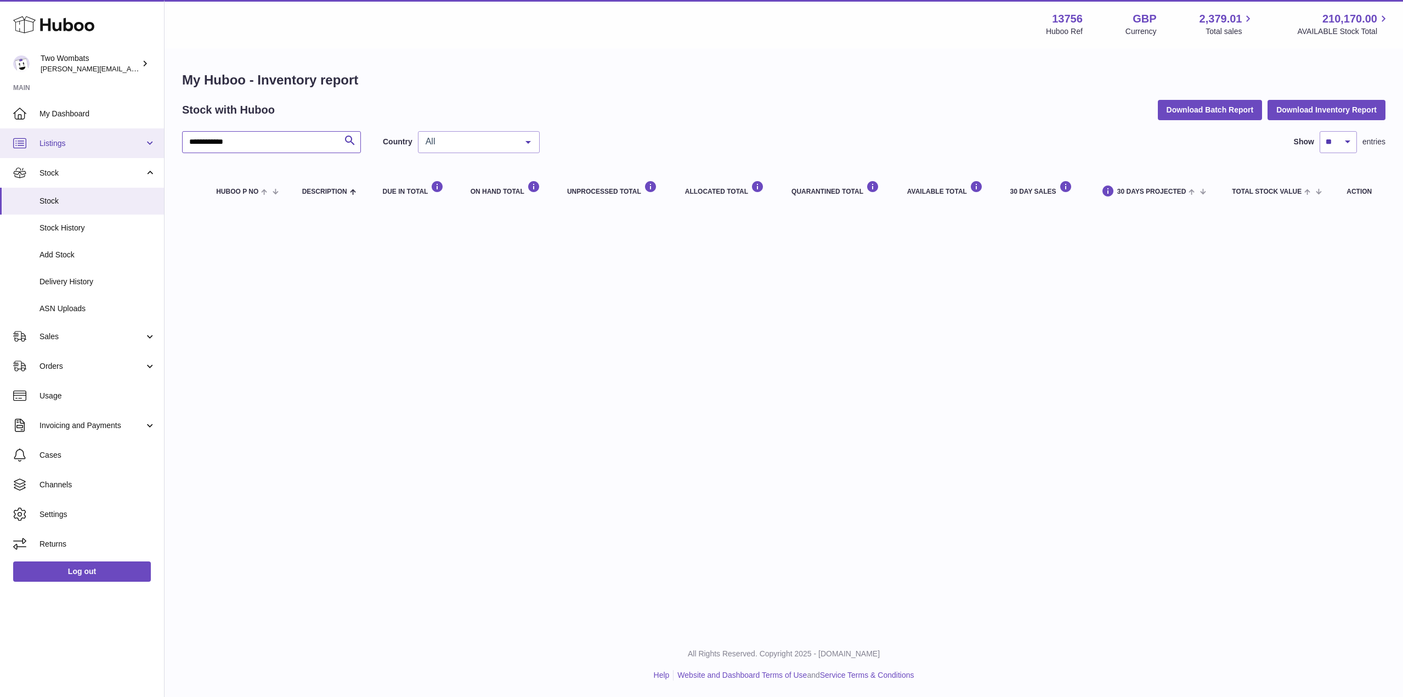
drag, startPoint x: 278, startPoint y: 145, endPoint x: 141, endPoint y: 137, distance: 136.8
click at [141, 137] on div "**********" at bounding box center [701, 348] width 1403 height 697
type input "*"
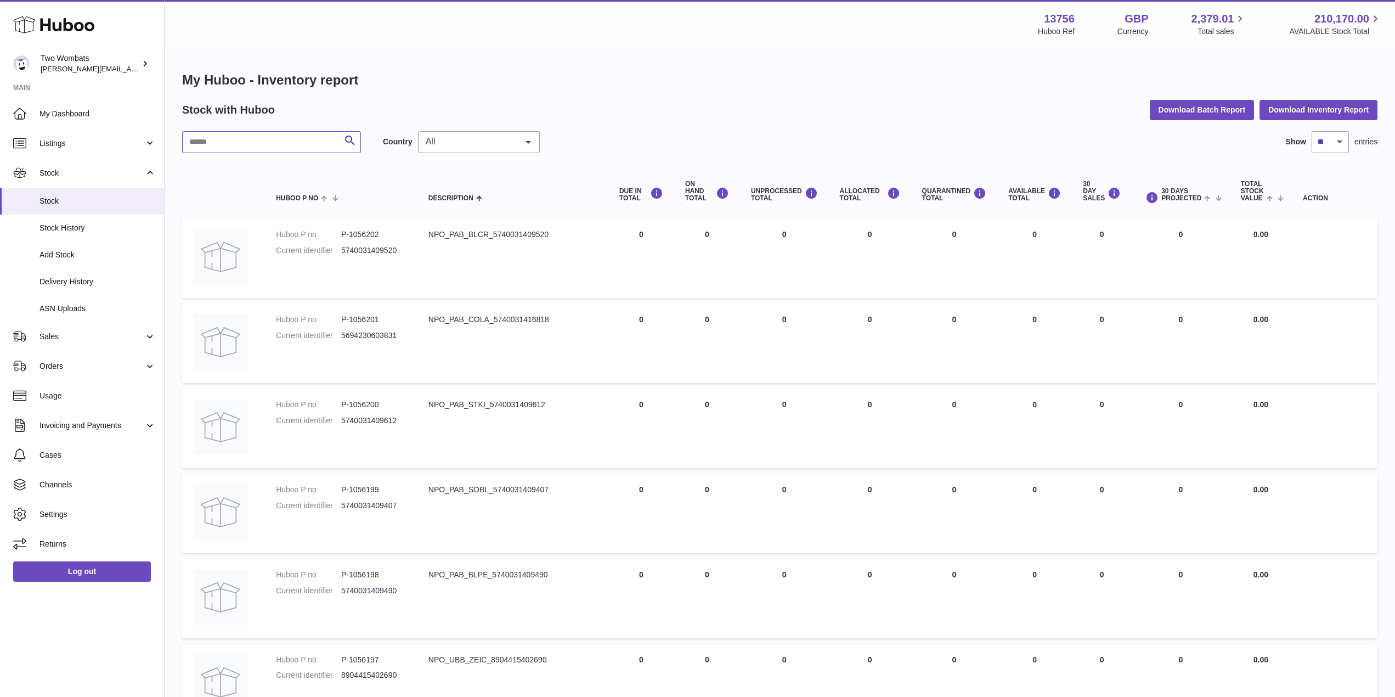
click at [205, 141] on input "text" at bounding box center [271, 142] width 179 height 22
paste input "**********"
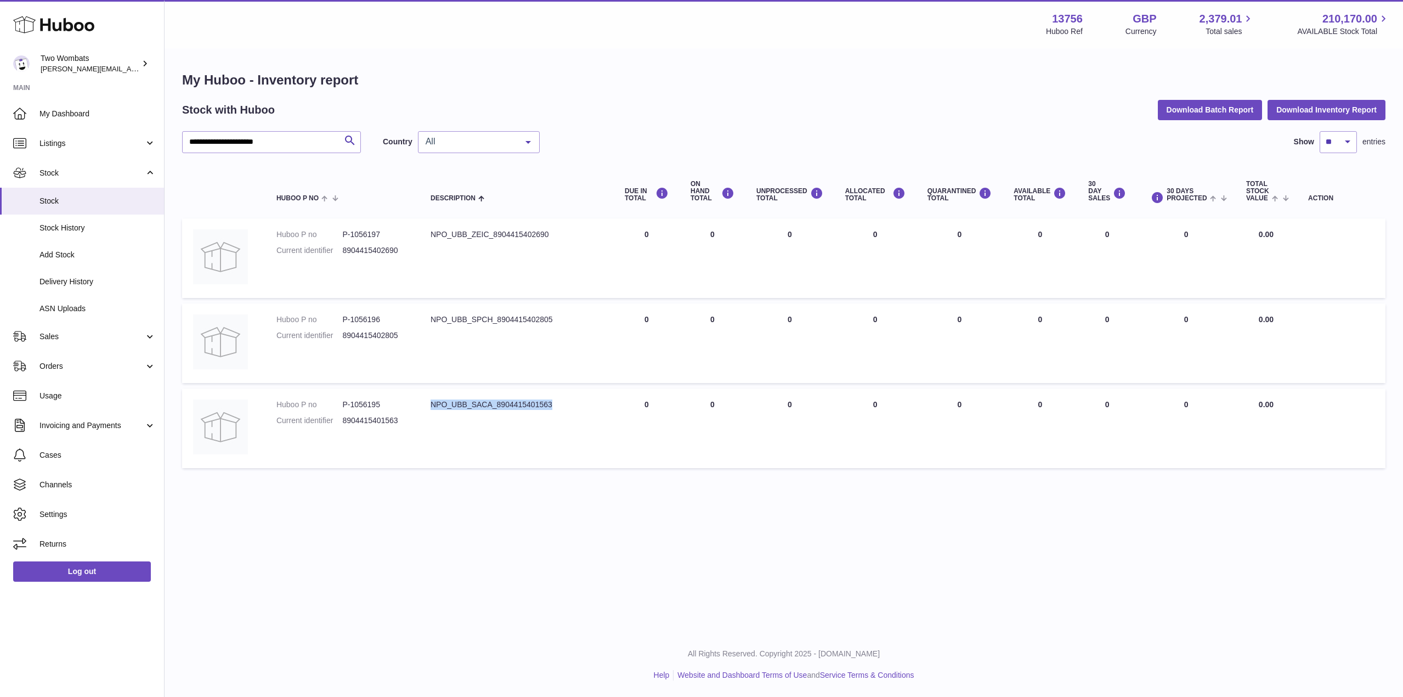
drag, startPoint x: 557, startPoint y: 406, endPoint x: 429, endPoint y: 399, distance: 128.5
click at [429, 399] on td "Description NPO_UBB_SACA_8904415401563" at bounding box center [517, 428] width 194 height 80
copy div "NPO_UBB_SACA_8904415401563"
drag, startPoint x: 553, startPoint y: 316, endPoint x: 431, endPoint y: 315, distance: 122.3
click at [431, 315] on div "NPO_UBB_SPCH_8904415402805" at bounding box center [517, 319] width 172 height 10
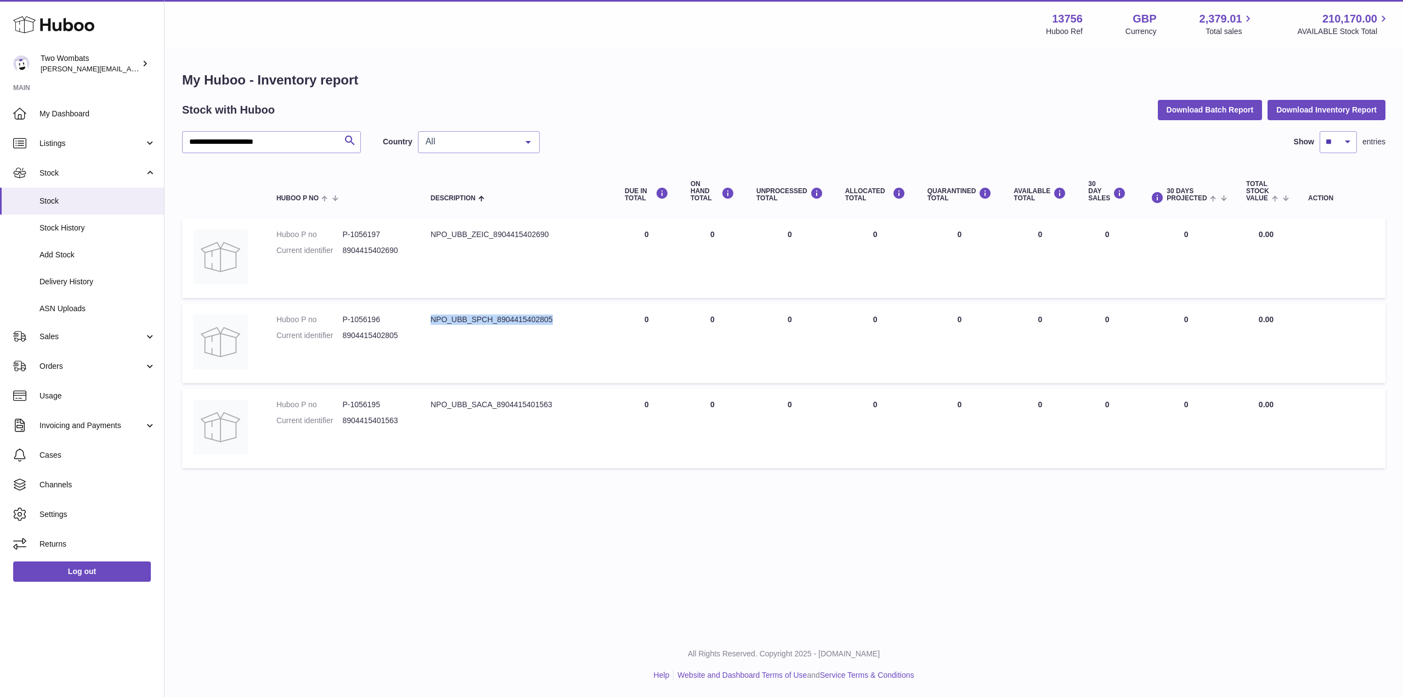
copy div "NPO_UBB_SPCH_8904415402805"
drag, startPoint x: 553, startPoint y: 234, endPoint x: 416, endPoint y: 223, distance: 138.1
click at [416, 223] on tr "Huboo P no P-1056197 Current identifier 8904415402690 Description NPO_UBB_ZEIC_…" at bounding box center [783, 258] width 1203 height 80
click at [432, 235] on div "NPO_UBB_ZEIC_8904415402690" at bounding box center [517, 234] width 172 height 10
drag, startPoint x: 432, startPoint y: 235, endPoint x: 552, endPoint y: 235, distance: 120.1
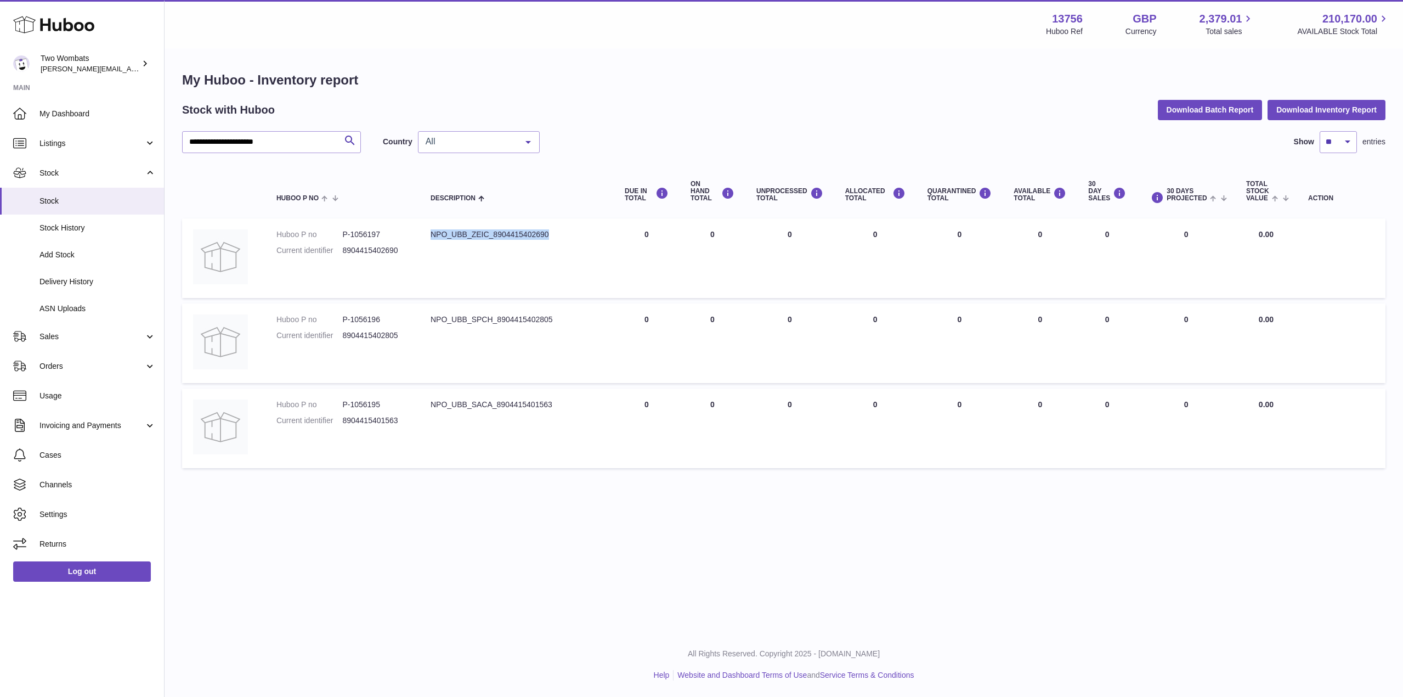
click at [552, 235] on div "NPO_UBB_ZEIC_8904415402690" at bounding box center [517, 234] width 172 height 10
copy div "NPO_UBB_ZEIC_8904415402690"
drag, startPoint x: 381, startPoint y: 406, endPoint x: 352, endPoint y: 404, distance: 29.1
click at [352, 404] on dd "P-1056195" at bounding box center [375, 404] width 66 height 10
copy dd "1056195"
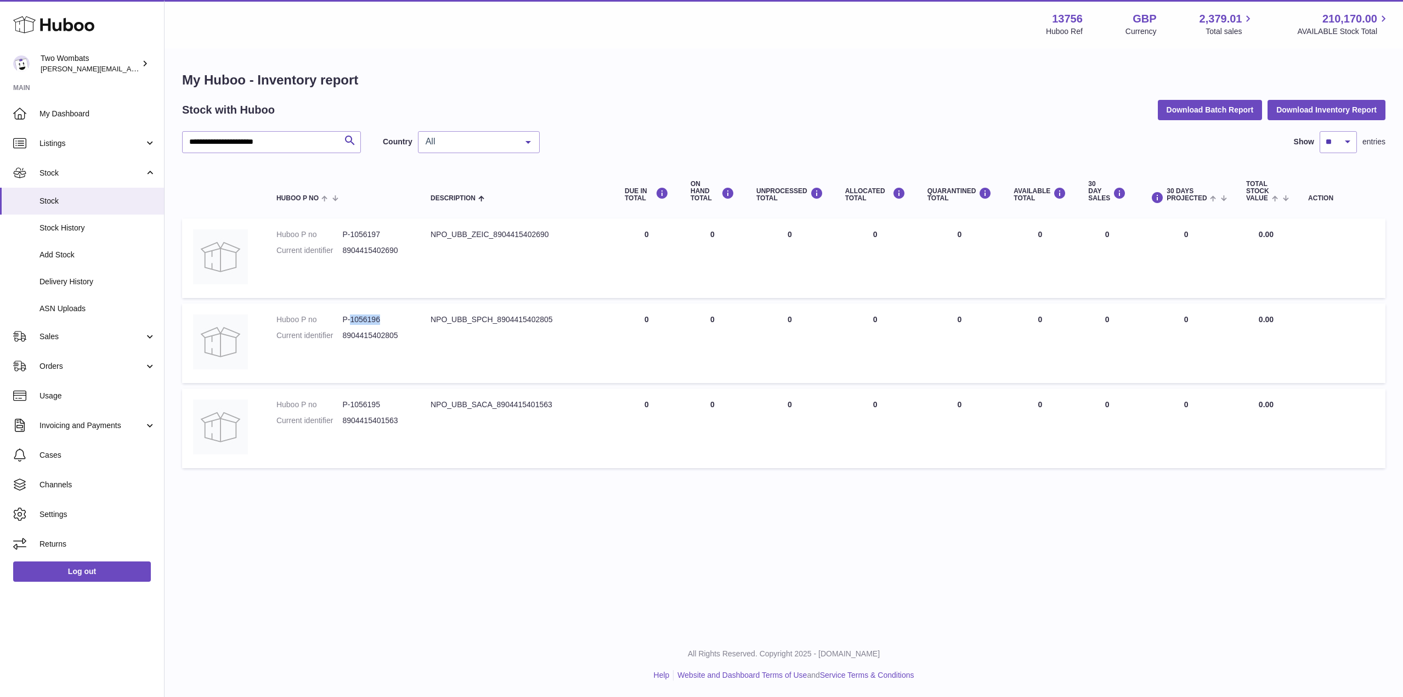
drag, startPoint x: 380, startPoint y: 319, endPoint x: 352, endPoint y: 318, distance: 27.4
click at [352, 318] on dd "P-1056196" at bounding box center [375, 319] width 66 height 10
copy dd "1056196"
drag, startPoint x: 380, startPoint y: 233, endPoint x: 350, endPoint y: 232, distance: 29.6
click at [350, 232] on dd "P-1056197" at bounding box center [375, 234] width 66 height 10
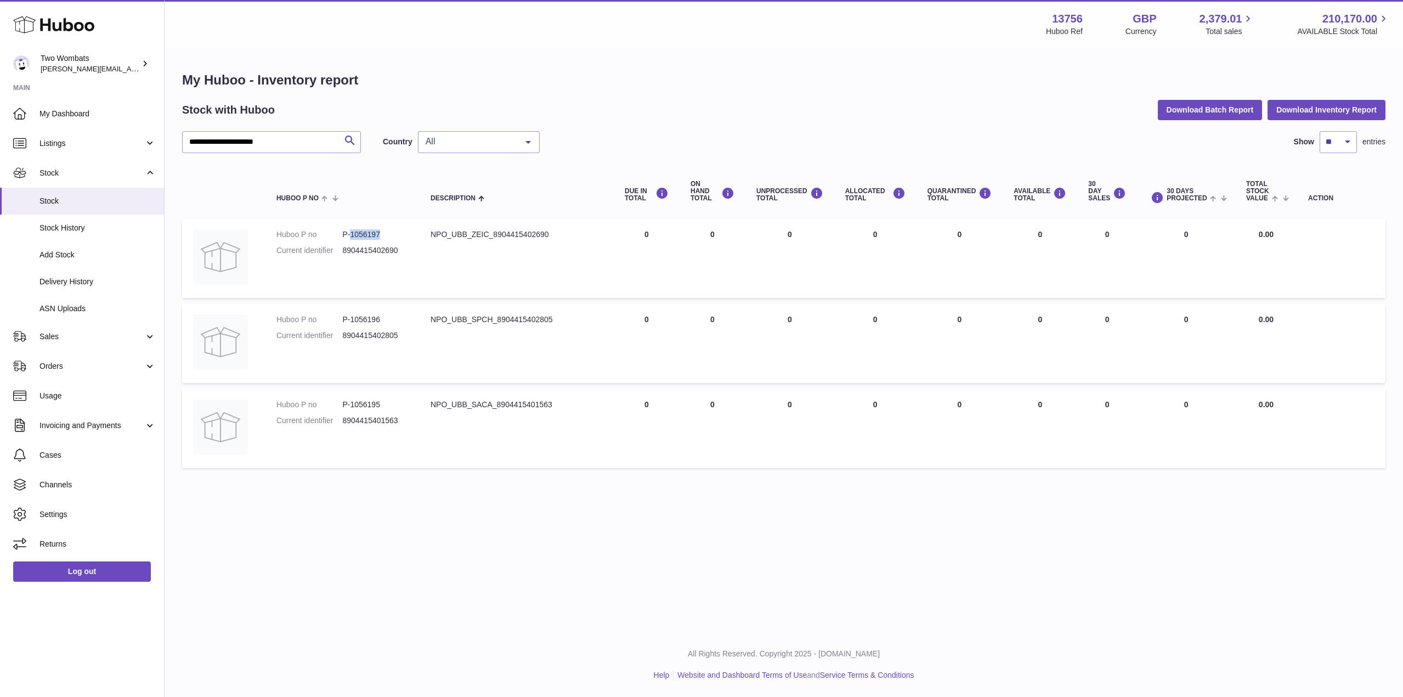
copy dd "1056197"
drag, startPoint x: 297, startPoint y: 143, endPoint x: 197, endPoint y: 144, distance: 99.3
click at [197, 144] on input "**********" at bounding box center [271, 142] width 179 height 22
paste input "**********"
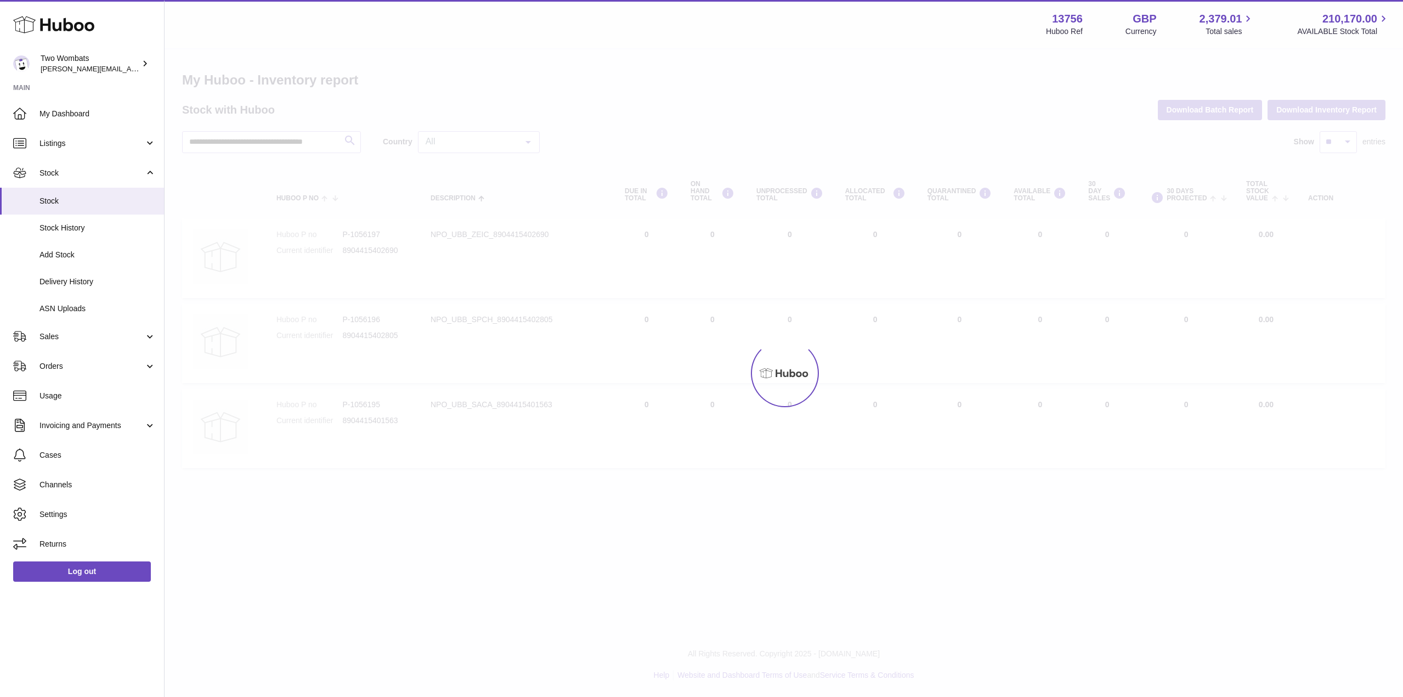
drag, startPoint x: 196, startPoint y: 143, endPoint x: 356, endPoint y: 142, distance: 159.6
click at [356, 142] on div at bounding box center [784, 372] width 1238 height 647
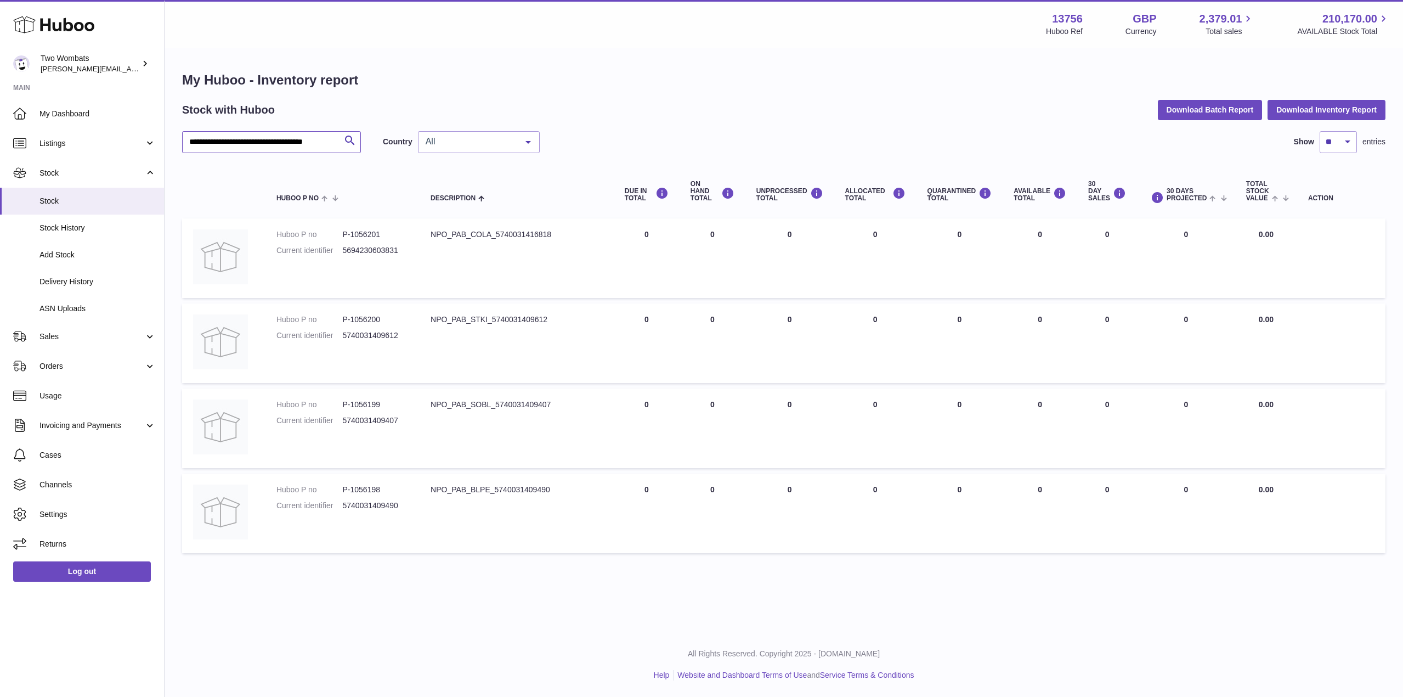
click at [250, 144] on input "**********" at bounding box center [271, 142] width 179 height 22
drag, startPoint x: 191, startPoint y: 140, endPoint x: 544, endPoint y: 154, distance: 352.9
click at [544, 154] on div "**********" at bounding box center [783, 344] width 1203 height 427
paste input "text"
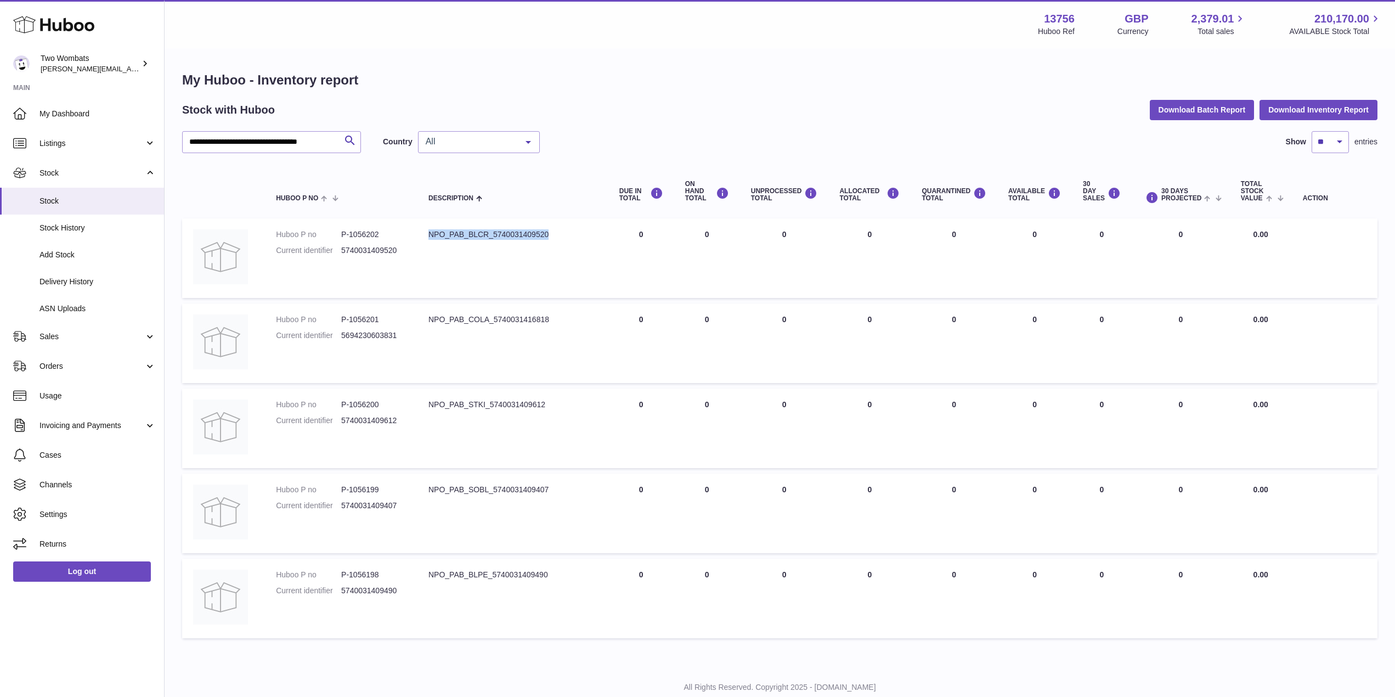
drag, startPoint x: 547, startPoint y: 235, endPoint x: 429, endPoint y: 235, distance: 117.9
click at [429, 235] on div "NPO_PAB_BLCR_5740031409520" at bounding box center [512, 234] width 169 height 10
copy div "NPO_PAB_BLCR_5740031409520"
drag, startPoint x: 551, startPoint y: 320, endPoint x: 431, endPoint y: 318, distance: 120.1
click at [431, 318] on div "NPO_PAB_COLA_5740031416818" at bounding box center [512, 319] width 169 height 10
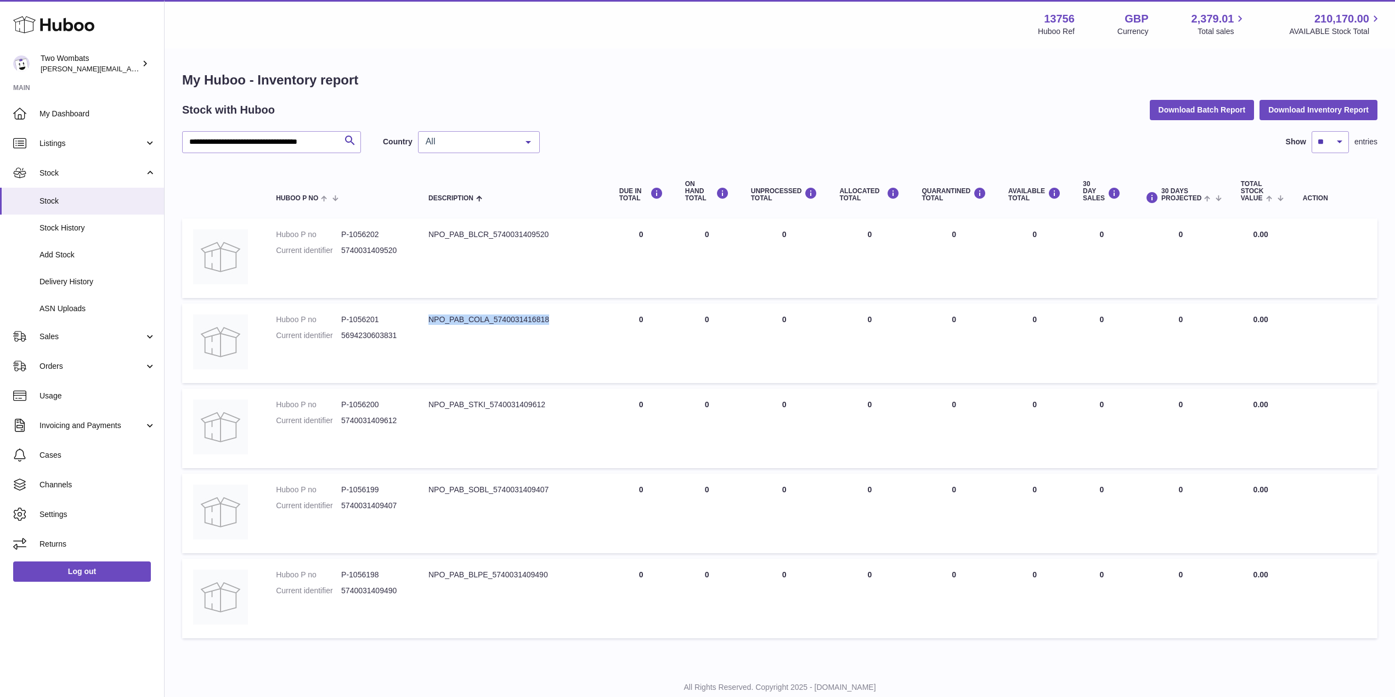
copy div "NPO_PAB_COLA_5740031416818"
click at [542, 401] on div "NPO_PAB_STKI_5740031409612" at bounding box center [512, 404] width 169 height 10
drag, startPoint x: 546, startPoint y: 405, endPoint x: 424, endPoint y: 400, distance: 122.4
click at [424, 400] on td "Description NPO_PAB_STKI_5740031409612" at bounding box center [512, 428] width 191 height 80
drag, startPoint x: 550, startPoint y: 489, endPoint x: 425, endPoint y: 488, distance: 124.5
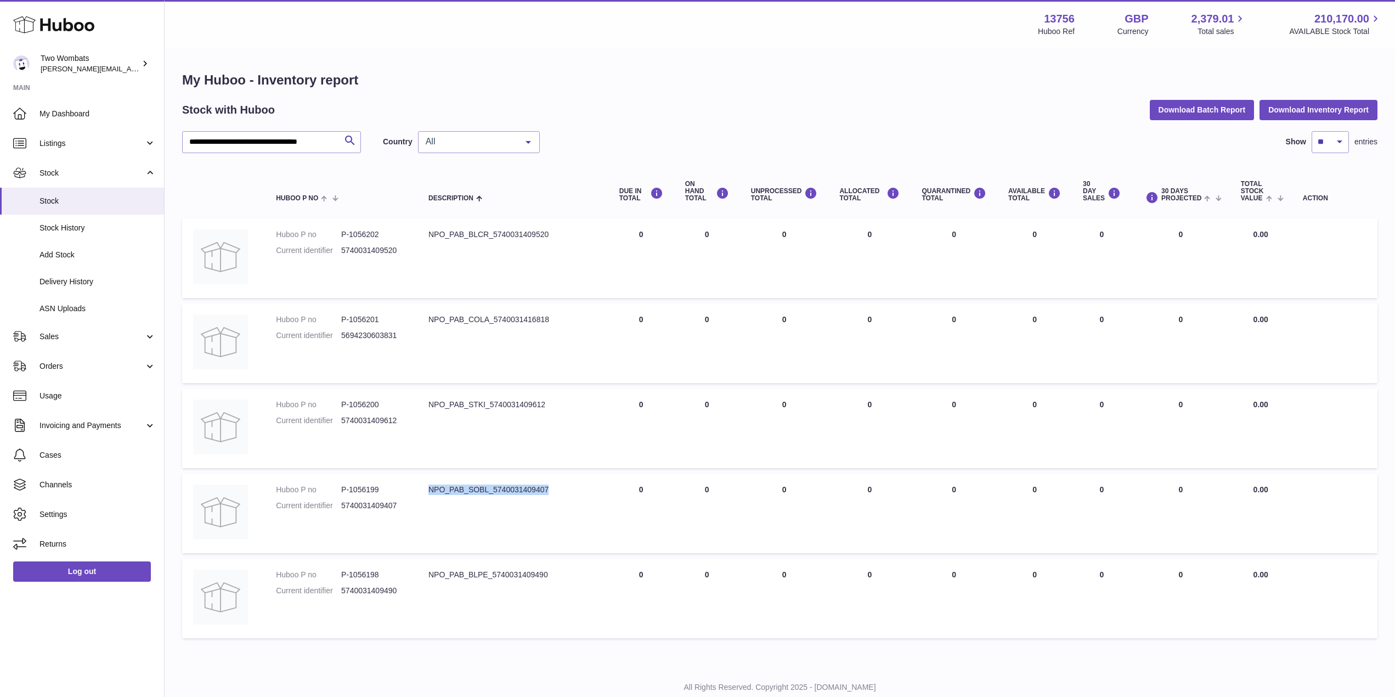
click at [425, 488] on td "Description NPO_PAB_SOBL_5740031409407" at bounding box center [512, 513] width 191 height 80
drag, startPoint x: 545, startPoint y: 574, endPoint x: 537, endPoint y: 573, distance: 8.2
click at [537, 573] on div "NPO_PAB_BLPE_5740031409490" at bounding box center [512, 574] width 169 height 10
drag, startPoint x: 548, startPoint y: 575, endPoint x: 429, endPoint y: 581, distance: 119.1
click at [429, 581] on td "Description NPO_PAB_BLPE_5740031409490" at bounding box center [512, 598] width 191 height 80
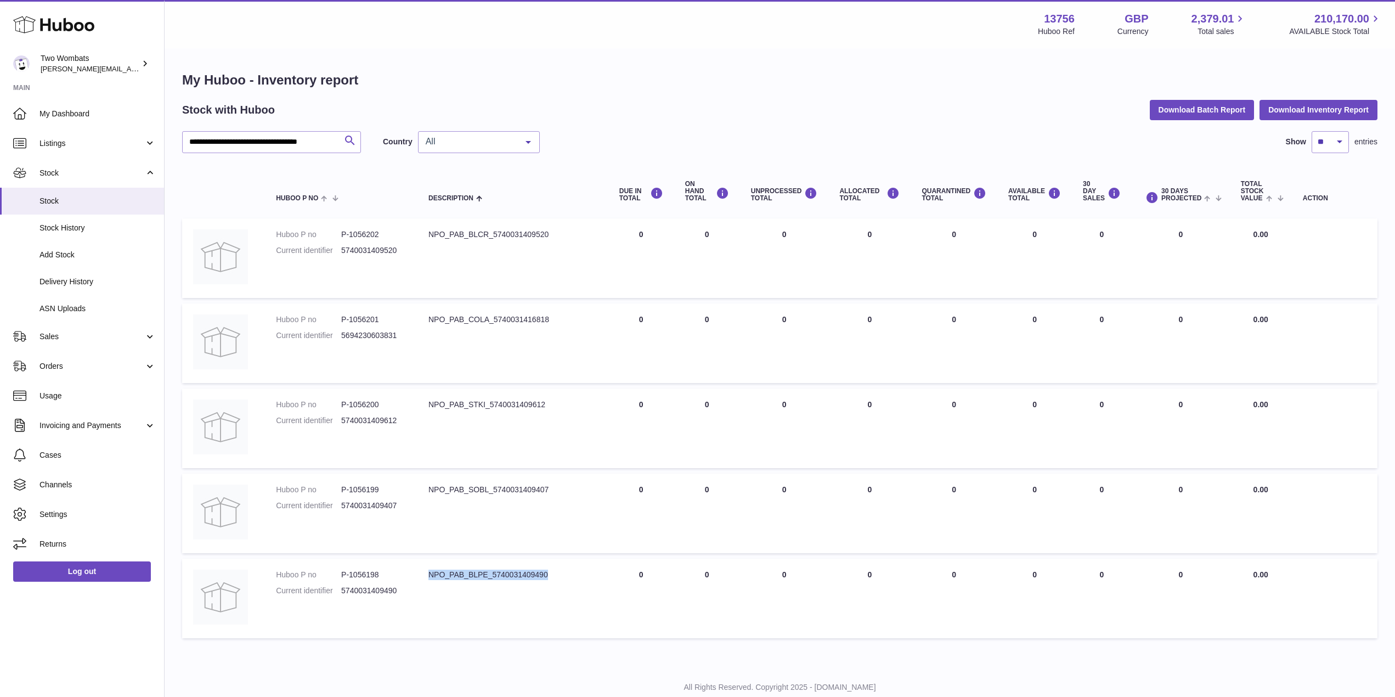
click at [341, 140] on button "Search" at bounding box center [350, 142] width 22 height 22
drag, startPoint x: 238, startPoint y: 140, endPoint x: 605, endPoint y: 165, distance: 367.7
click at [605, 165] on div "**********" at bounding box center [779, 387] width 1195 height 512
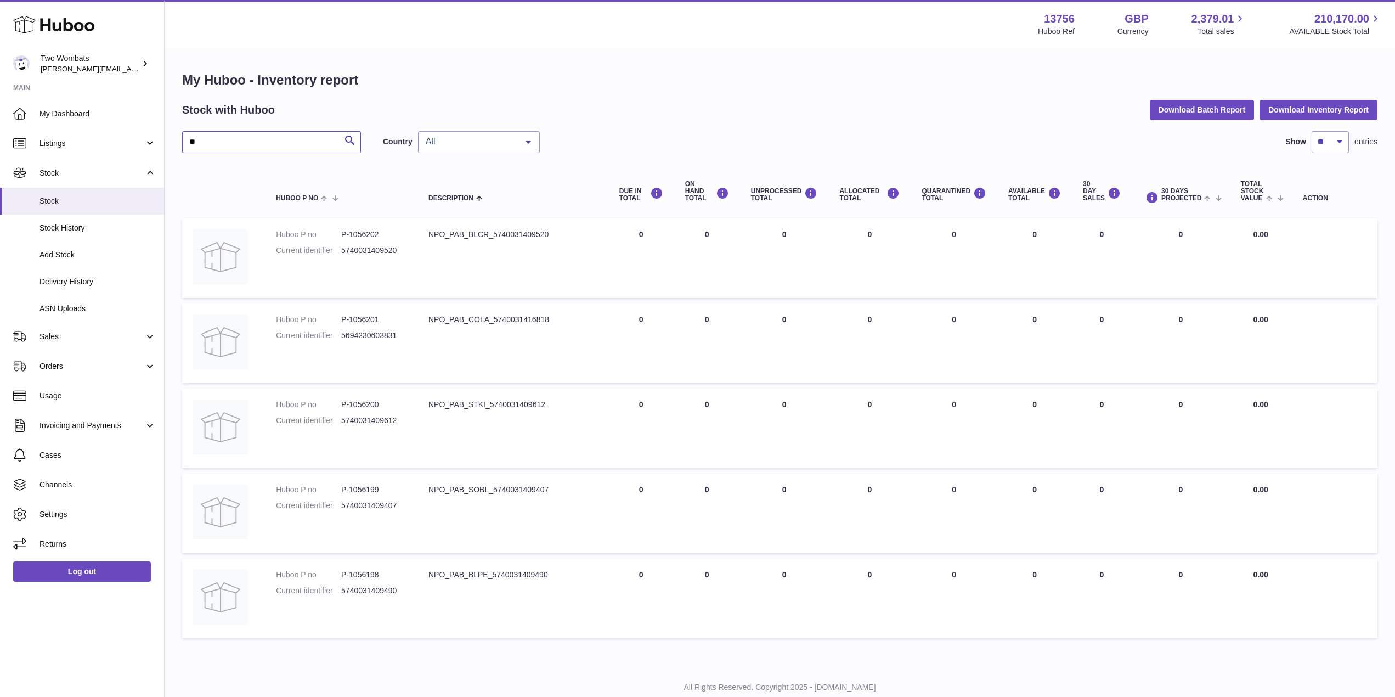
type input "*"
paste input "*******"
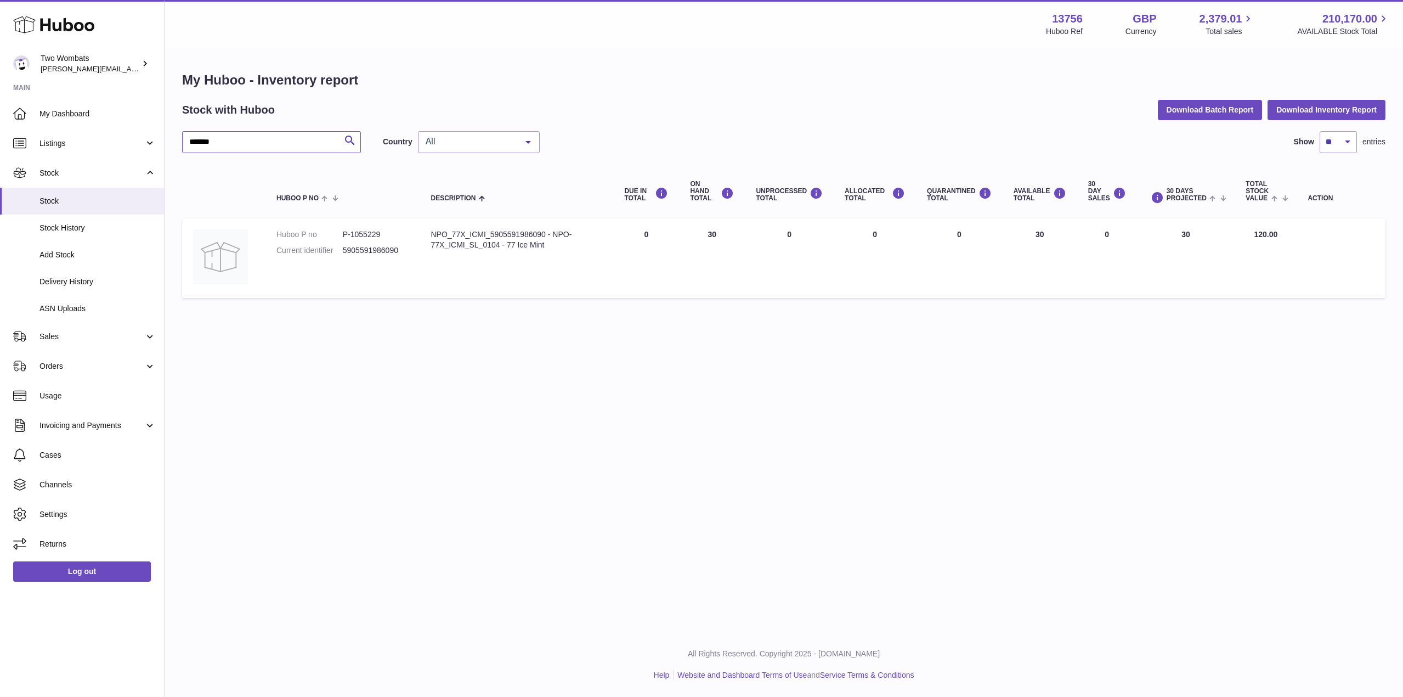
type input "*******"
drag, startPoint x: 500, startPoint y: 245, endPoint x: 553, endPoint y: 234, distance: 55.0
click at [553, 234] on div "NPO_77X_ICMI_5905591986090 - NPO-77X_ICMI_SL_0104 - 77 Ice Mint" at bounding box center [517, 239] width 172 height 21
drag, startPoint x: 545, startPoint y: 235, endPoint x: 431, endPoint y: 229, distance: 113.7
click at [431, 229] on div "NPO_77X_ICMI_5905591986090 - NPO-77X_ICMI_SL_0104 - 77 Ice Mint" at bounding box center [517, 239] width 172 height 21
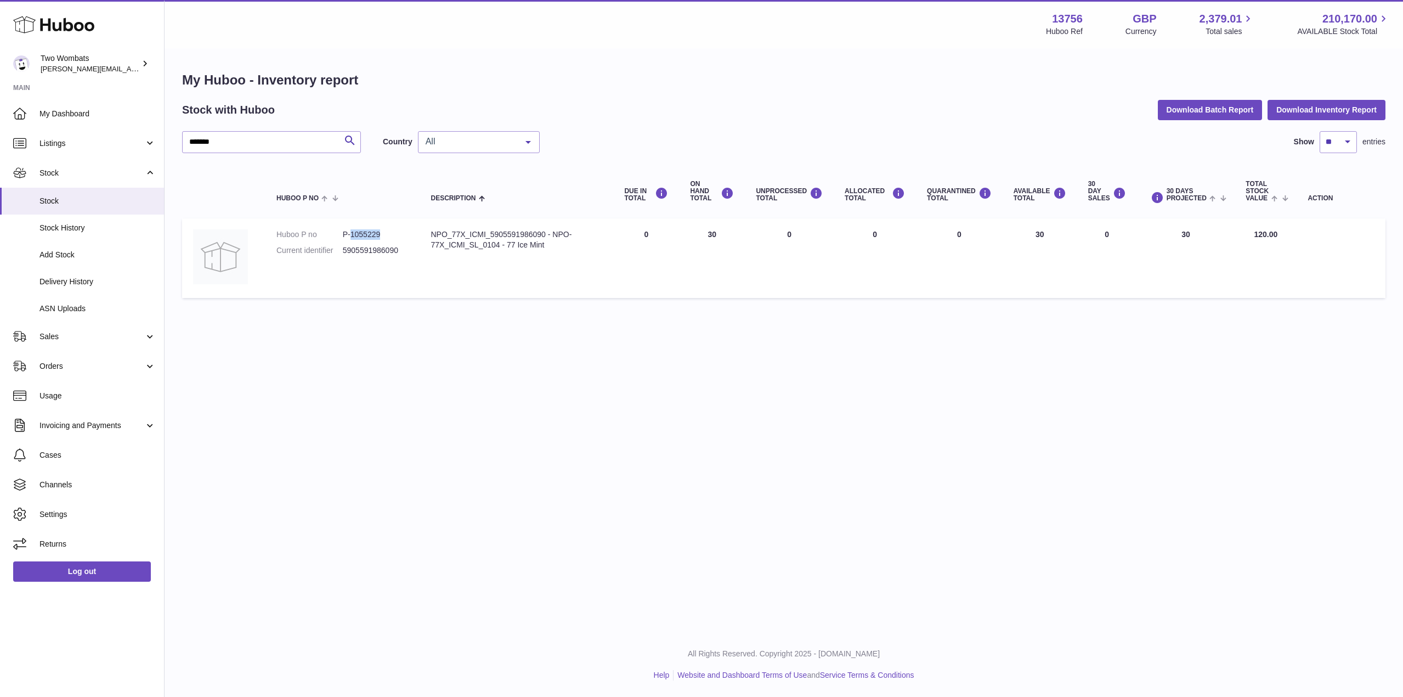
drag, startPoint x: 381, startPoint y: 234, endPoint x: 353, endPoint y: 234, distance: 28.5
click at [353, 234] on dd "P-1055229" at bounding box center [376, 234] width 66 height 10
drag, startPoint x: 351, startPoint y: 234, endPoint x: 403, endPoint y: 235, distance: 51.6
click at [403, 235] on dd "P-1055229" at bounding box center [376, 234] width 66 height 10
click at [81, 289] on link "Delivery History" at bounding box center [82, 281] width 164 height 27
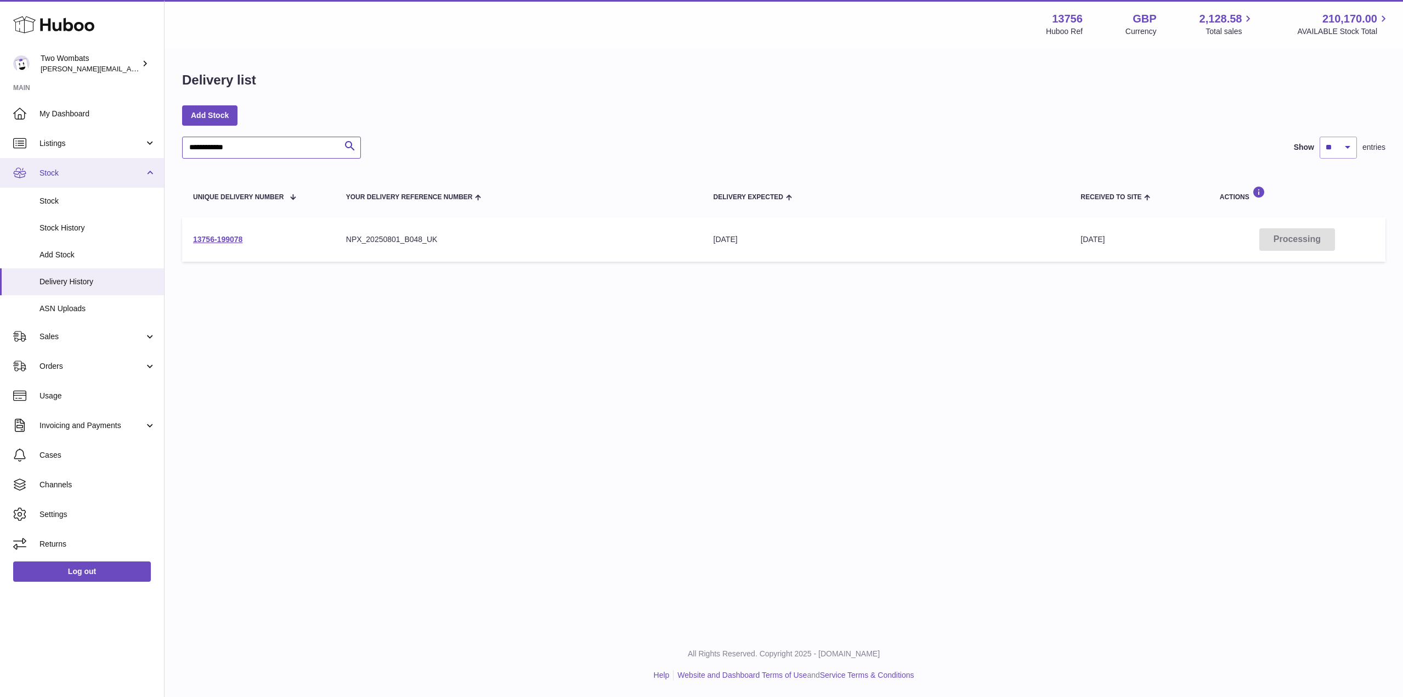
drag, startPoint x: 245, startPoint y: 148, endPoint x: 93, endPoint y: 165, distance: 152.8
click at [93, 165] on div "**********" at bounding box center [701, 348] width 1403 height 697
paste input "text"
type input "**********"
click at [229, 238] on link "13756-199521" at bounding box center [217, 239] width 49 height 9
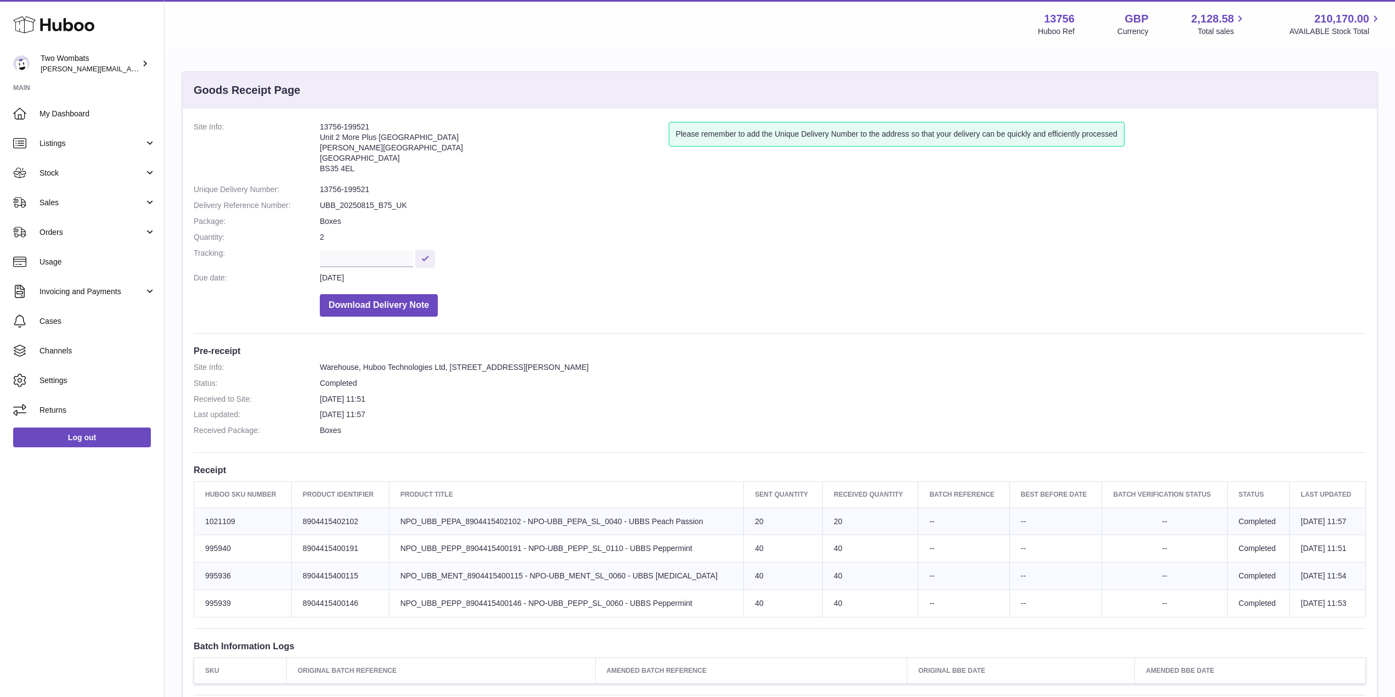
scroll to position [192, 0]
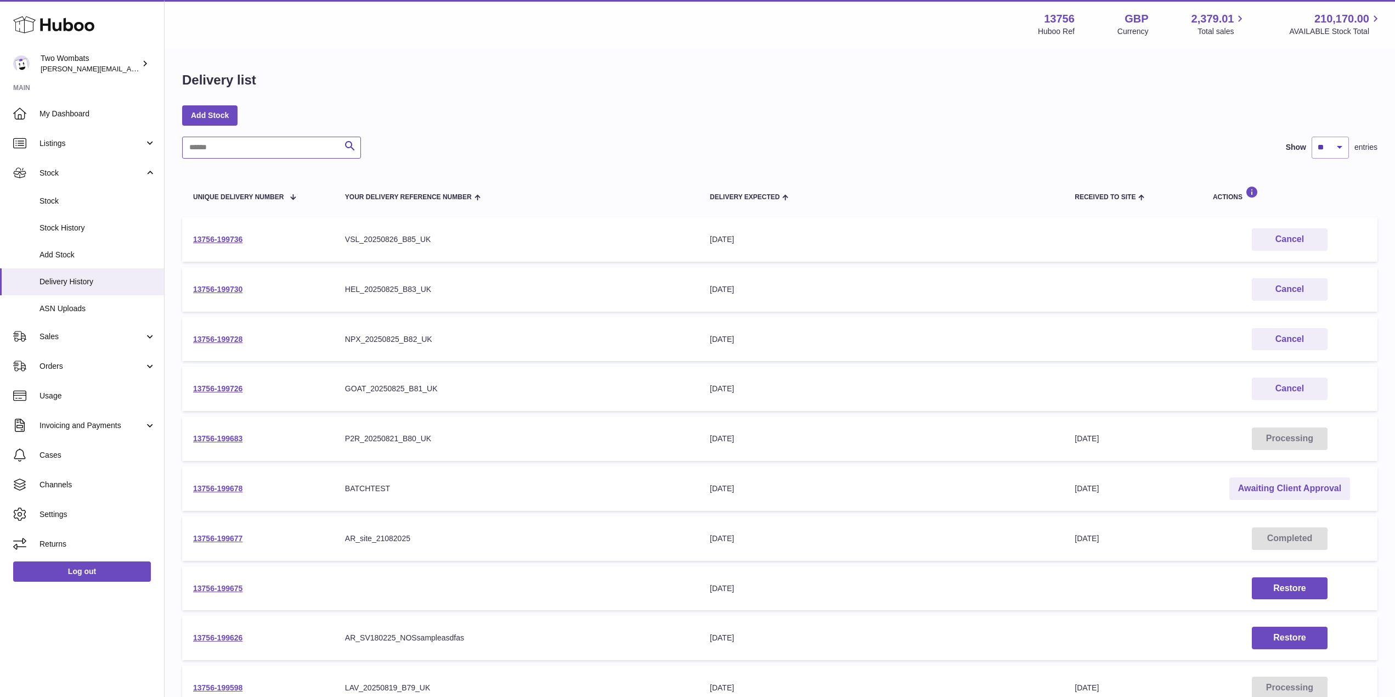
click at [274, 147] on input "text" at bounding box center [271, 148] width 179 height 22
paste input "**********"
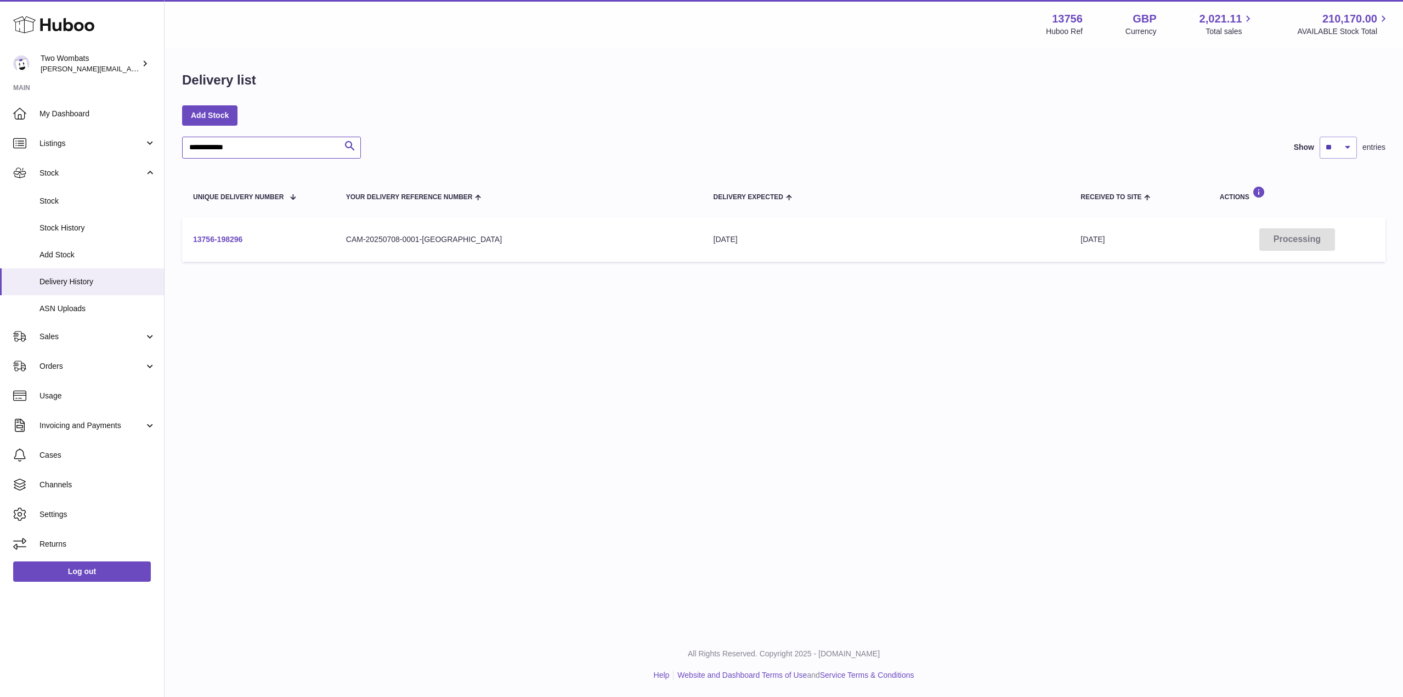
type input "**********"
click at [213, 242] on link "13756-198296" at bounding box center [217, 239] width 49 height 9
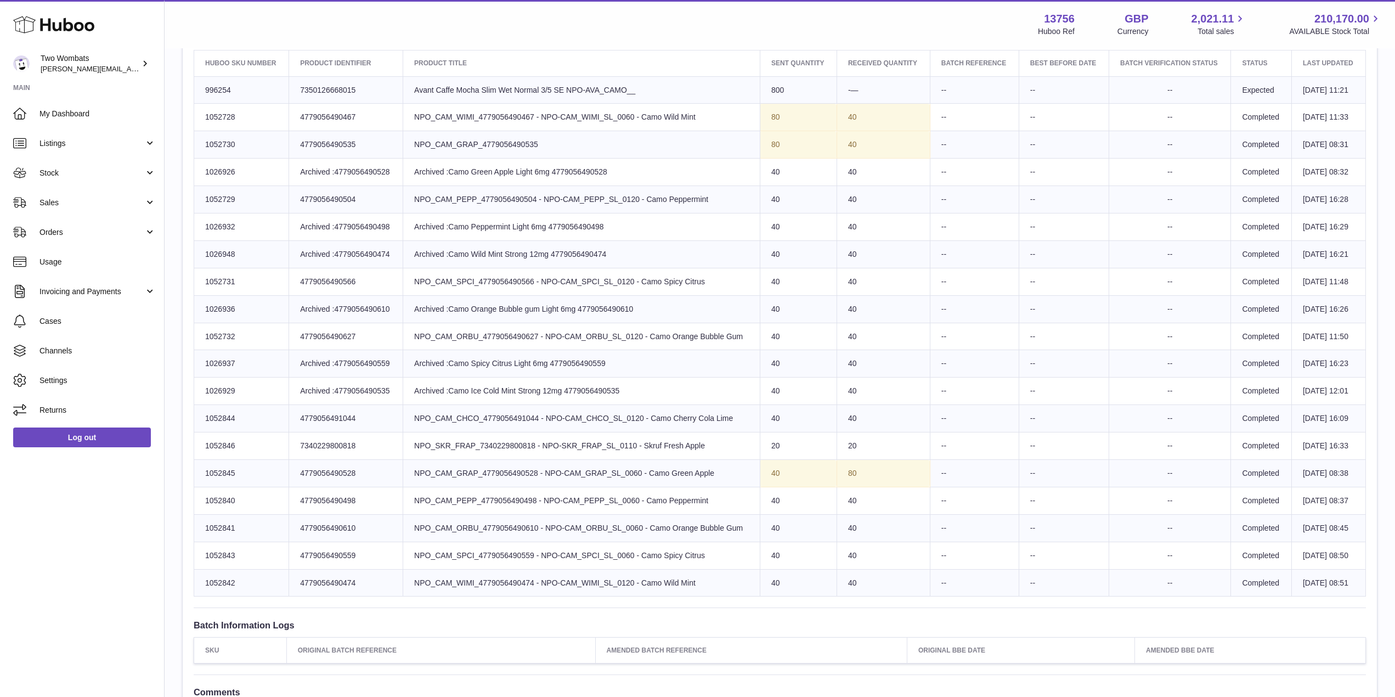
scroll to position [432, 0]
drag, startPoint x: 241, startPoint y: 391, endPoint x: 197, endPoint y: 389, distance: 43.9
click at [197, 389] on td "Huboo SKU Number 1026929" at bounding box center [241, 390] width 95 height 27
copy td "1026929"
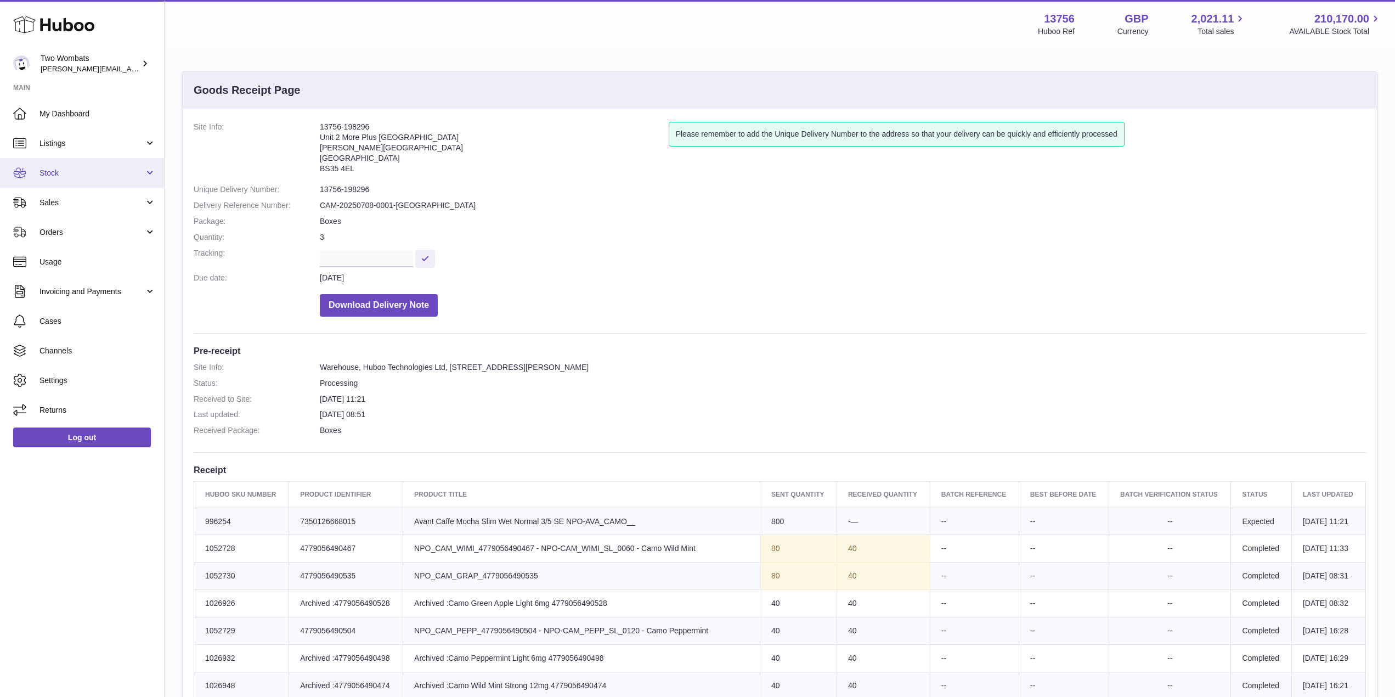
click at [147, 174] on link "Stock" at bounding box center [82, 173] width 164 height 30
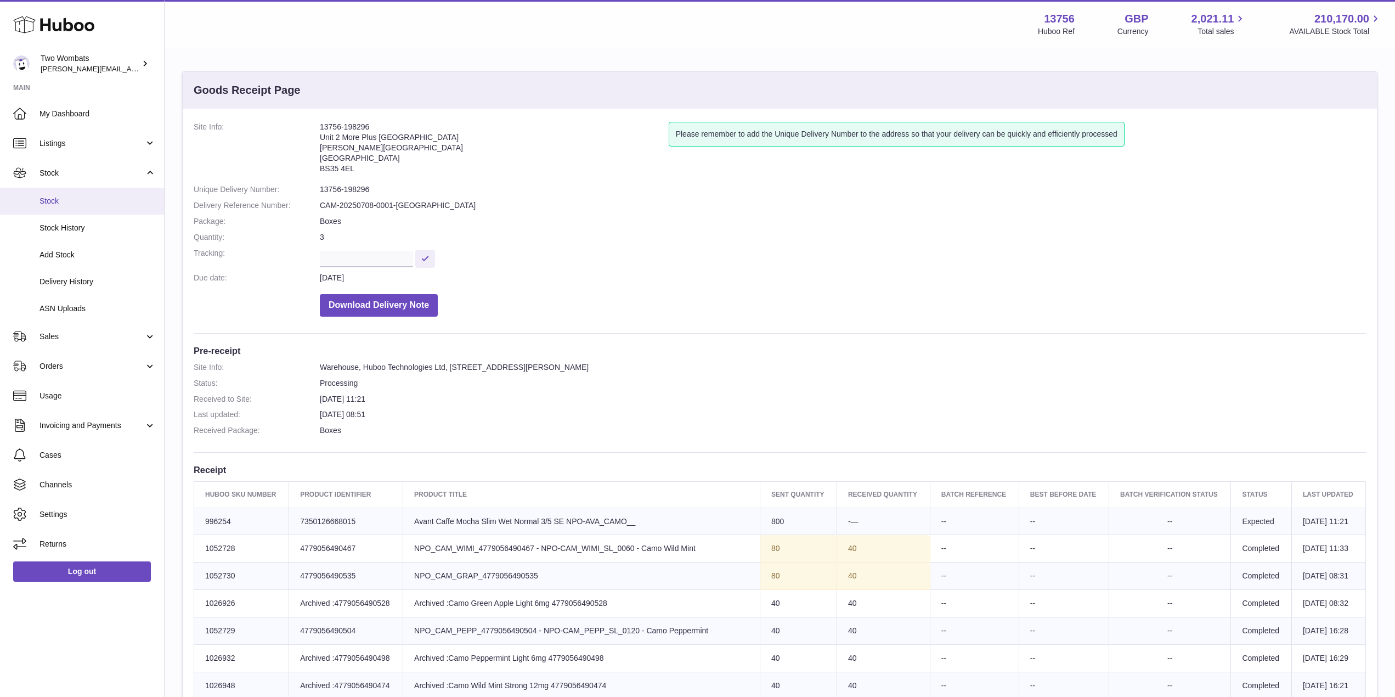
click at [73, 204] on span "Stock" at bounding box center [97, 201] width 116 height 10
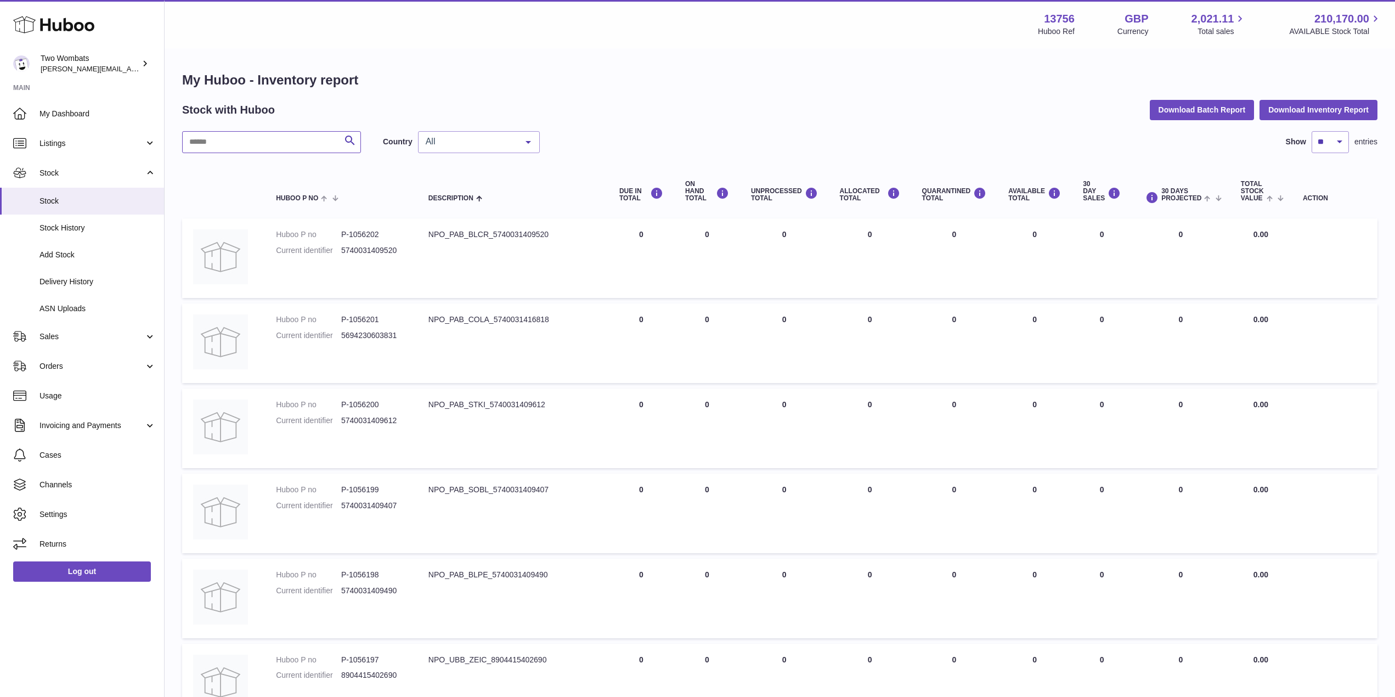
click at [268, 139] on input "text" at bounding box center [271, 142] width 179 height 22
paste input "*******"
type input "*******"
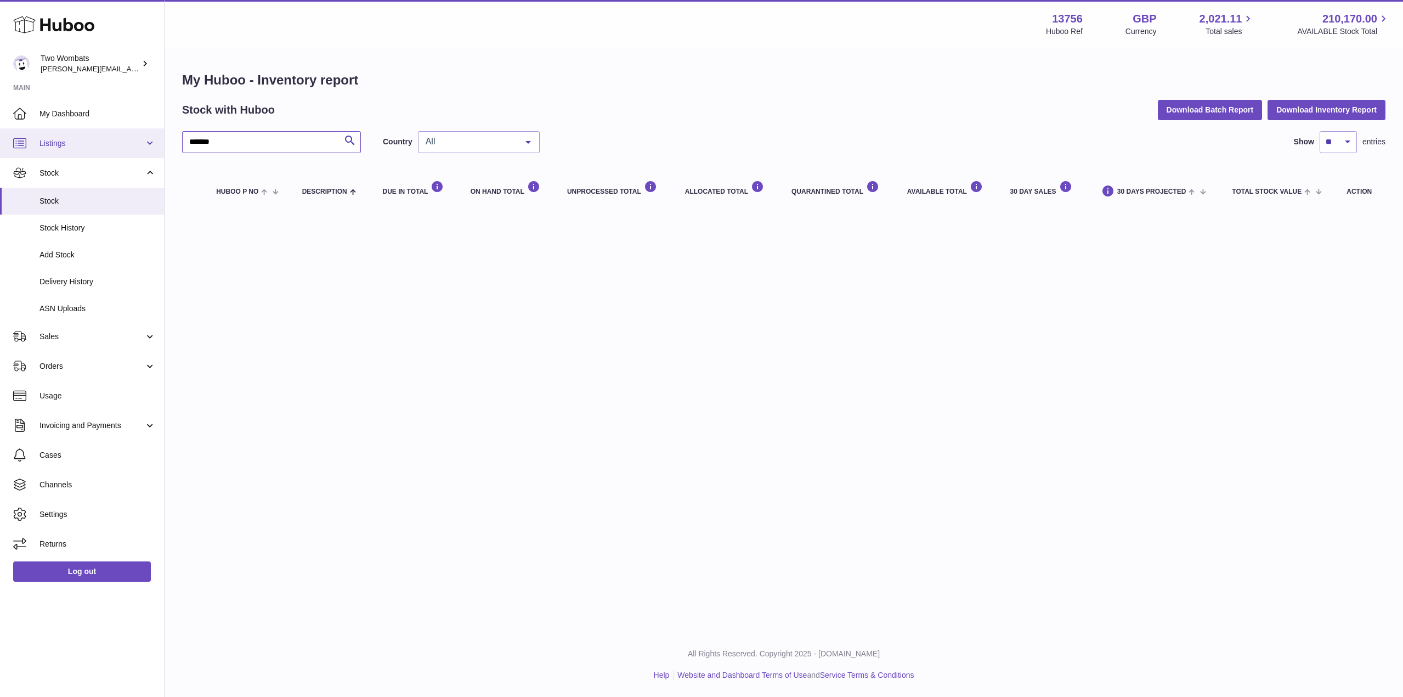
drag, startPoint x: 275, startPoint y: 141, endPoint x: 148, endPoint y: 151, distance: 127.6
click at [148, 151] on div "Huboo Two Wombats philip.carroll@twowombats.com Main My Dashboard Listings Not …" at bounding box center [701, 348] width 1403 height 697
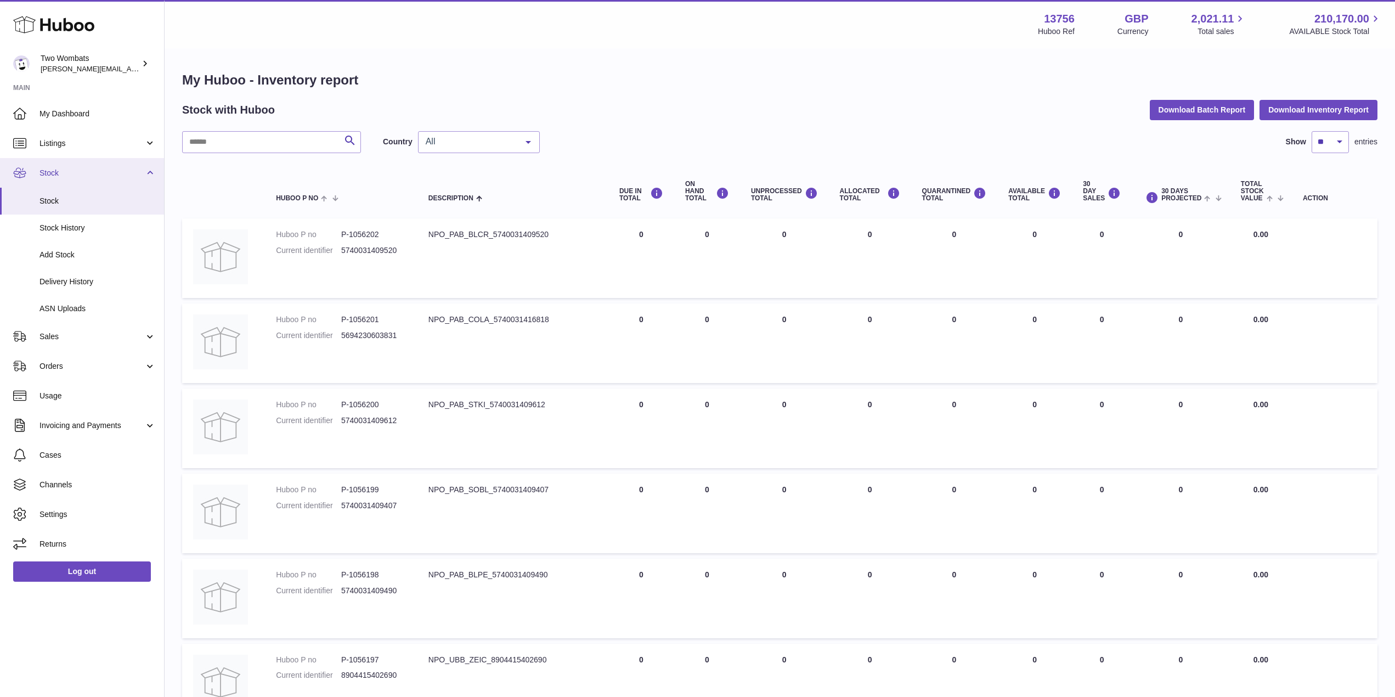
click at [76, 179] on link "Stock" at bounding box center [82, 173] width 164 height 30
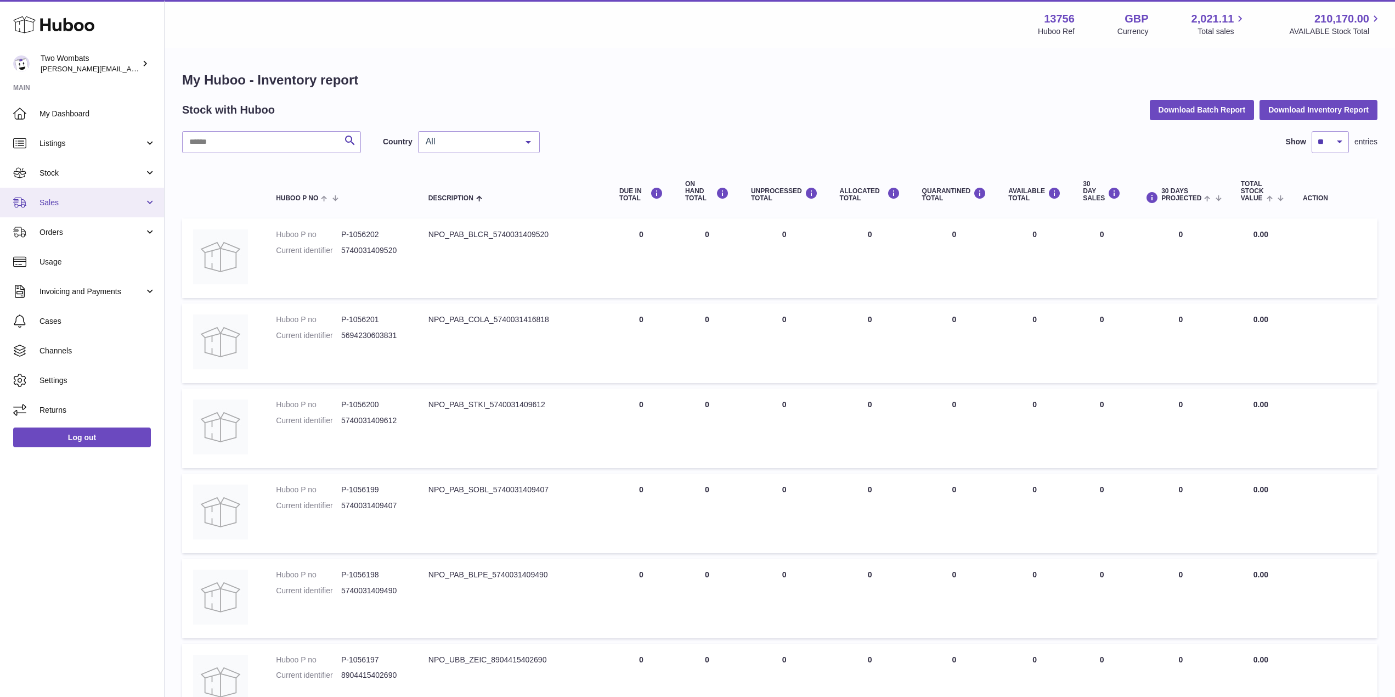
click at [152, 206] on link "Sales" at bounding box center [82, 203] width 164 height 30
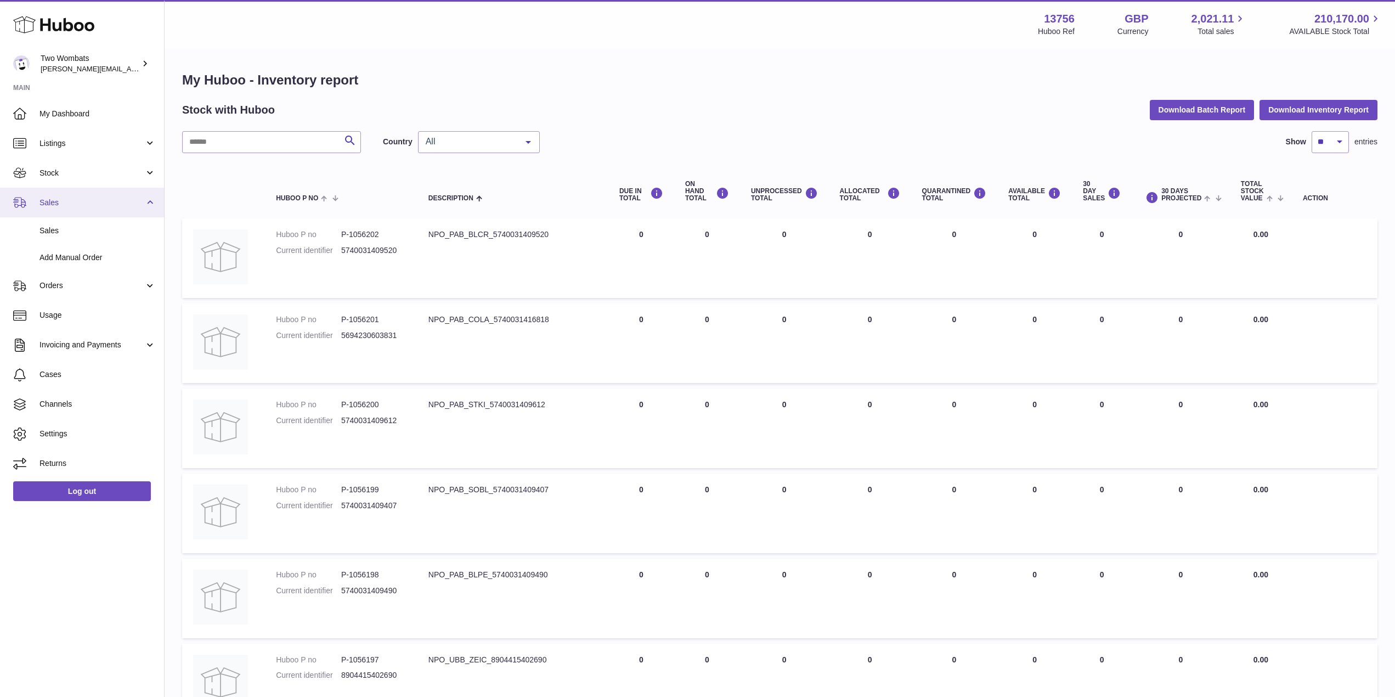
click at [153, 203] on link "Sales" at bounding box center [82, 203] width 164 height 30
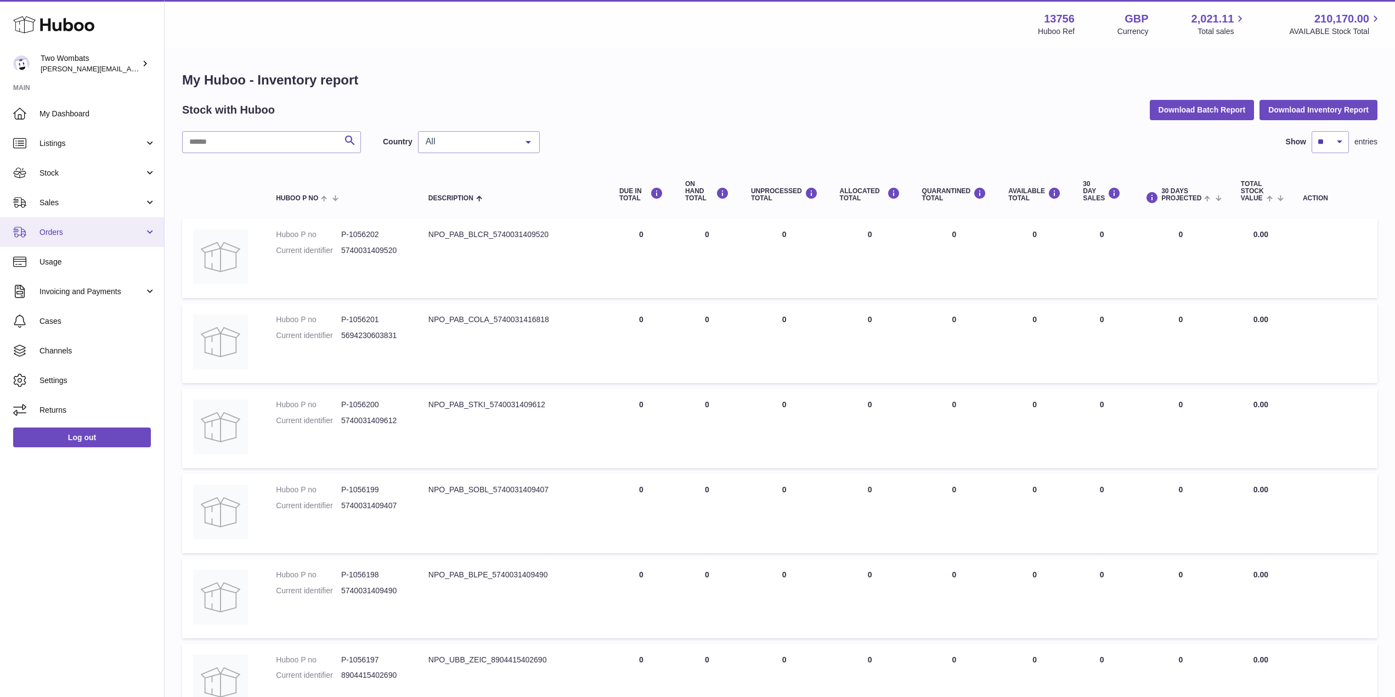
click at [148, 230] on link "Orders" at bounding box center [82, 232] width 164 height 30
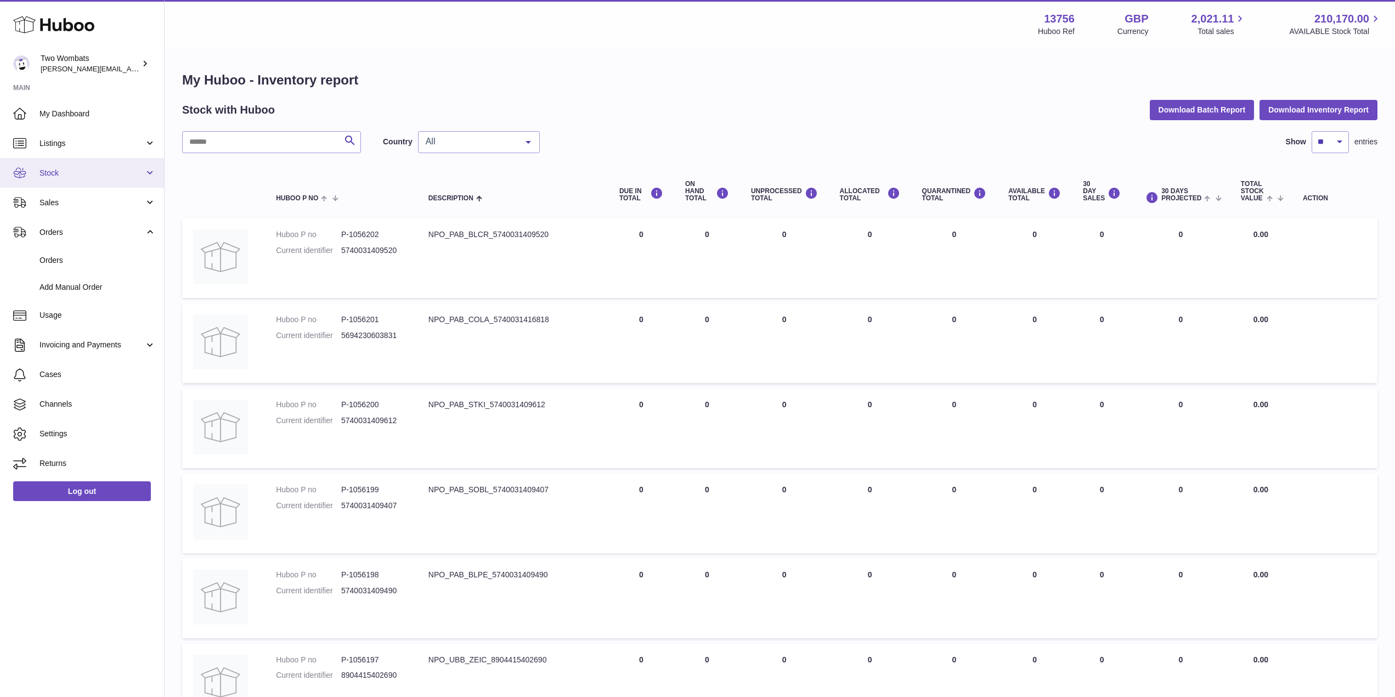
click at [152, 169] on link "Stock" at bounding box center [82, 173] width 164 height 30
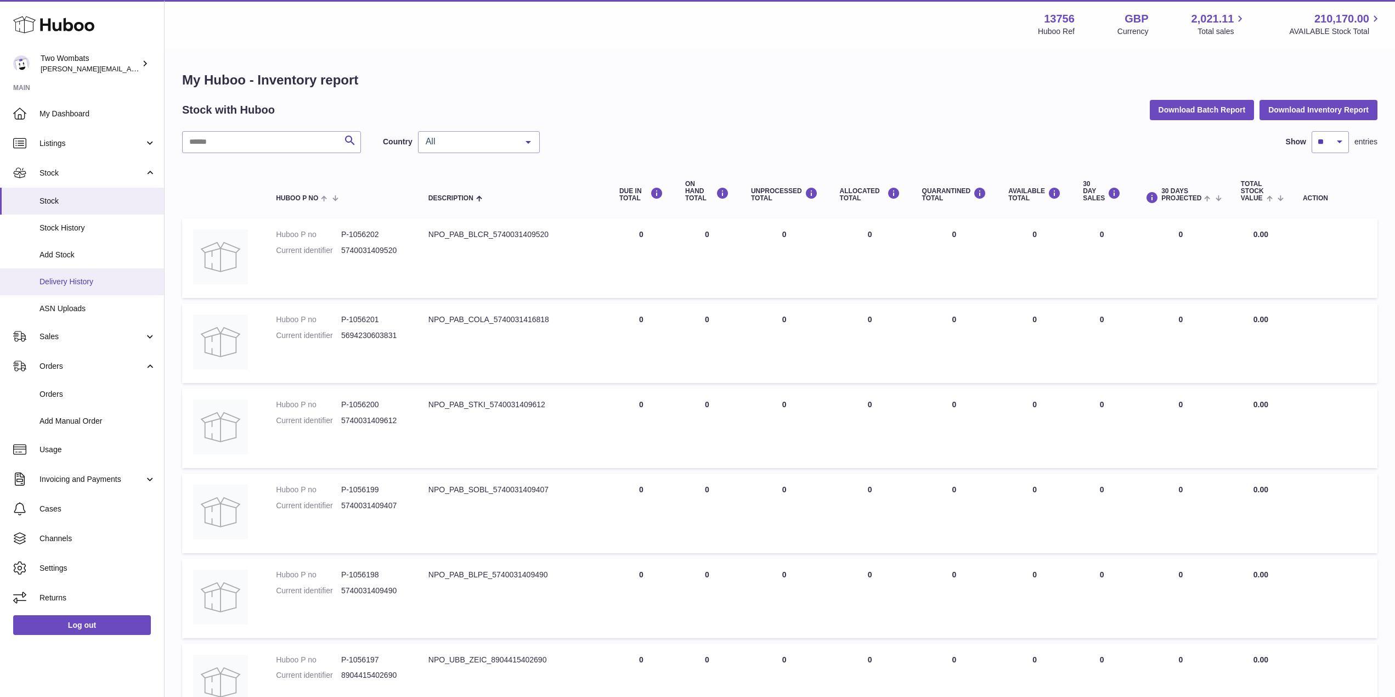
click at [94, 285] on span "Delivery History" at bounding box center [97, 281] width 116 height 10
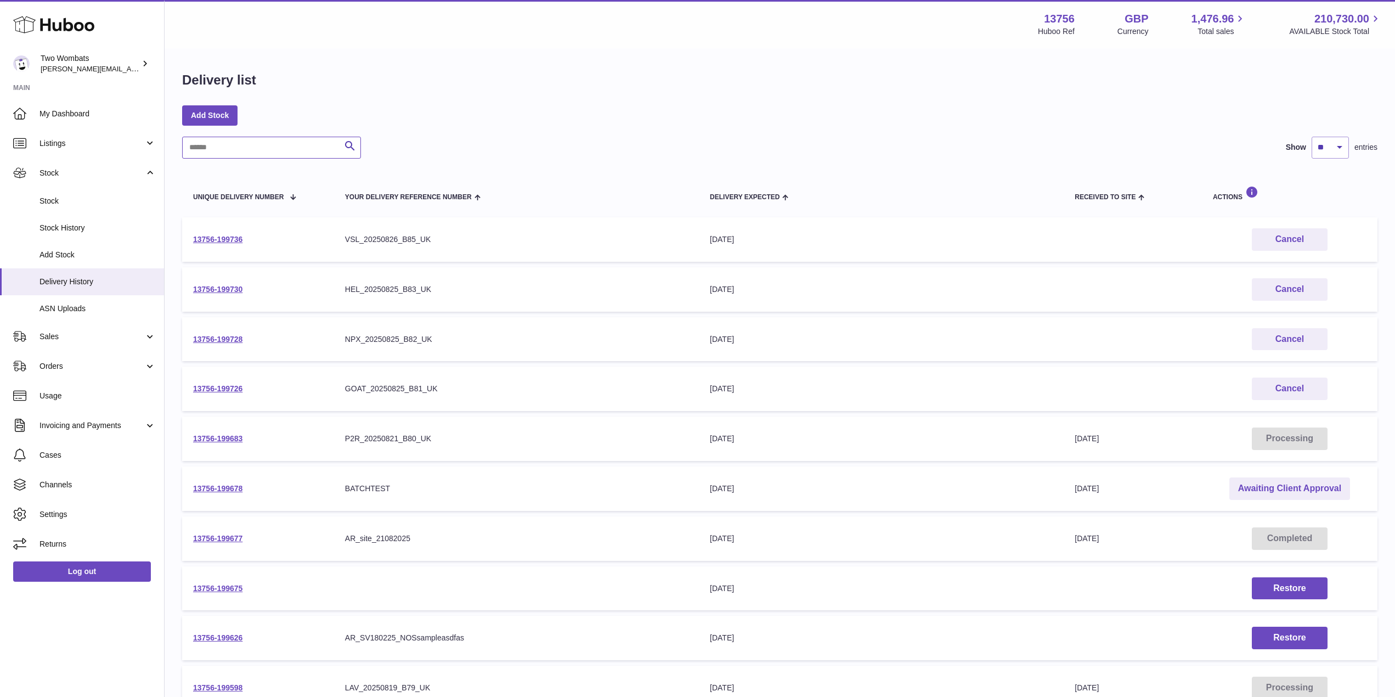
click at [240, 155] on input "text" at bounding box center [271, 148] width 179 height 22
paste input "**********"
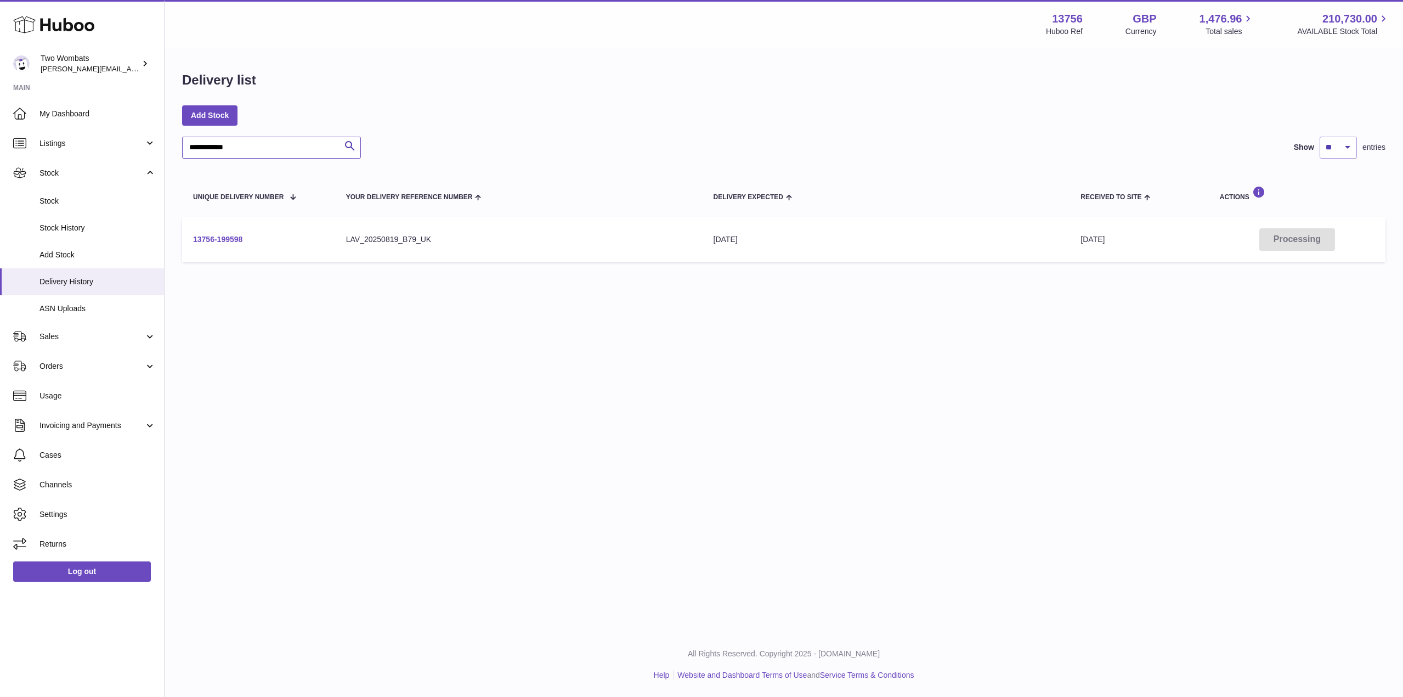
type input "**********"
click at [218, 238] on link "13756-199598" at bounding box center [217, 239] width 49 height 9
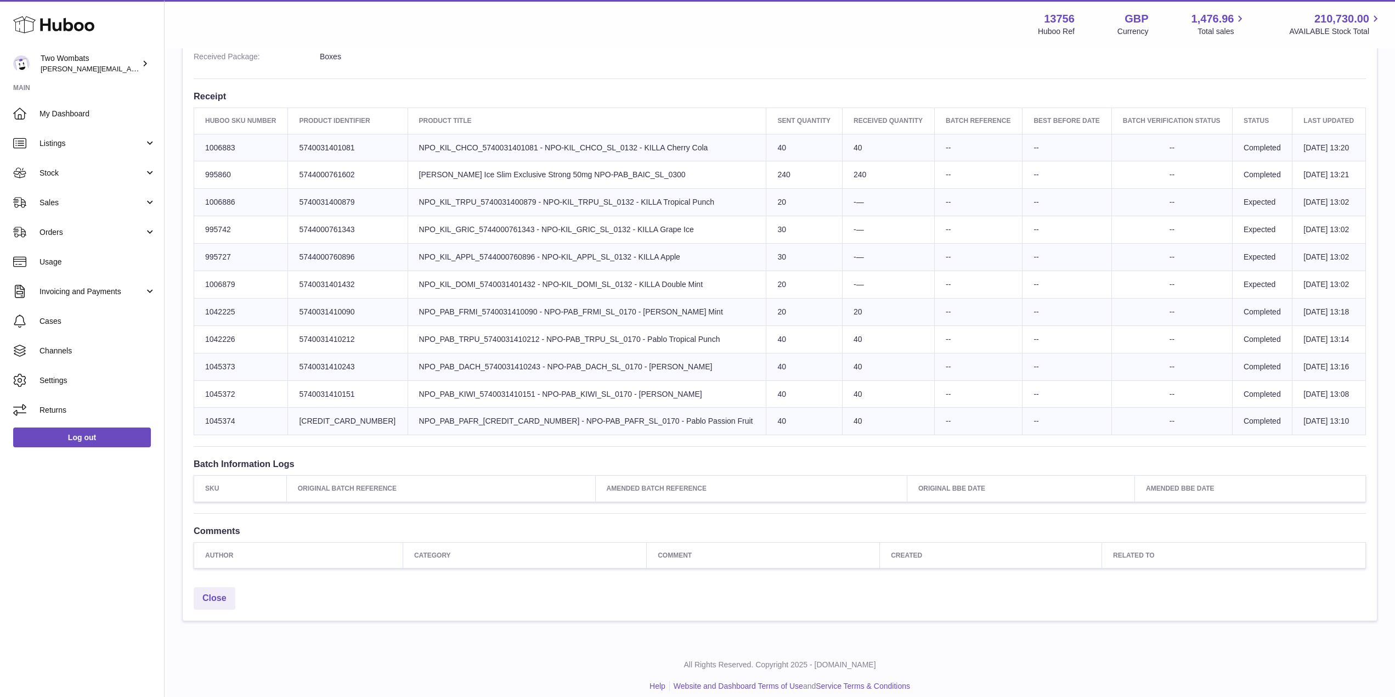
scroll to position [372, 0]
drag, startPoint x: 615, startPoint y: 197, endPoint x: 833, endPoint y: 281, distance: 233.8
click at [833, 281] on tbody "Huboo SKU Number 1006883 Client Identifier 5740031401081 Product title NPO_KIL_…" at bounding box center [779, 285] width 1171 height 301
click at [842, 281] on td "-—" at bounding box center [888, 285] width 92 height 27
drag, startPoint x: 844, startPoint y: 287, endPoint x: 723, endPoint y: 203, distance: 147.0
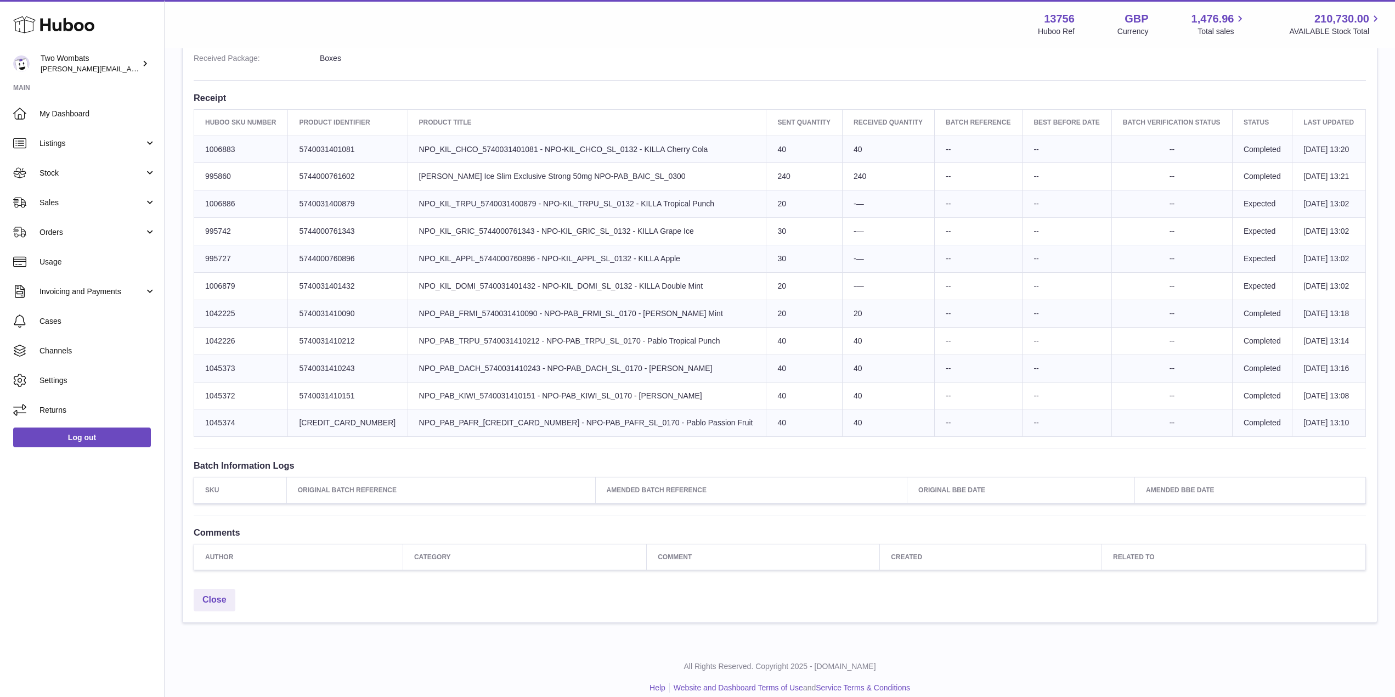
click at [723, 203] on tbody "Huboo SKU Number 1006883 Client Identifier 5740031401081 Product title NPO_KIL_…" at bounding box center [779, 285] width 1171 height 301
click at [723, 203] on td "Product title NPO_KIL_TRPU_5740031400879 - NPO-KIL_TRPU_SL_0132 - KILLA Tropica…" at bounding box center [586, 203] width 359 height 27
click at [148, 174] on link "Stock" at bounding box center [82, 173] width 164 height 30
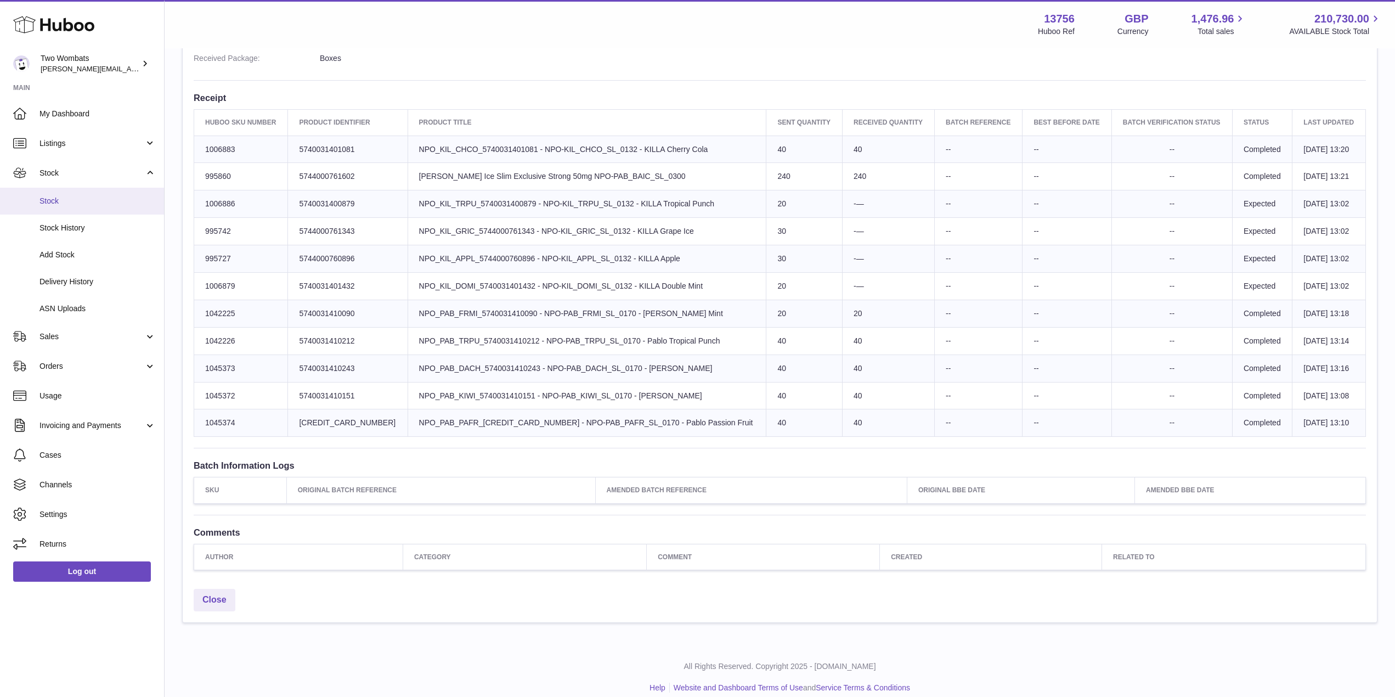
click at [71, 199] on span "Stock" at bounding box center [97, 201] width 116 height 10
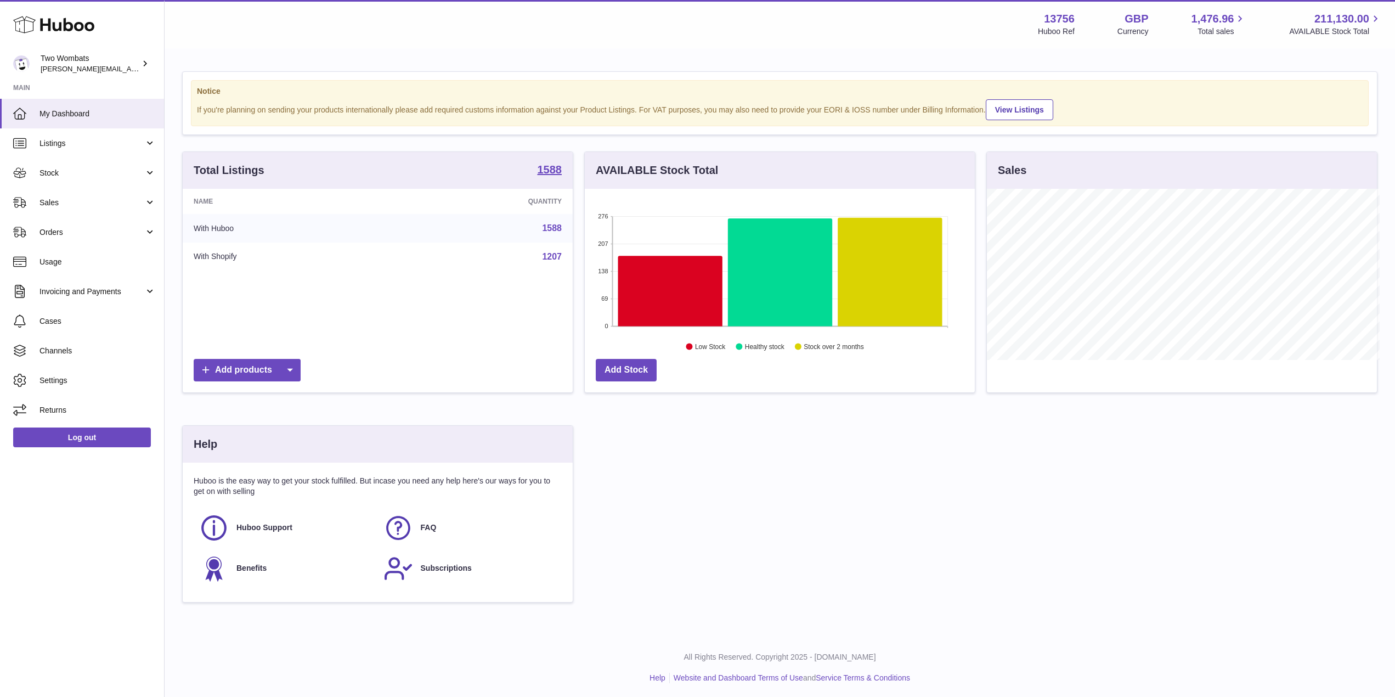
scroll to position [548256, 548037]
click at [155, 156] on link "Listings" at bounding box center [82, 143] width 164 height 30
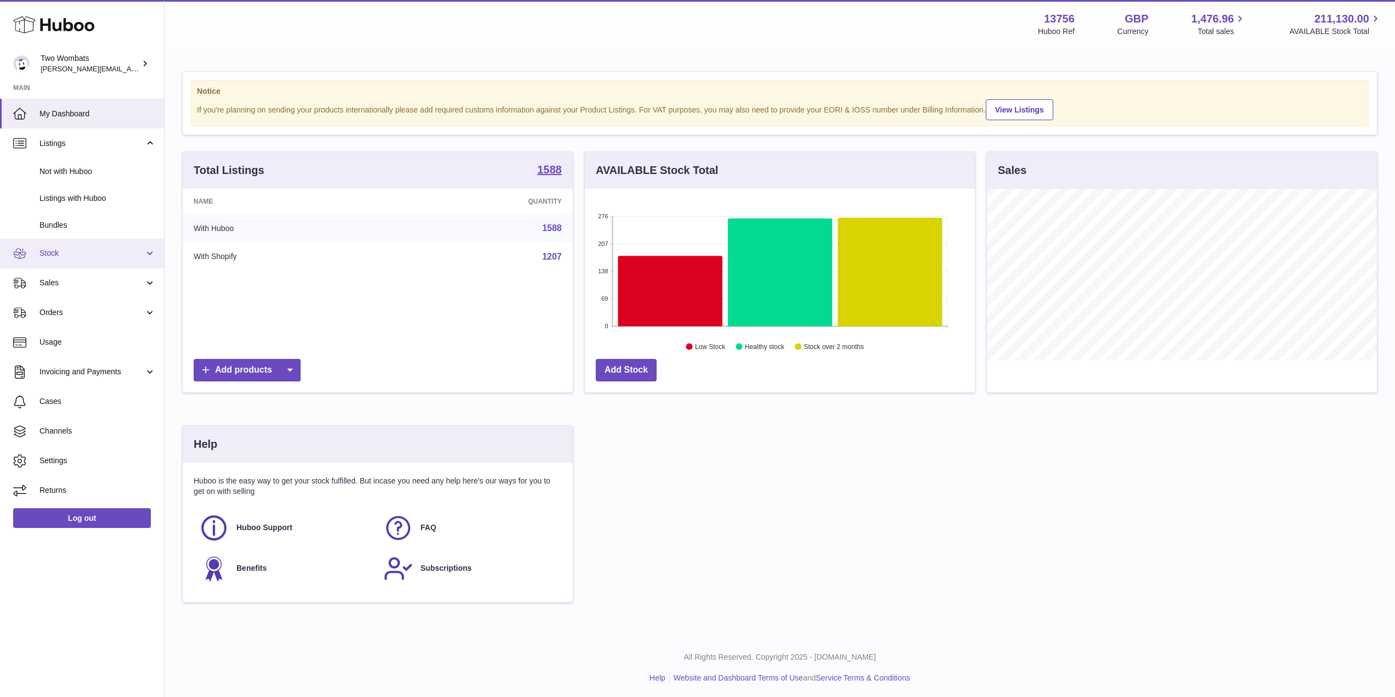
click at [148, 250] on link "Stock" at bounding box center [82, 254] width 164 height 30
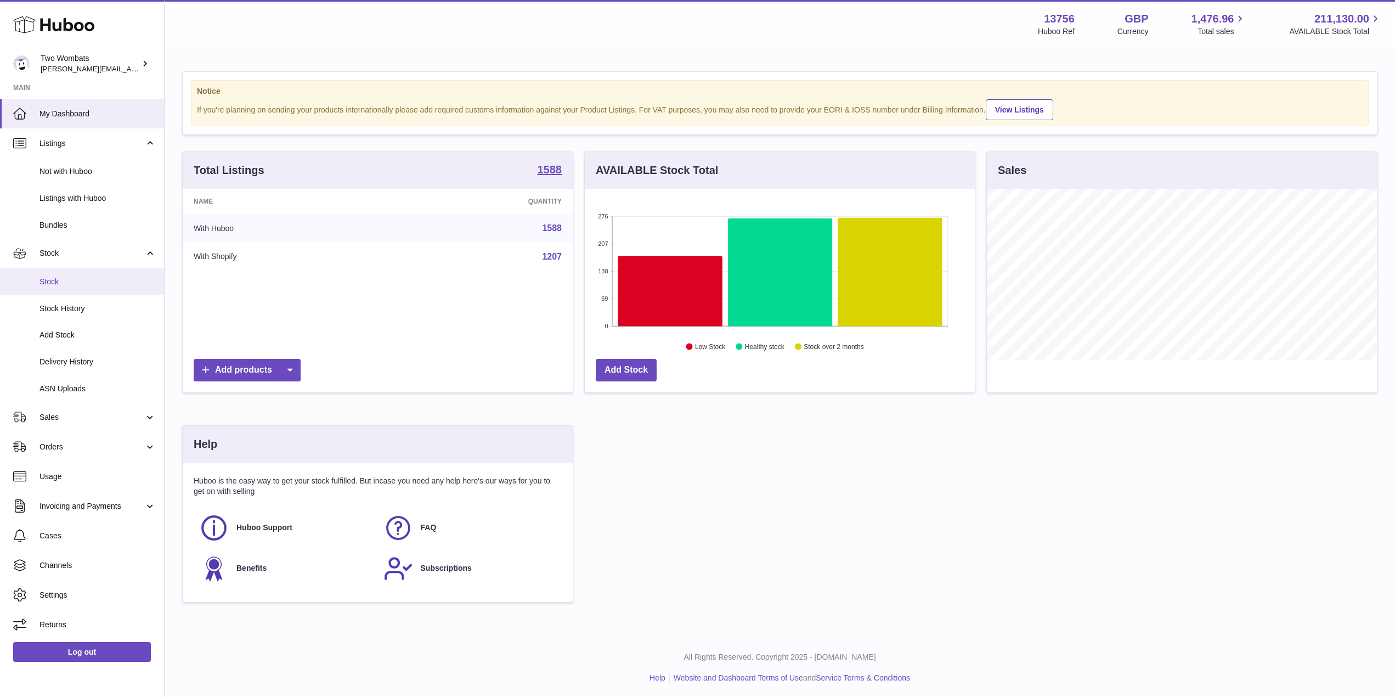
click at [57, 283] on span "Stock" at bounding box center [97, 281] width 116 height 10
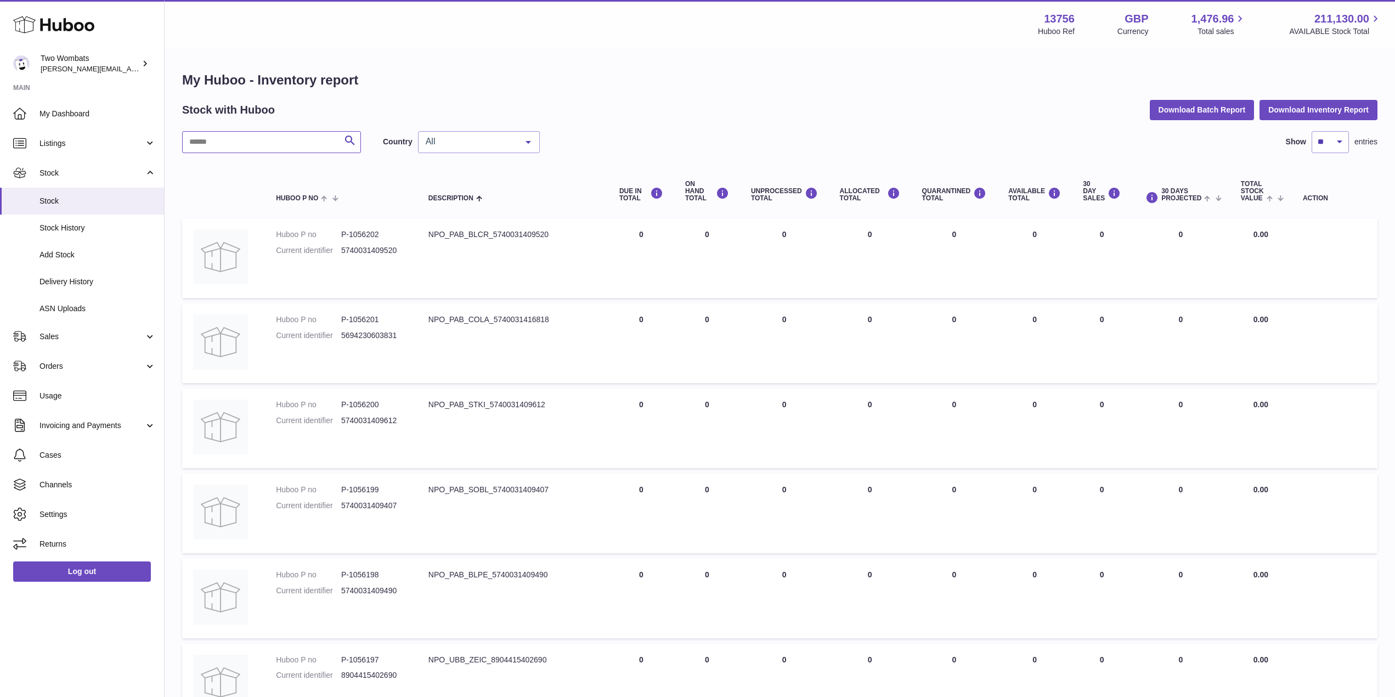
click at [229, 136] on input "text" at bounding box center [271, 142] width 179 height 22
paste input "*******"
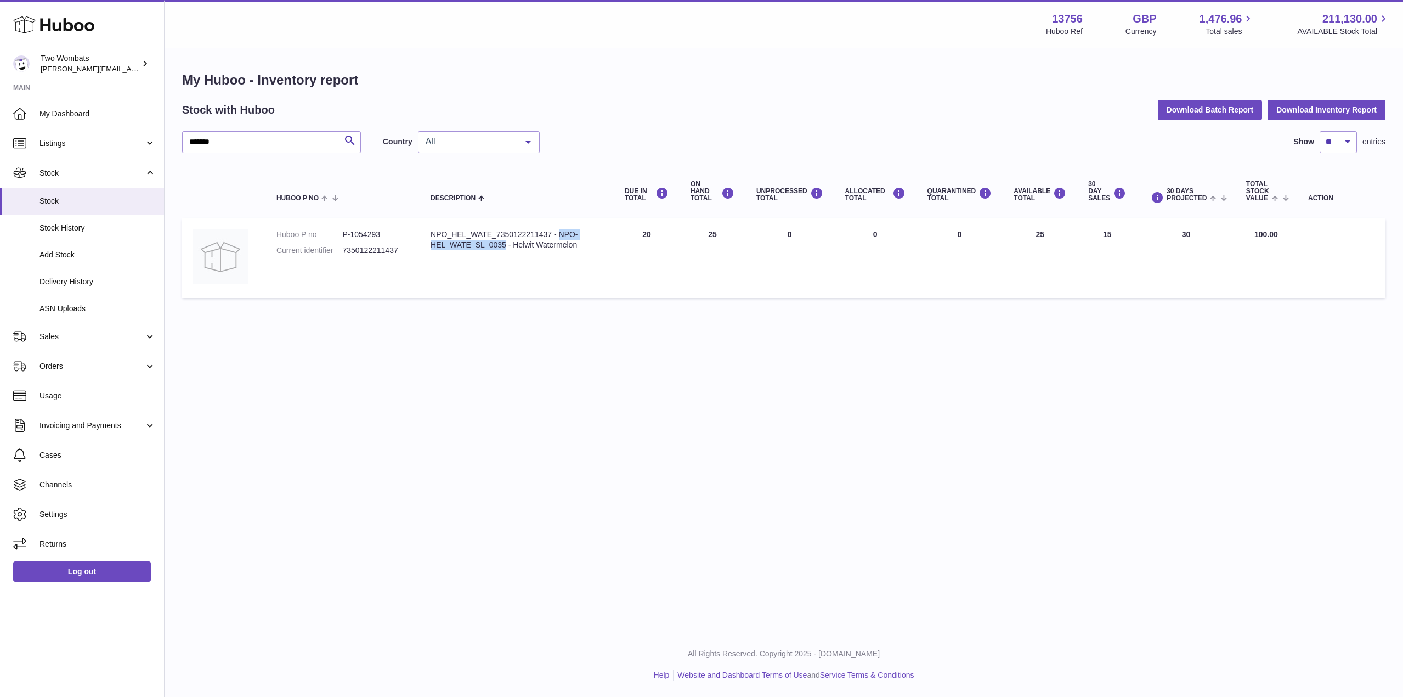
drag, startPoint x: 505, startPoint y: 245, endPoint x: 559, endPoint y: 234, distance: 55.0
click at [559, 234] on div "NPO_HEL_WATE_7350122211437 - NPO-HEL_WATE_SL_0035 - Helwit Watermelon" at bounding box center [517, 239] width 172 height 21
copy div "NPO-HEL_WATE_SL_0035"
drag, startPoint x: 550, startPoint y: 233, endPoint x: 409, endPoint y: 234, distance: 141.5
click at [409, 234] on tr "Huboo P no P-1054293 Current identifier 7350122211437 Description NPO_HEL_WATE_…" at bounding box center [783, 258] width 1203 height 80
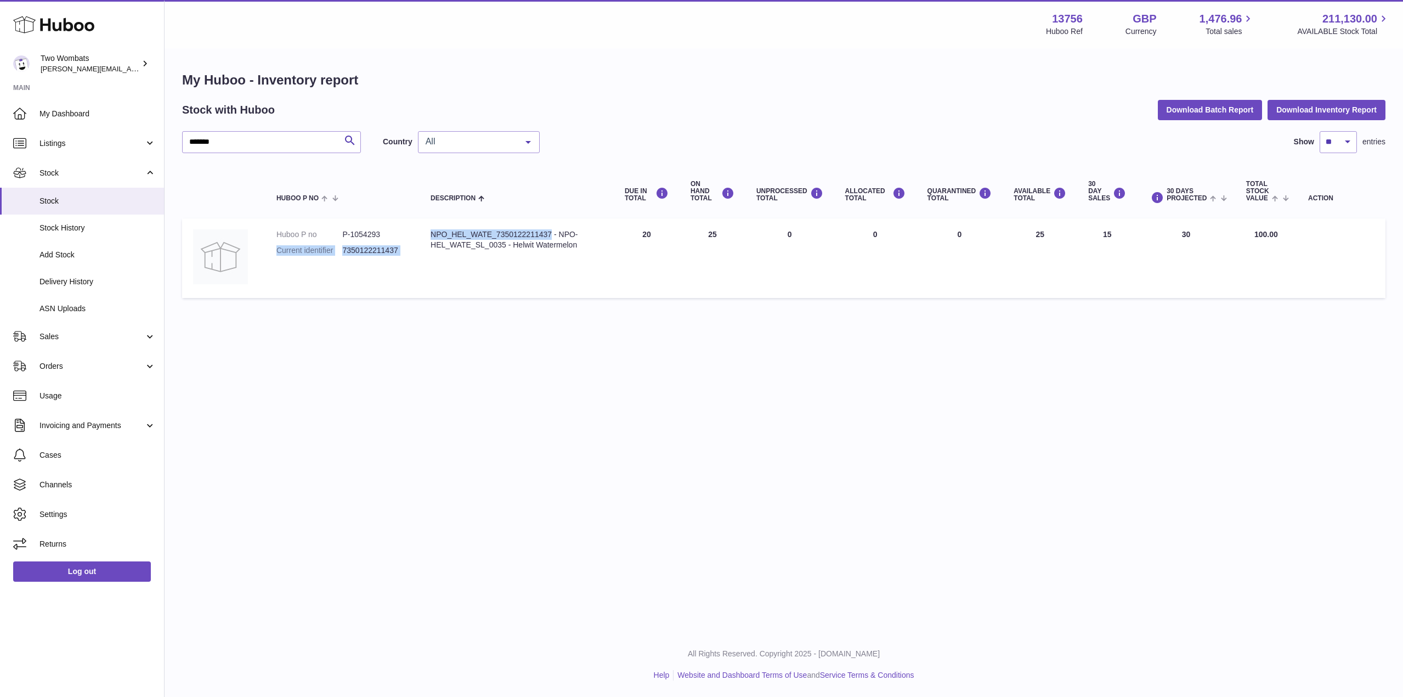
click at [426, 235] on td "Description NPO_HEL_WATE_7350122211437 - NPO-HEL_WATE_SL_0035 - Helwit Watermel…" at bounding box center [517, 258] width 194 height 80
drag, startPoint x: 430, startPoint y: 235, endPoint x: 553, endPoint y: 231, distance: 122.9
click at [553, 231] on div "NPO_HEL_WATE_7350122211437 - NPO-HEL_WATE_SL_0035 - Helwit Watermelon" at bounding box center [517, 239] width 172 height 21
copy div "NPO_HEL_WATE_7350122211437"
drag, startPoint x: 351, startPoint y: 234, endPoint x: 384, endPoint y: 234, distance: 33.5
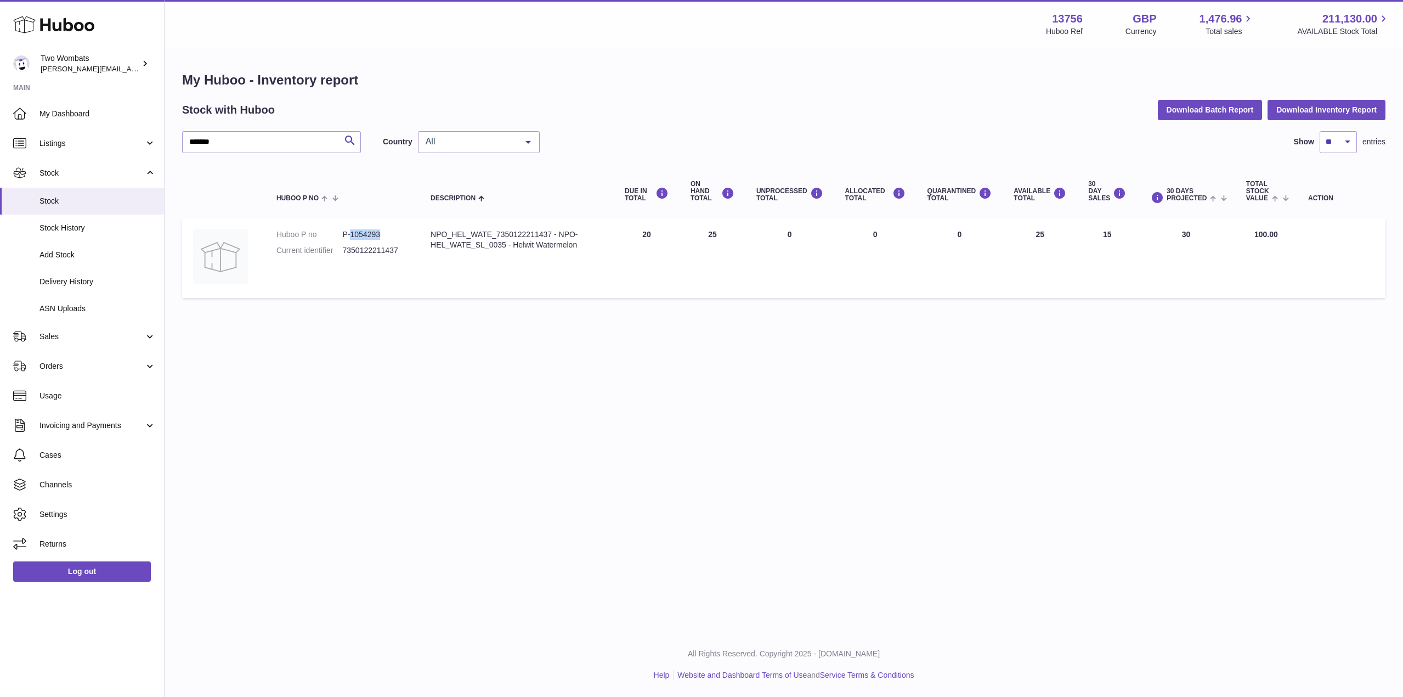
click at [384, 234] on dd "P-1054293" at bounding box center [375, 234] width 66 height 10
copy dd "1054293"
drag, startPoint x: 246, startPoint y: 139, endPoint x: 168, endPoint y: 140, distance: 77.3
click at [168, 140] on div "My Huboo - Inventory report Stock with Huboo Download Batch Report Download Inv…" at bounding box center [784, 187] width 1238 height 276
paste input "text"
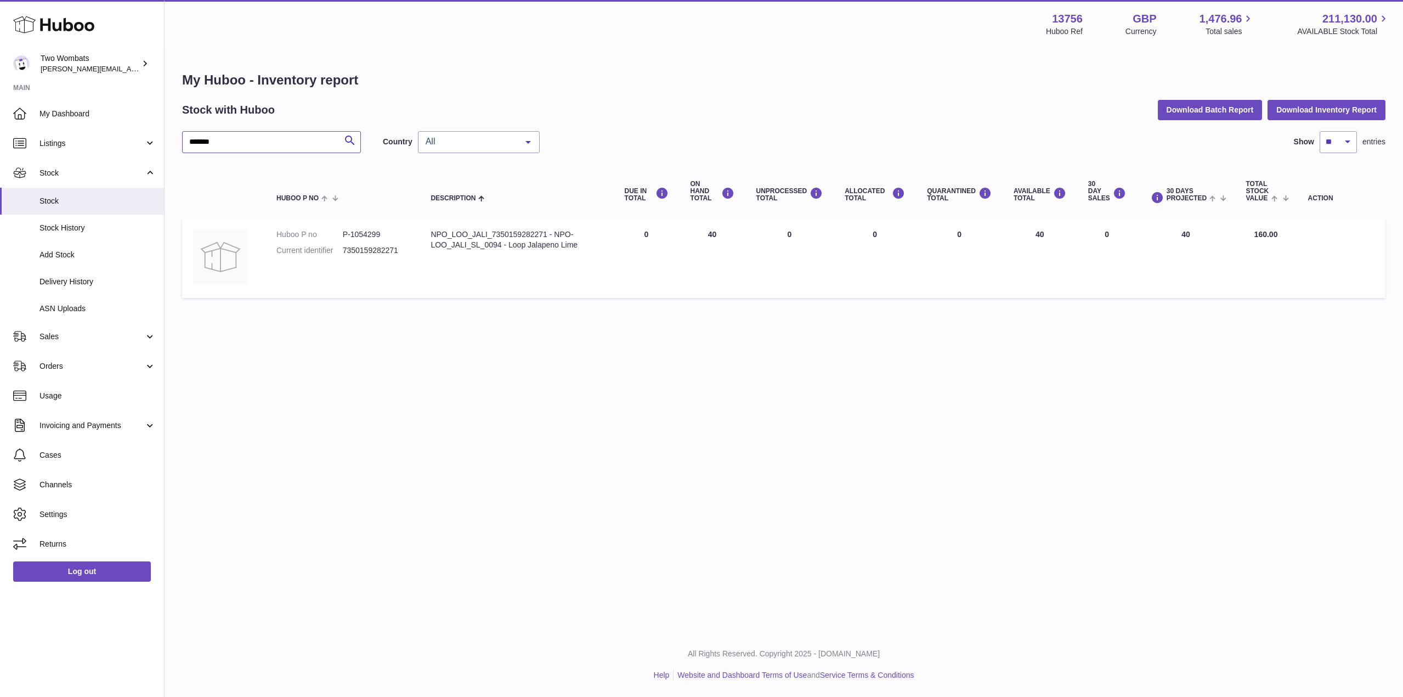
type input "*******"
drag, startPoint x: 500, startPoint y: 244, endPoint x: 555, endPoint y: 236, distance: 55.5
click at [555, 236] on div "NPO_LOO_JALI_7350159282271 - NPO-LOO_JALI_SL_0094 - Loop Jalapeno Lime" at bounding box center [517, 239] width 172 height 21
copy div "NPO-LOO_JALI_SL_0094"
drag, startPoint x: 547, startPoint y: 236, endPoint x: 415, endPoint y: 240, distance: 132.2
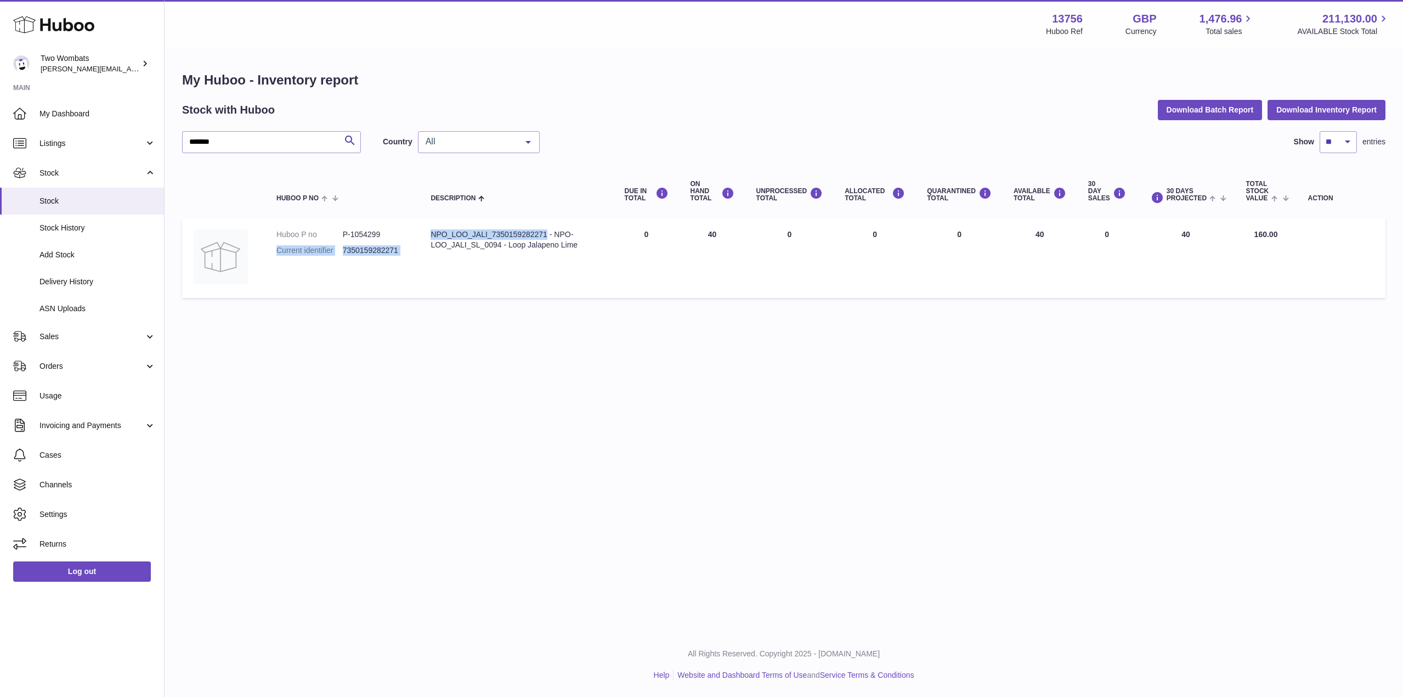
click at [415, 240] on tr "Huboo P no P-1054299 Current identifier 7350159282271 Description NPO_LOO_JALI_…" at bounding box center [783, 258] width 1203 height 80
click at [447, 233] on div "NPO_LOO_JALI_7350159282271 - NPO-LOO_JALI_SL_0094 - Loop Jalapeno Lime" at bounding box center [517, 239] width 172 height 21
drag, startPoint x: 431, startPoint y: 233, endPoint x: 547, endPoint y: 235, distance: 115.7
click at [547, 235] on div "NPO_LOO_JALI_7350159282271 - NPO-LOO_JALI_SL_0094 - Loop Jalapeno Lime" at bounding box center [517, 239] width 172 height 21
copy div "NPO_LOO_JALI_7350159282271"
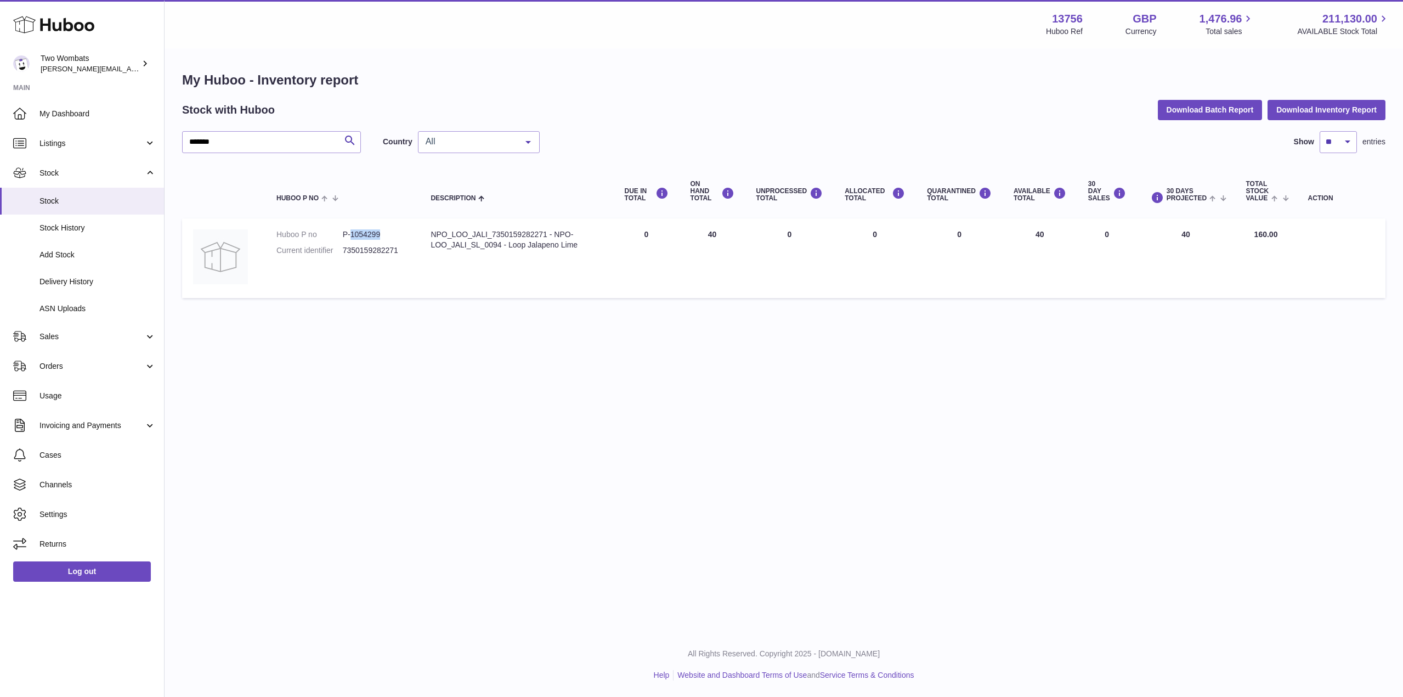
drag, startPoint x: 381, startPoint y: 233, endPoint x: 352, endPoint y: 234, distance: 29.1
click at [352, 234] on dd "P-1054299" at bounding box center [376, 234] width 66 height 10
copy dd "1054299"
